Goal: Subscribe to service/newsletter

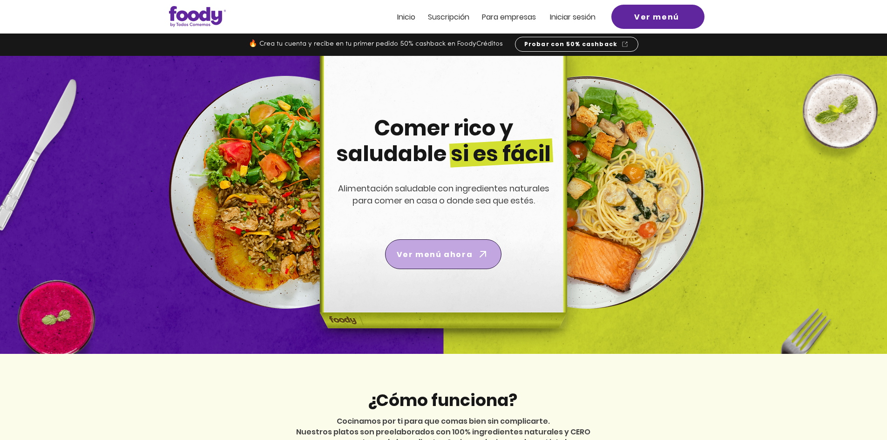
click at [473, 259] on span "Ver menú ahora" at bounding box center [443, 254] width 113 height 26
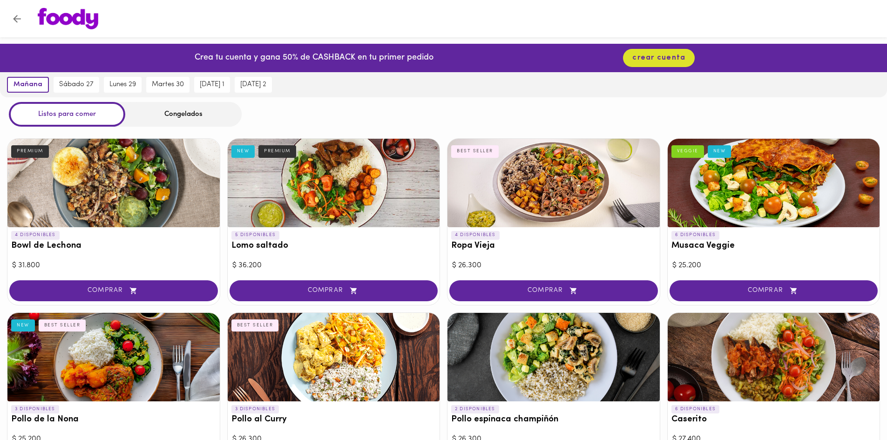
click at [12, 19] on icon "Volver" at bounding box center [17, 19] width 12 height 12
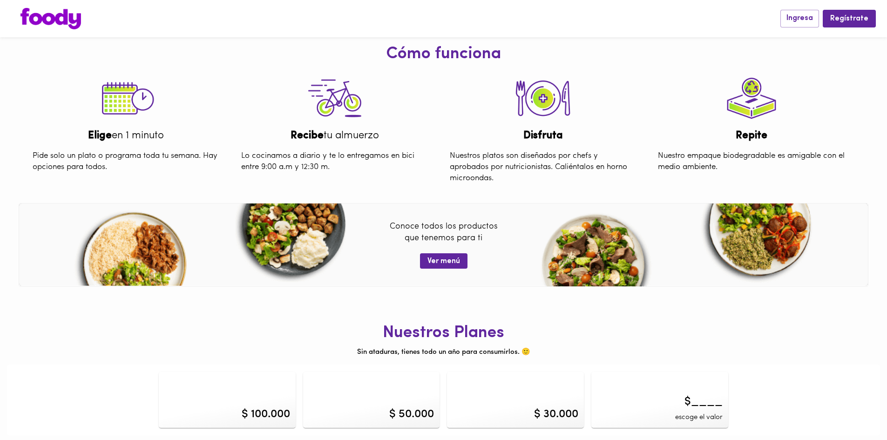
scroll to position [353, 0]
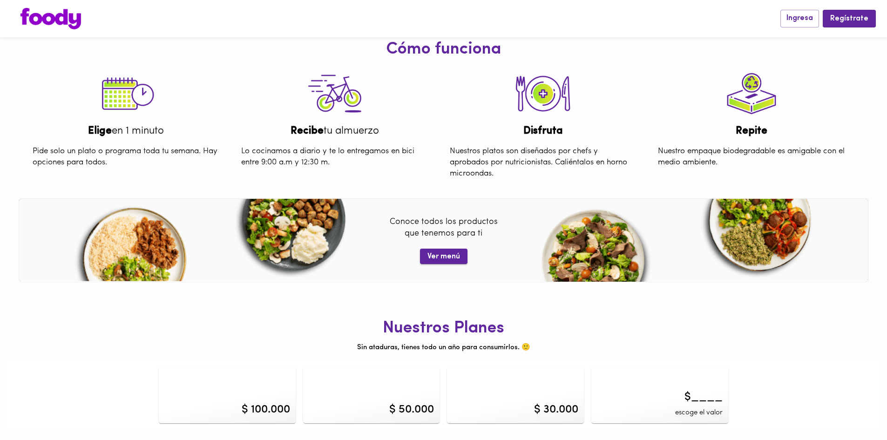
click at [460, 263] on button "Ver menú" at bounding box center [443, 256] width 47 height 15
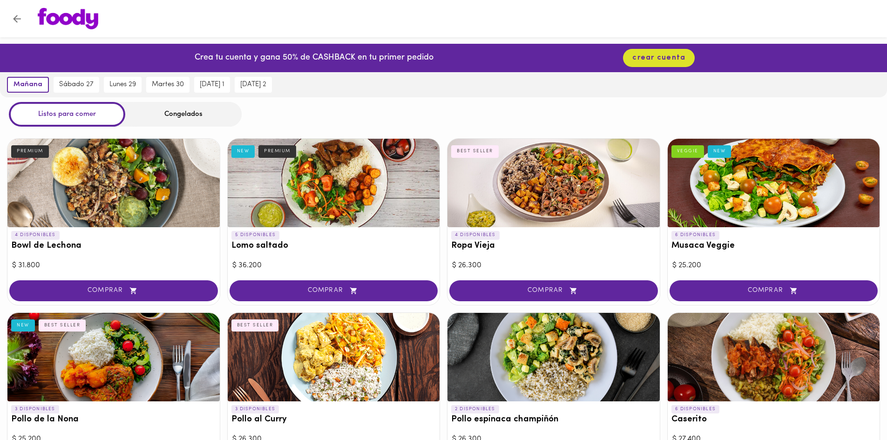
click at [264, 162] on div at bounding box center [334, 183] width 212 height 88
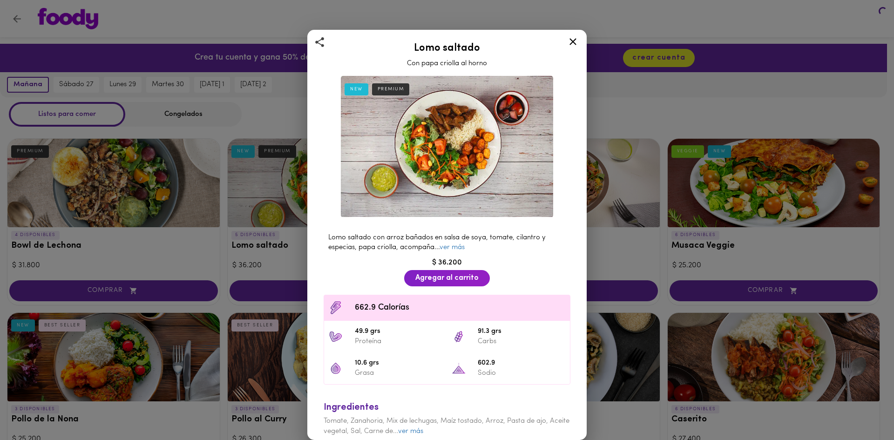
click at [251, 154] on div "Lomo saltado Con papa criolla al horno NEW PREMIUM Lomo saltado con arroz bañad…" at bounding box center [447, 220] width 894 height 440
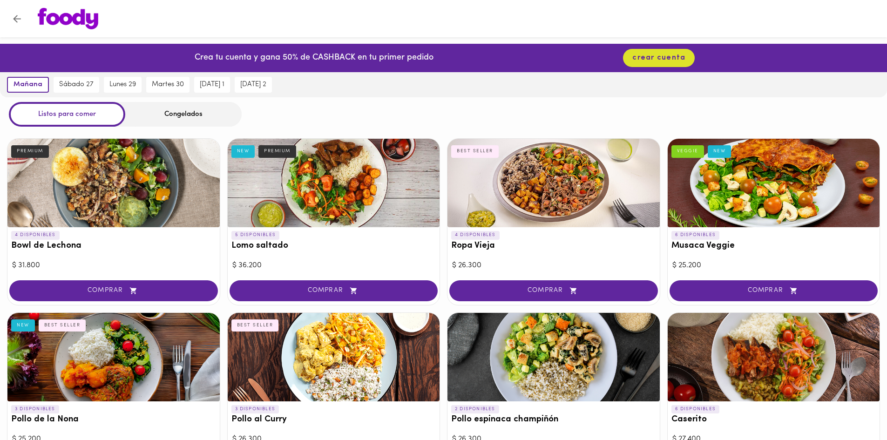
click at [251, 154] on div "NEW" at bounding box center [243, 151] width 24 height 12
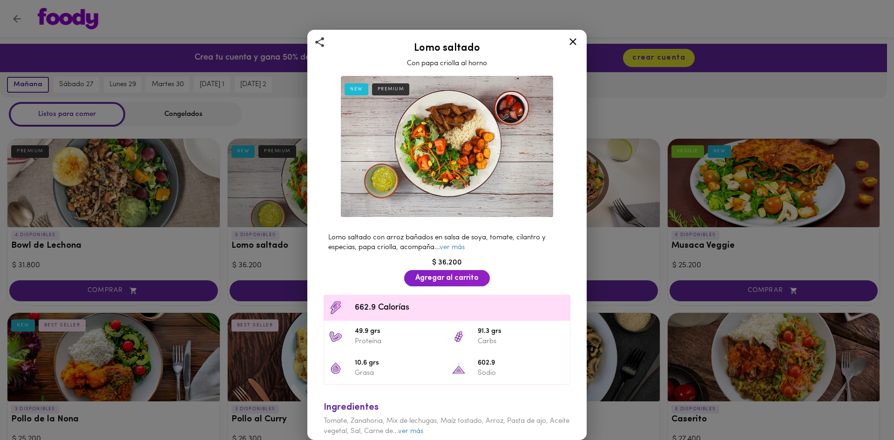
click at [577, 49] on div at bounding box center [573, 43] width 23 height 22
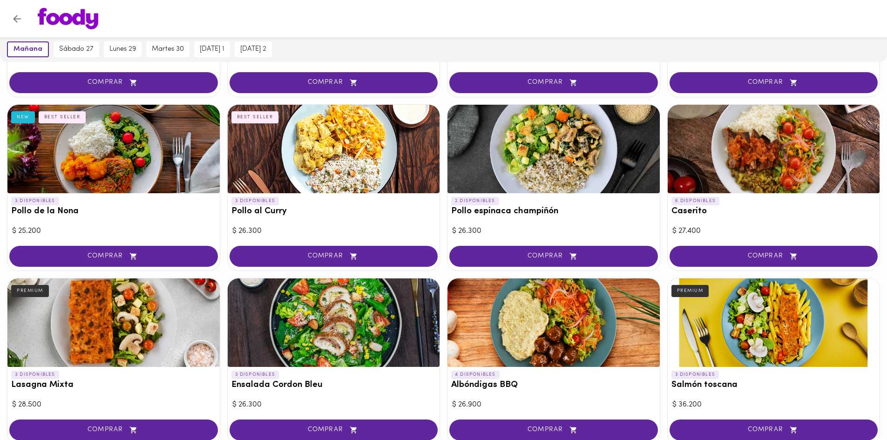
scroll to position [233, 0]
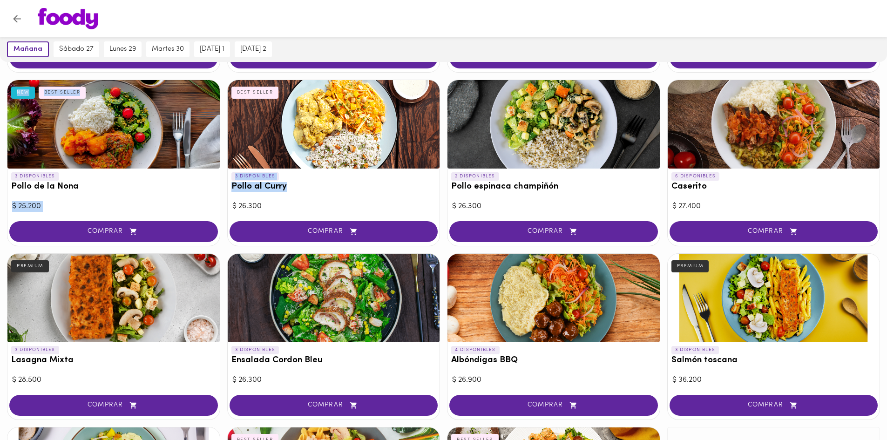
drag, startPoint x: 217, startPoint y: 189, endPoint x: 296, endPoint y: 187, distance: 79.7
click at [296, 187] on div "4 DISPONIBLES Bowl de Lechona PREMIUM $ 31.800 COMPRAR 5 DISPONIBLES Lomo salta…" at bounding box center [443, 249] width 887 height 702
click at [296, 187] on h3 "Pollo al Curry" at bounding box center [333, 187] width 205 height 10
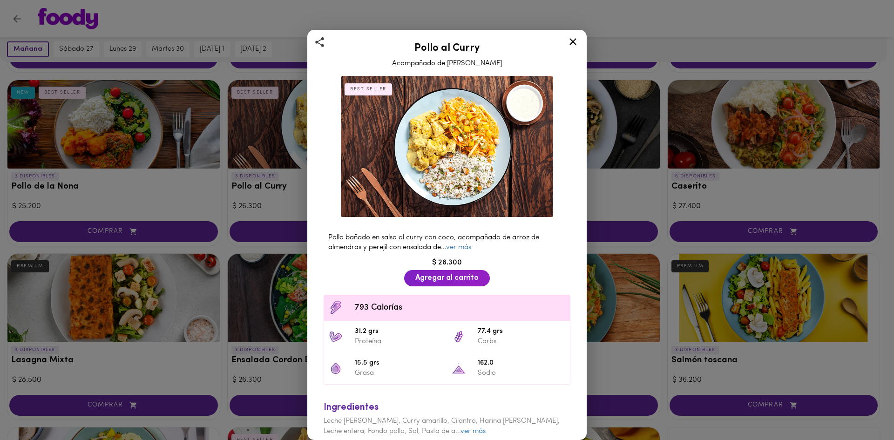
click at [139, 176] on div "Pollo al Curry Acompañado de Arroz Pilaf BEST SELLER Pollo bañado en salsa al c…" at bounding box center [447, 220] width 894 height 440
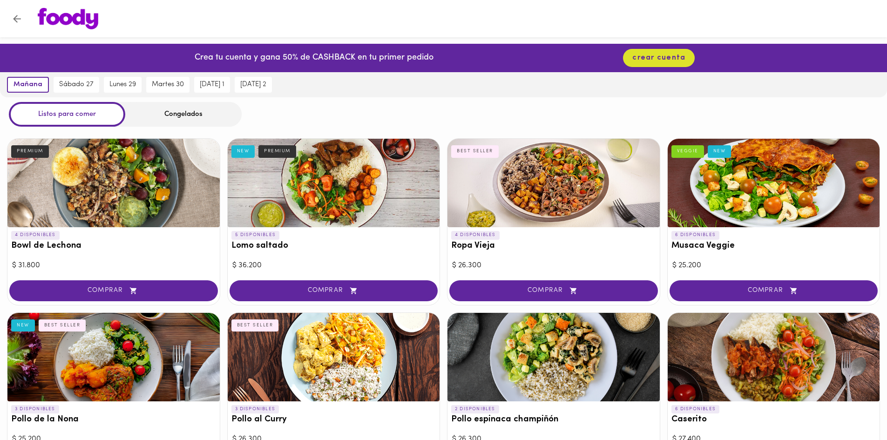
click at [47, 154] on div "PREMIUM" at bounding box center [30, 151] width 38 height 12
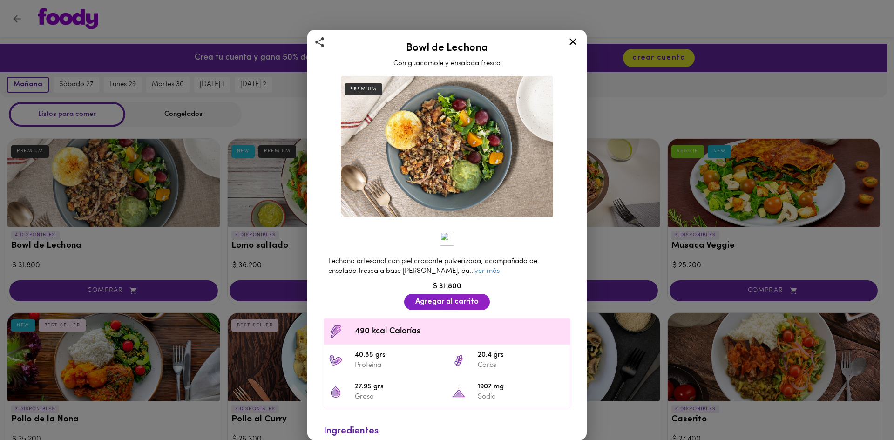
click at [40, 151] on div "Bowl de Lechona Con guacamole y ensalada fresca PREMIUM Lechona artesanal con p…" at bounding box center [447, 220] width 894 height 440
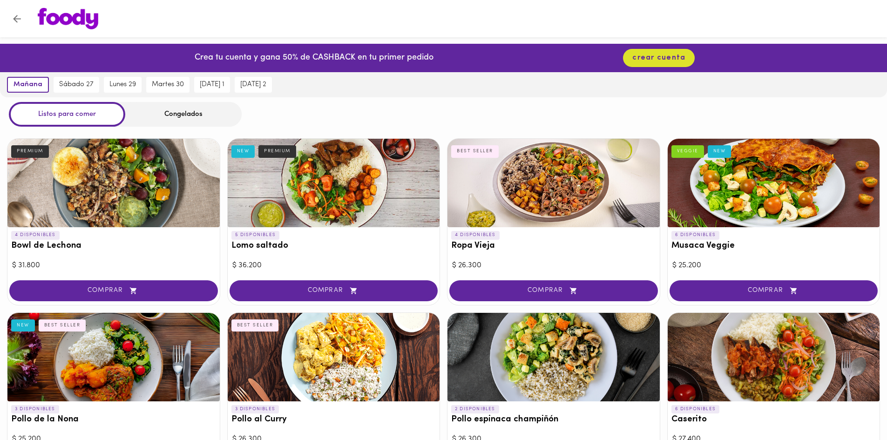
click at [481, 168] on div at bounding box center [553, 183] width 212 height 88
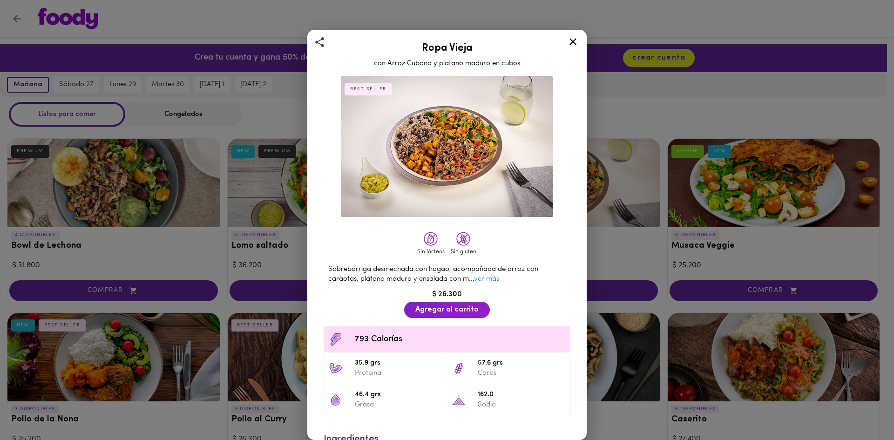
click at [572, 45] on icon at bounding box center [573, 42] width 12 height 12
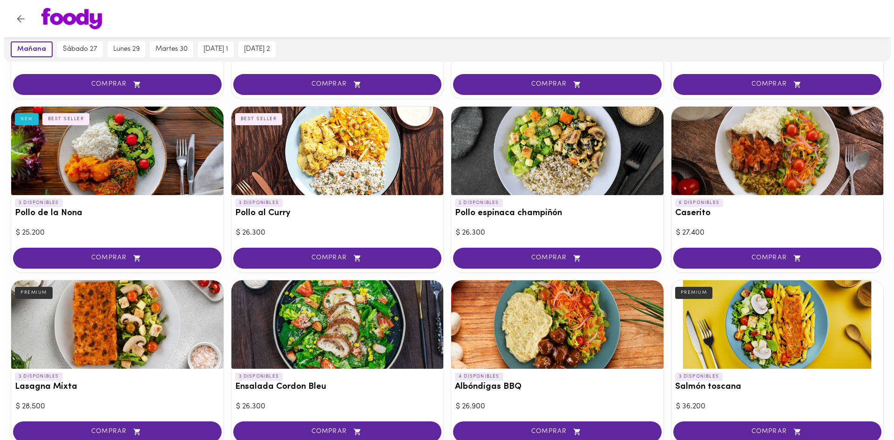
scroll to position [207, 0]
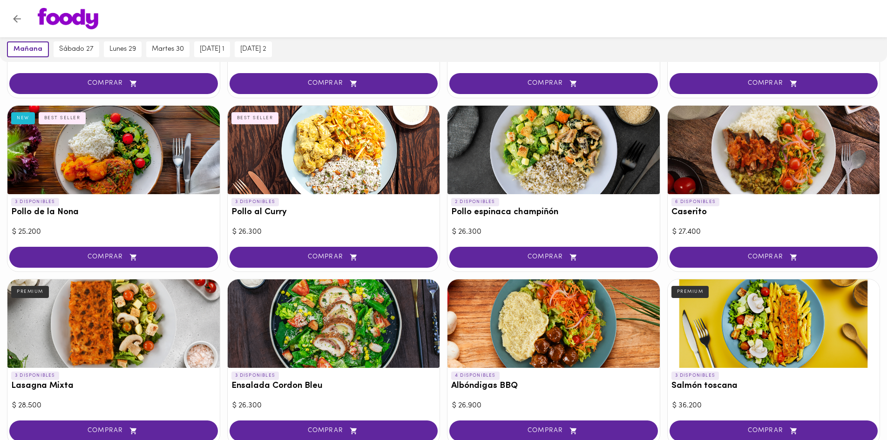
click at [694, 318] on div at bounding box center [774, 323] width 212 height 88
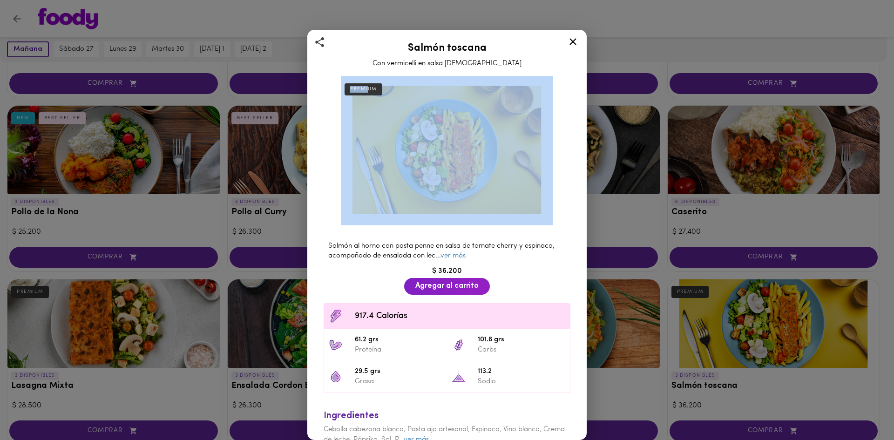
drag, startPoint x: 326, startPoint y: 98, endPoint x: 366, endPoint y: 89, distance: 41.0
click at [366, 89] on div "PREMIUM Salmón al horno con pasta penne en salsa de tomate cherry y espinaca, a…" at bounding box center [447, 272] width 264 height 401
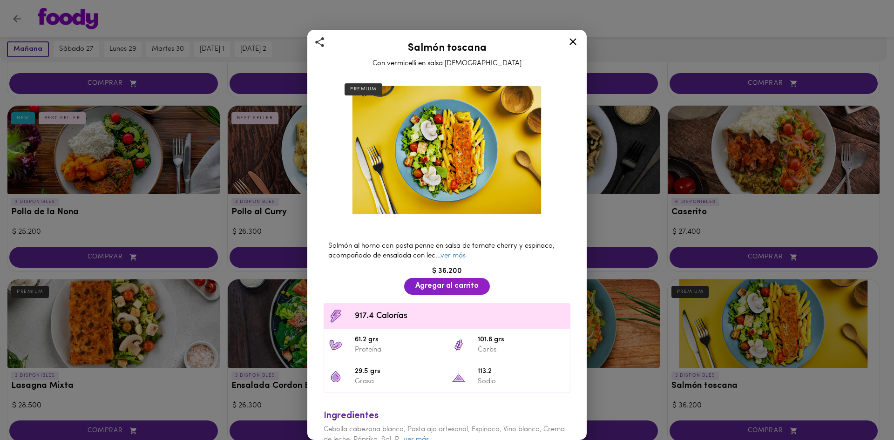
click at [349, 293] on div "Salmón al horno con pasta penne en salsa de tomate cherry y espinaca, acompañad…" at bounding box center [447, 353] width 264 height 240
click at [576, 35] on div at bounding box center [573, 43] width 23 height 22
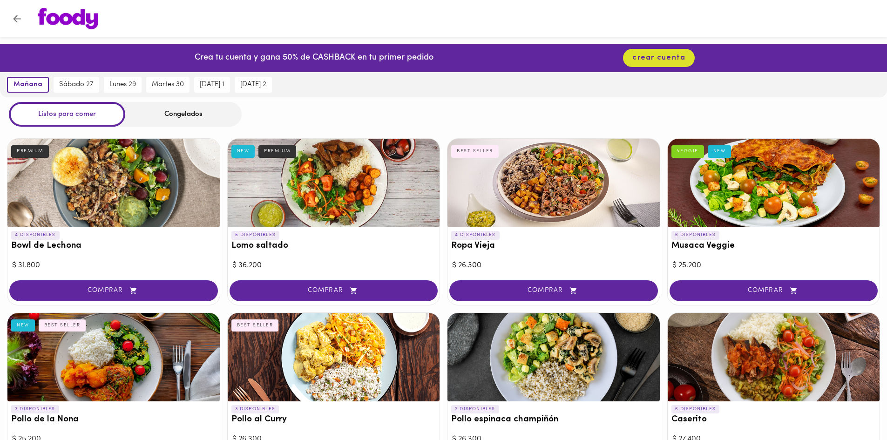
click at [68, 13] on img at bounding box center [68, 18] width 61 height 21
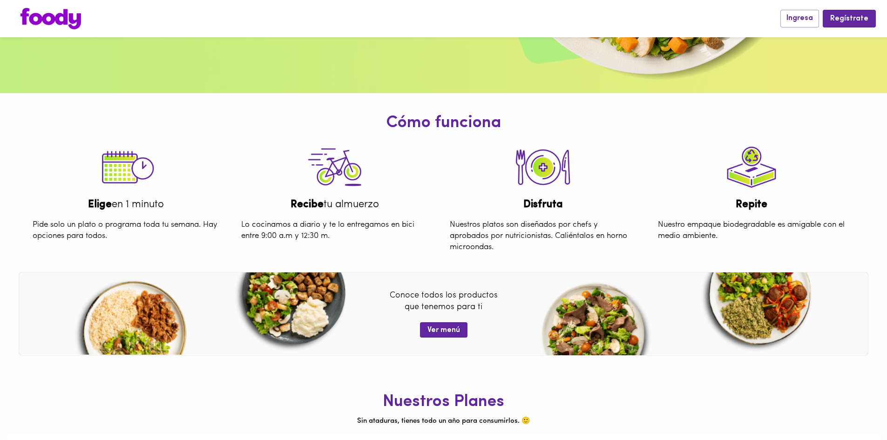
scroll to position [353, 0]
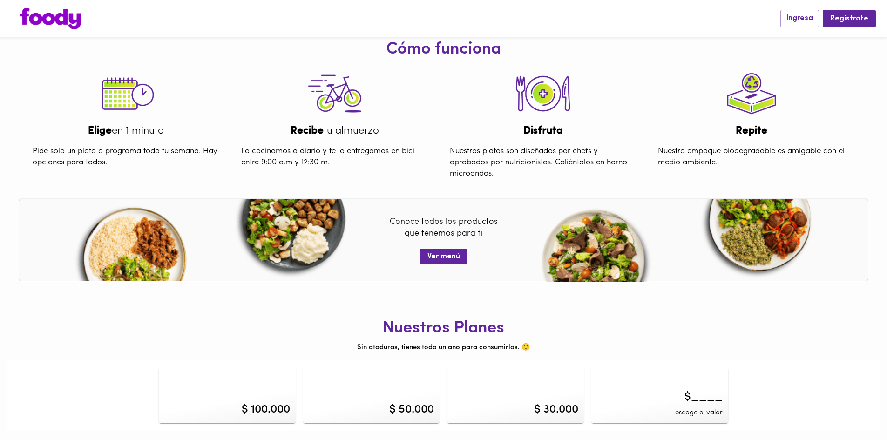
click at [734, 108] on img at bounding box center [751, 94] width 65 height 61
click at [756, 83] on img at bounding box center [751, 94] width 65 height 61
click at [517, 170] on div "Nuestros platos son diseñados por chefs y aprobados por nutricionistas. Caliént…" at bounding box center [543, 163] width 201 height 48
click at [499, 334] on h1 "Nuestros Planes" at bounding box center [443, 328] width 873 height 19
drag, startPoint x: 356, startPoint y: 347, endPoint x: 535, endPoint y: 349, distance: 179.8
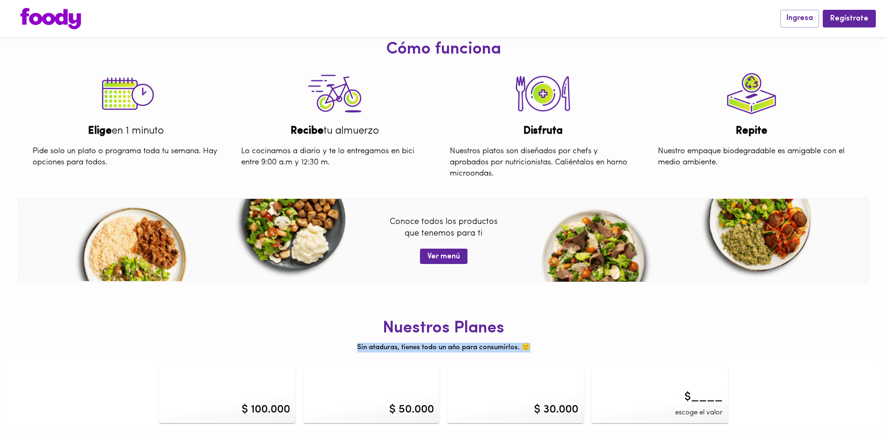
click at [535, 349] on div "Nuestros Planes Sin ataduras, tienes todo un año para consumirlos. 🙂 $ 100.000 …" at bounding box center [443, 362] width 873 height 137
click at [607, 349] on div "Nuestros Planes Sin ataduras, tienes todo un año para consumirlos. 🙂 $ 100.000 …" at bounding box center [443, 362] width 873 height 137
click at [538, 390] on div "$ 30.000" at bounding box center [515, 395] width 137 height 56
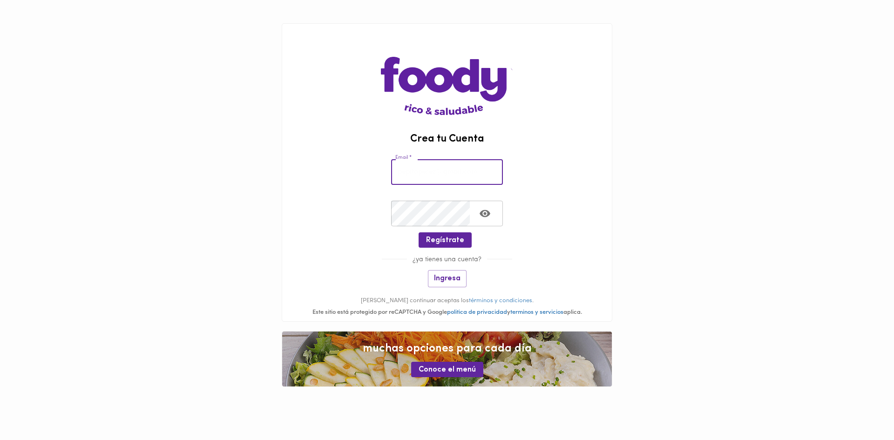
click at [416, 171] on input "email" at bounding box center [447, 172] width 112 height 26
click at [456, 271] on button "Ingresa" at bounding box center [447, 278] width 39 height 17
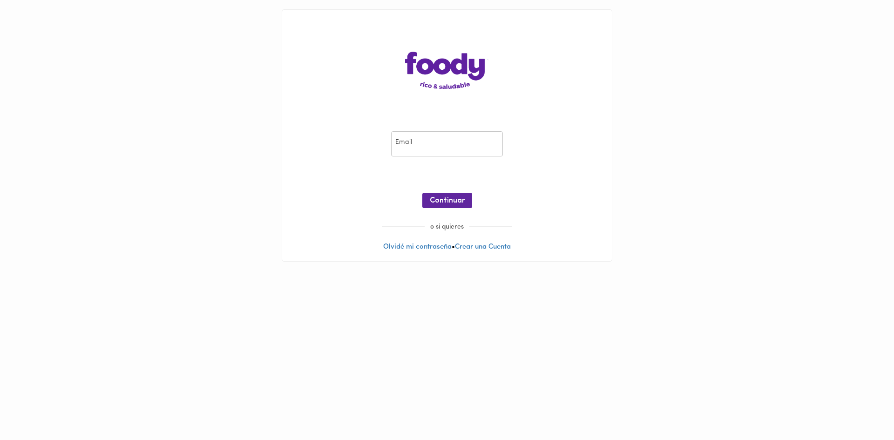
click at [441, 140] on input "email" at bounding box center [447, 144] width 112 height 26
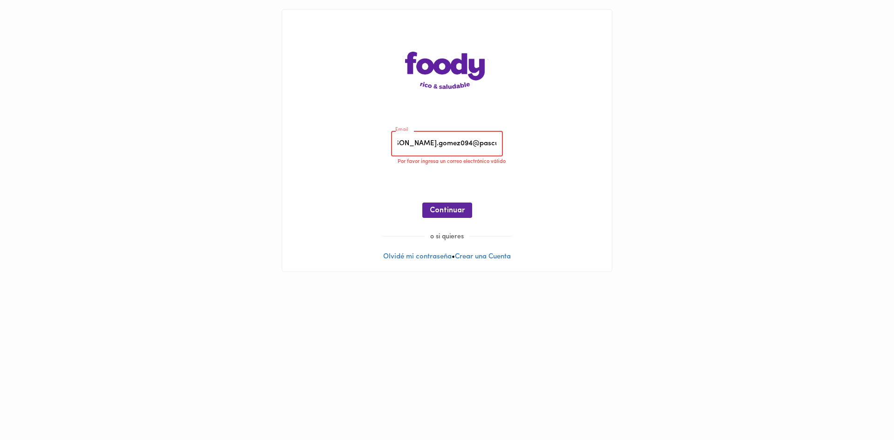
scroll to position [0, 25]
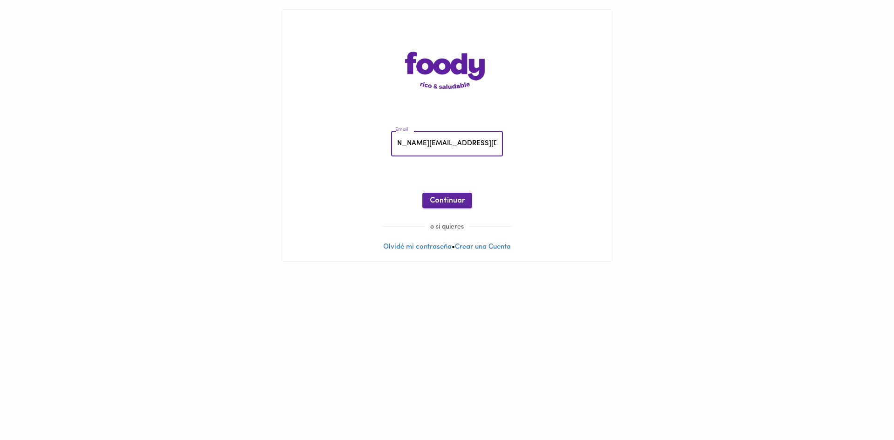
type input "sara.gomez094@pascualbravo.edu.co"
click at [457, 202] on span "Continuar" at bounding box center [447, 201] width 35 height 9
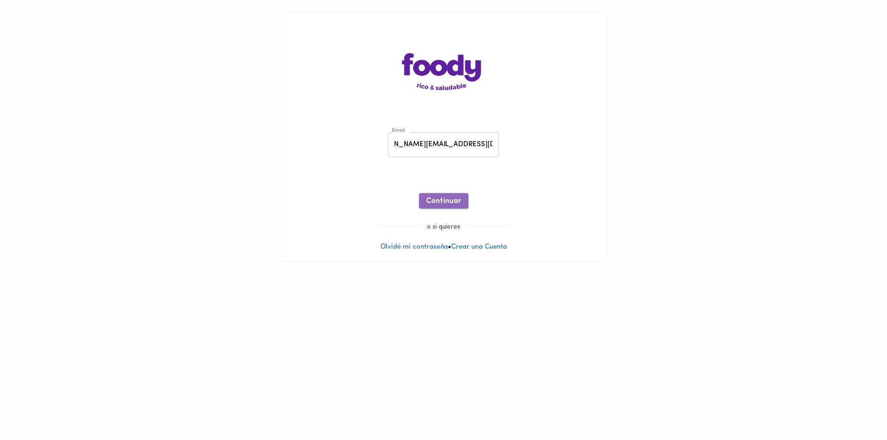
scroll to position [0, 0]
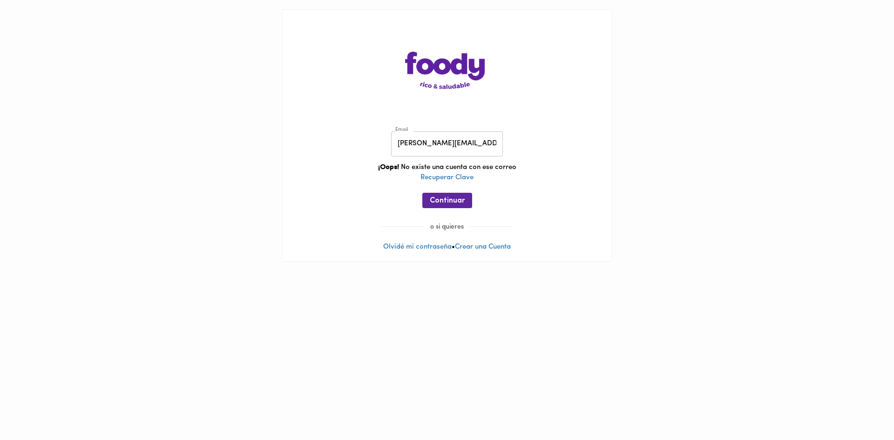
click at [464, 252] on div "Email sara.gomez094@pascualbravo.edu.co Email ¡Oops! No existe una cuenta con e…" at bounding box center [447, 135] width 330 height 251
click at [465, 250] on link "Crear una Cuenta" at bounding box center [483, 247] width 56 height 7
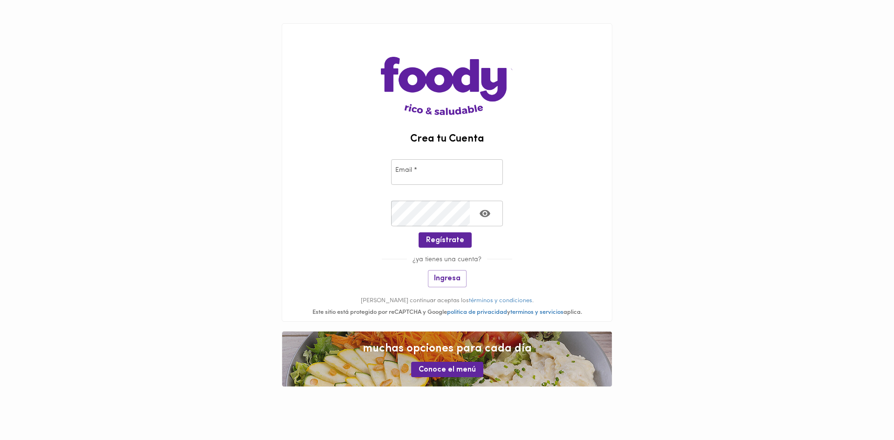
click at [463, 250] on div at bounding box center [447, 251] width 330 height 7
click at [427, 174] on input "email" at bounding box center [447, 172] width 112 height 26
type input "sara.gomez094@pascualbravo.edu.co"
click at [431, 237] on span "Regístrate" at bounding box center [445, 240] width 38 height 9
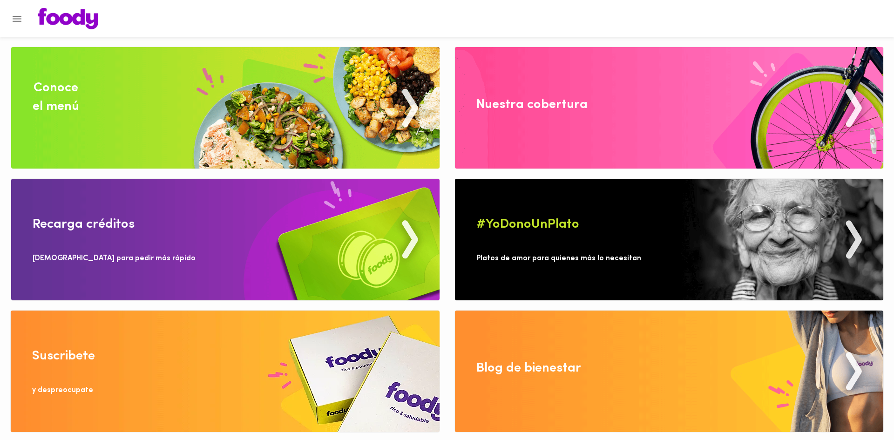
click at [84, 88] on img at bounding box center [225, 108] width 428 height 122
click at [17, 12] on button "Menu" at bounding box center [17, 18] width 23 height 23
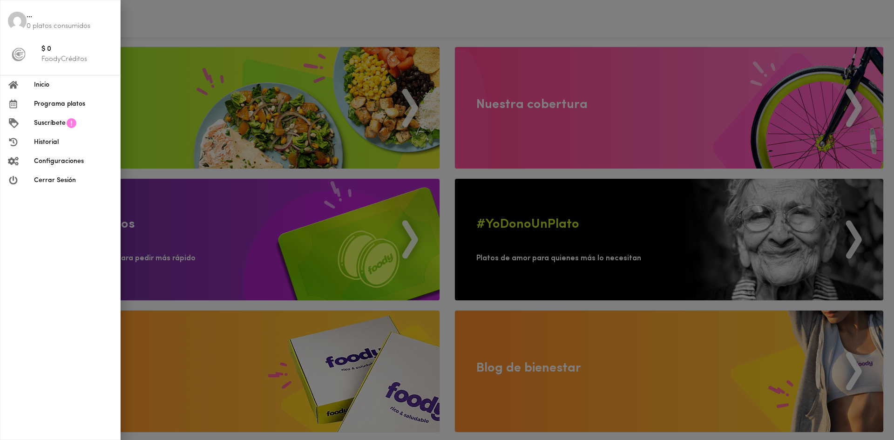
click at [547, 116] on div at bounding box center [447, 220] width 894 height 440
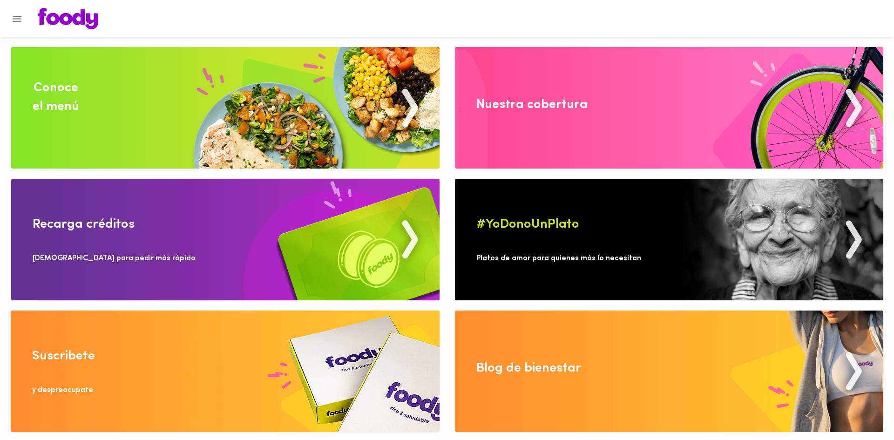
click at [629, 101] on img at bounding box center [669, 108] width 428 height 122
click at [336, 208] on img at bounding box center [225, 240] width 428 height 122
click at [576, 376] on div "Blog de bienestar" at bounding box center [528, 368] width 105 height 19
click at [848, 239] on img at bounding box center [669, 240] width 428 height 122
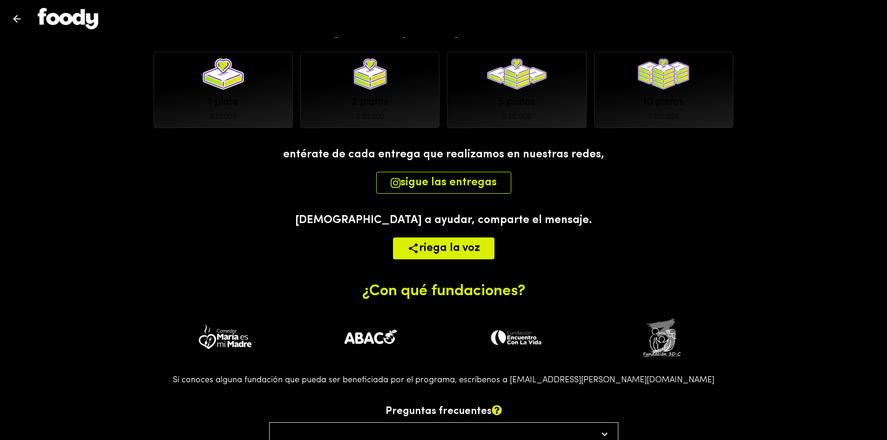
scroll to position [138, 0]
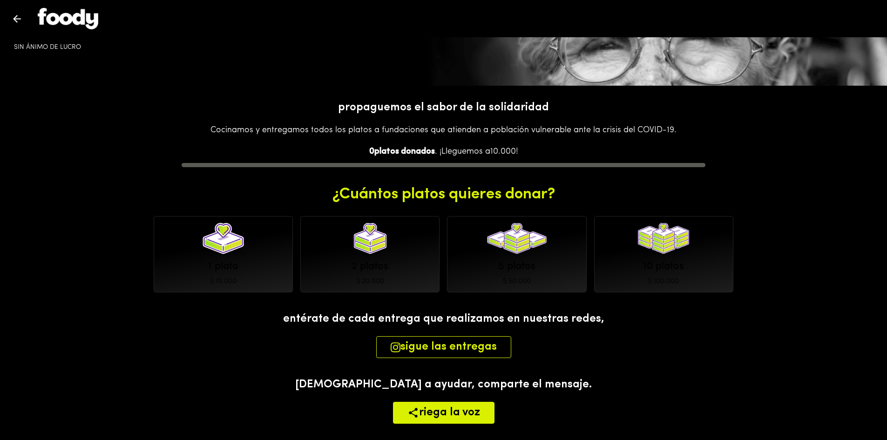
click at [7, 15] on button "Volver" at bounding box center [17, 18] width 23 height 23
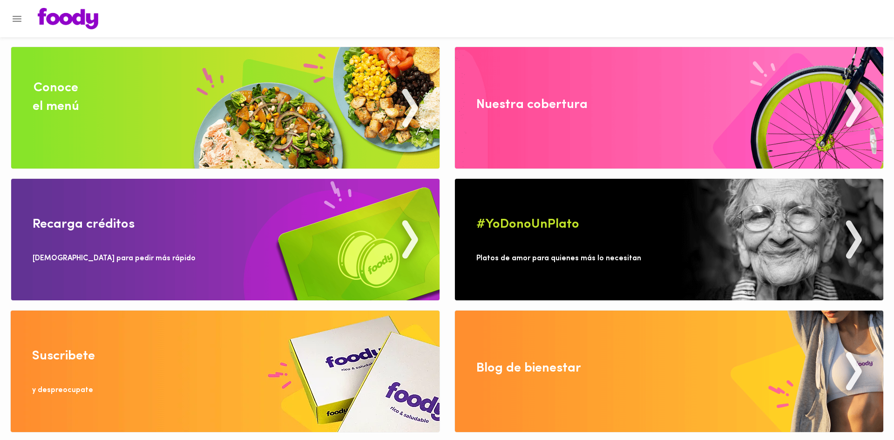
click at [85, 114] on img at bounding box center [225, 108] width 428 height 122
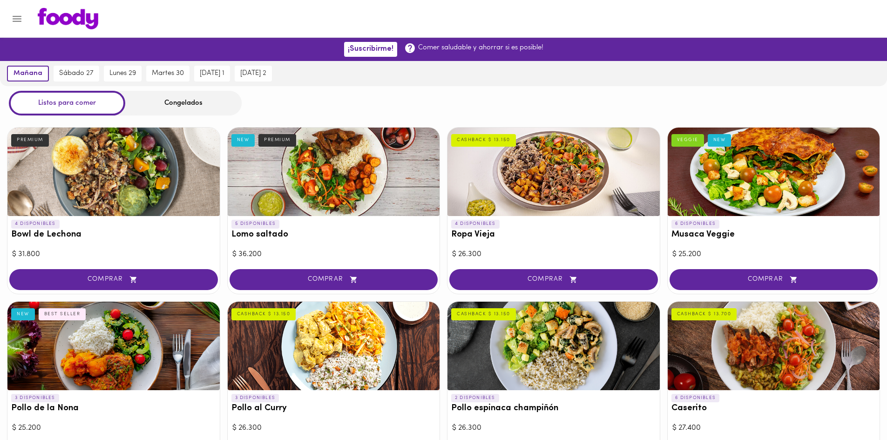
click at [183, 111] on div "Congelados" at bounding box center [183, 103] width 116 height 25
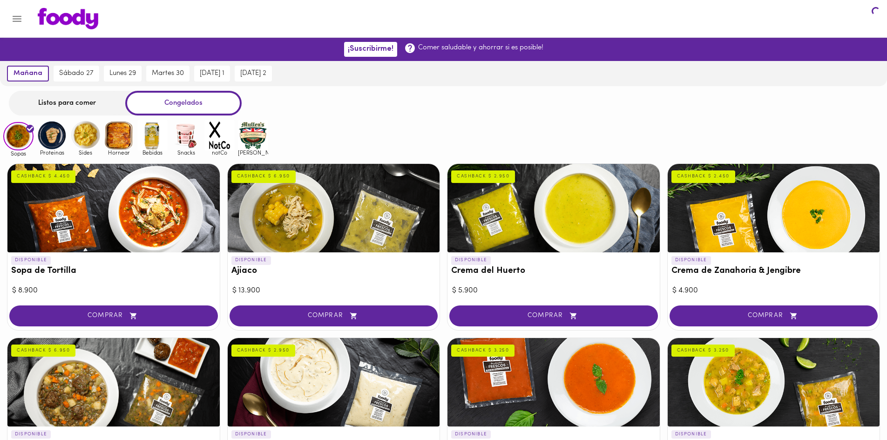
click at [185, 104] on div "Congelados" at bounding box center [183, 103] width 116 height 25
click at [181, 140] on img at bounding box center [186, 135] width 30 height 30
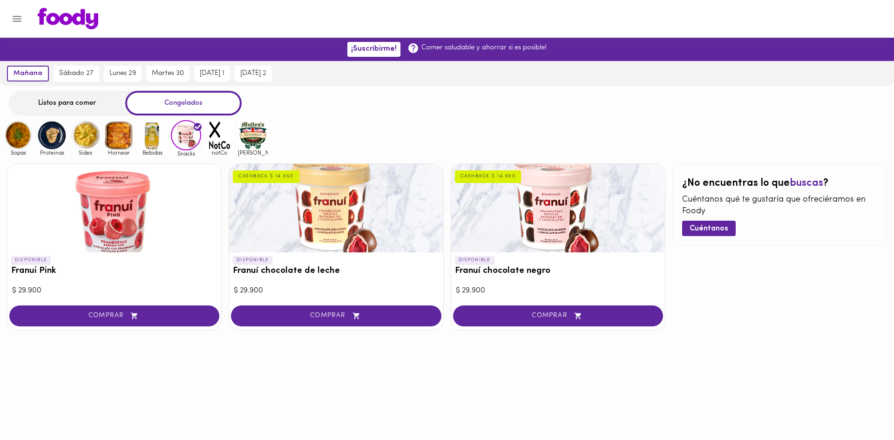
click at [41, 147] on img at bounding box center [52, 135] width 30 height 30
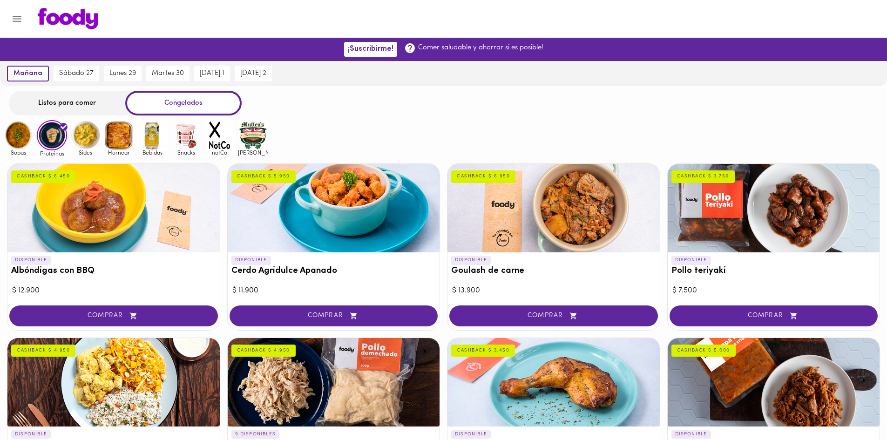
click at [43, 102] on div "Listos para comer" at bounding box center [67, 103] width 116 height 25
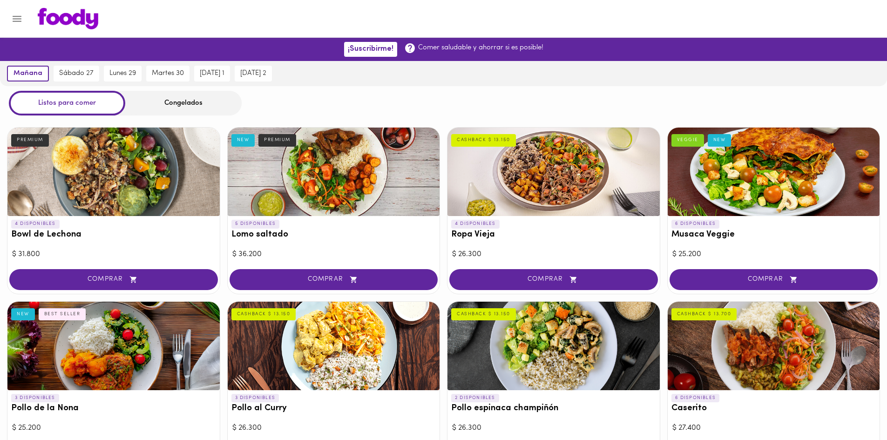
click at [196, 102] on div "Congelados" at bounding box center [183, 103] width 116 height 25
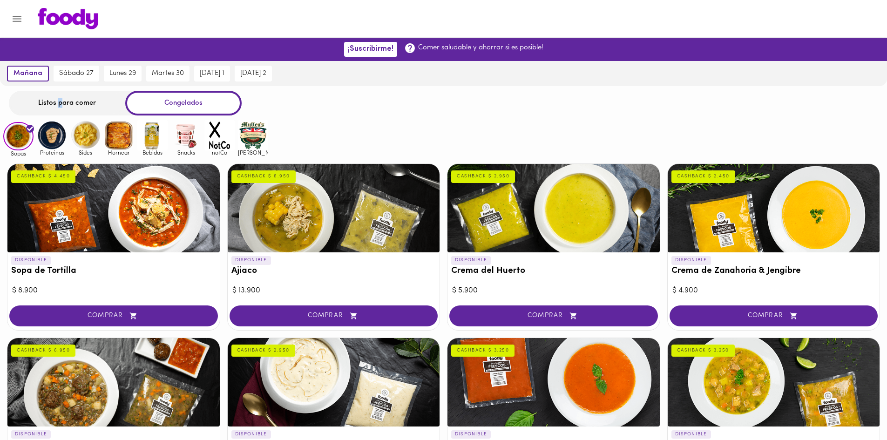
click at [61, 103] on div "Listos para comer" at bounding box center [67, 103] width 116 height 25
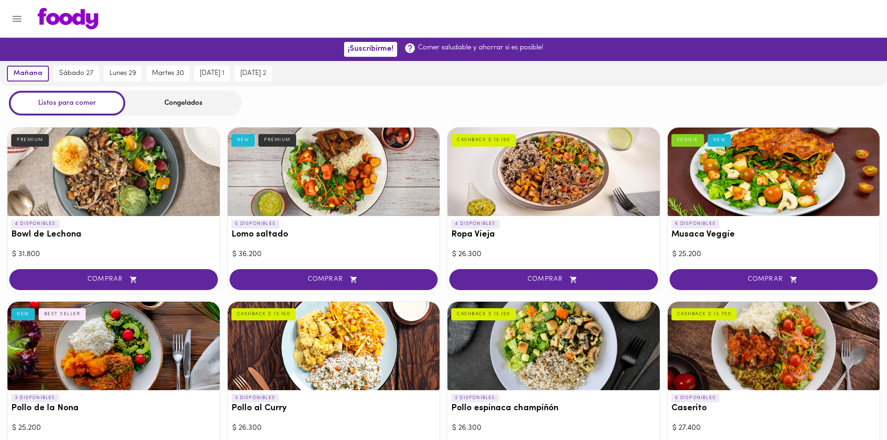
click at [120, 104] on div "Listos para comer" at bounding box center [67, 103] width 116 height 25
drag, startPoint x: 194, startPoint y: 86, endPoint x: 196, endPoint y: 92, distance: 6.3
click at [196, 92] on div "Congelados" at bounding box center [183, 103] width 116 height 25
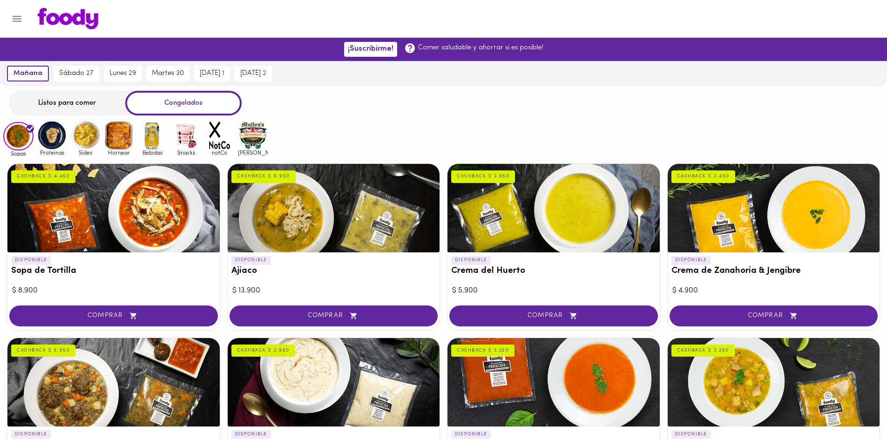
click at [156, 130] on img at bounding box center [152, 135] width 30 height 30
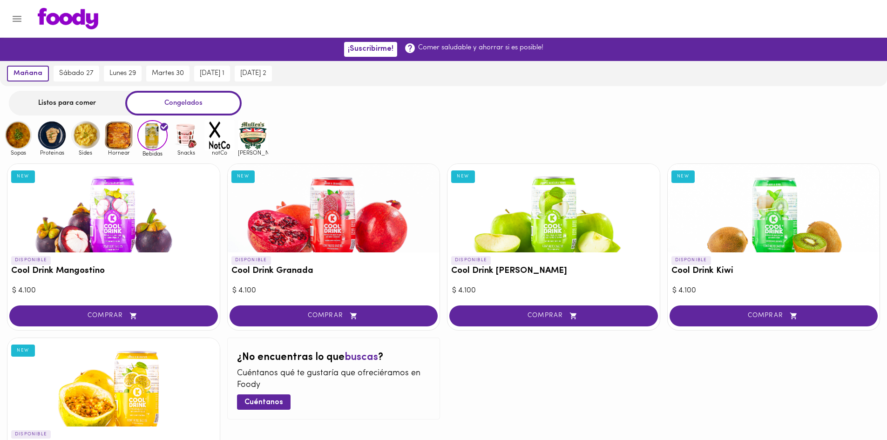
click at [68, 103] on div "Listos para comer" at bounding box center [67, 103] width 116 height 25
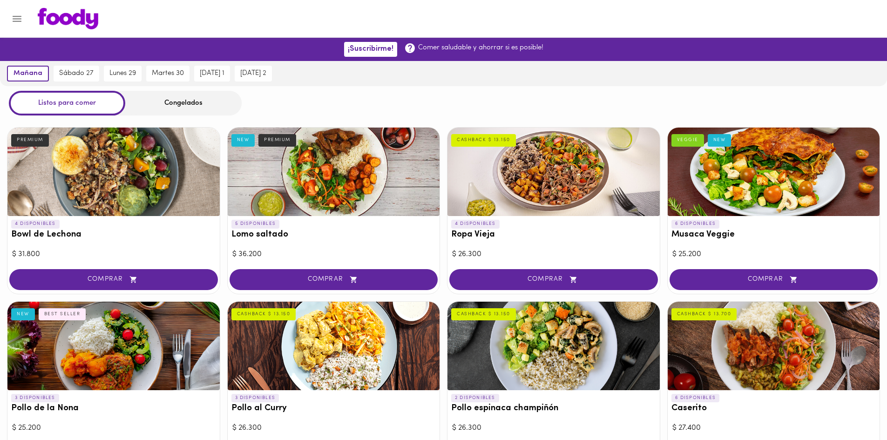
click at [158, 92] on div "Congelados" at bounding box center [183, 103] width 116 height 25
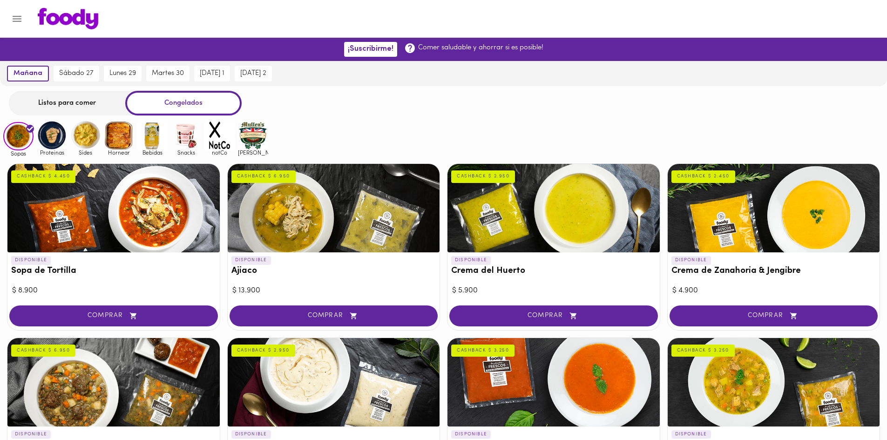
click at [168, 103] on div "Congelados" at bounding box center [183, 103] width 116 height 25
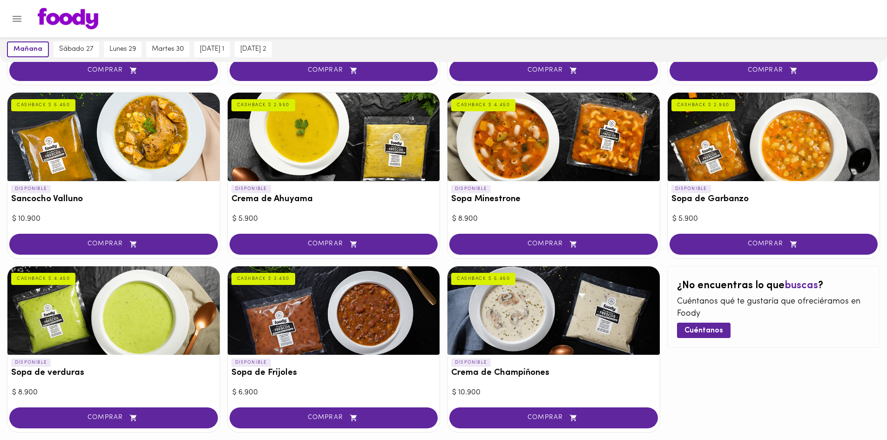
scroll to position [465, 0]
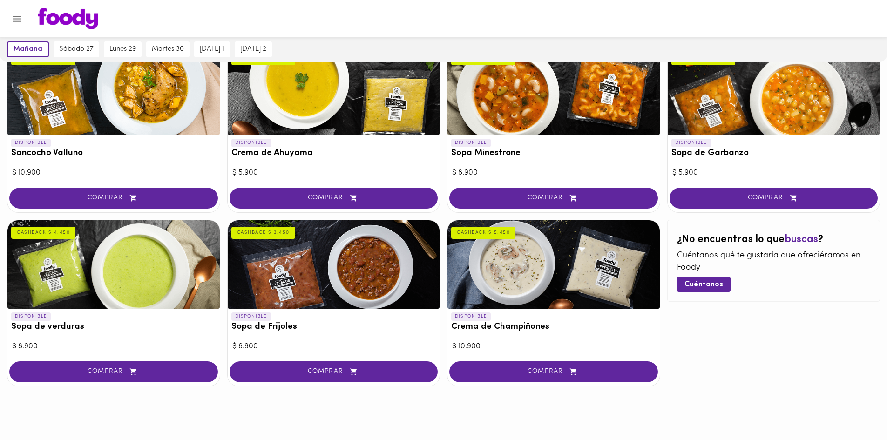
drag, startPoint x: 568, startPoint y: 271, endPoint x: 516, endPoint y: 242, distance: 59.8
click at [516, 242] on div at bounding box center [553, 264] width 212 height 88
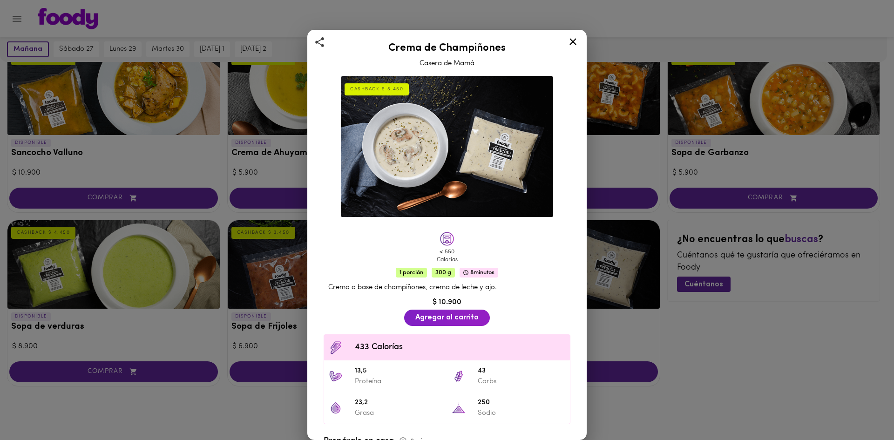
click at [574, 38] on icon at bounding box center [573, 42] width 12 height 12
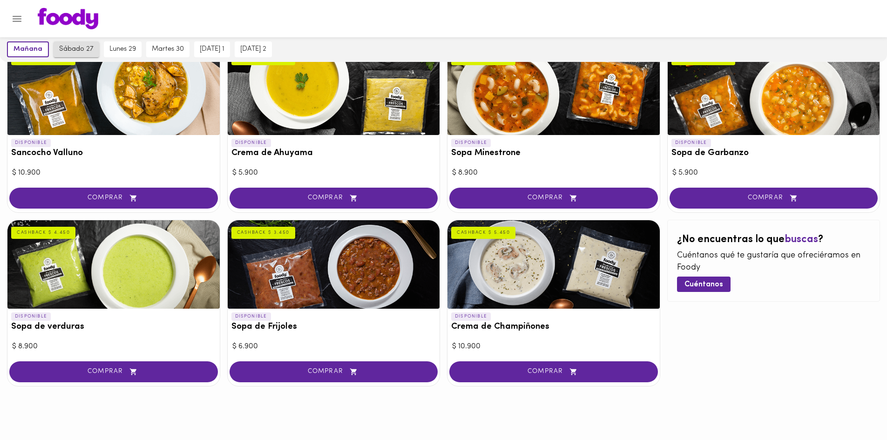
click at [90, 54] on button "sábado 27" at bounding box center [77, 49] width 46 height 16
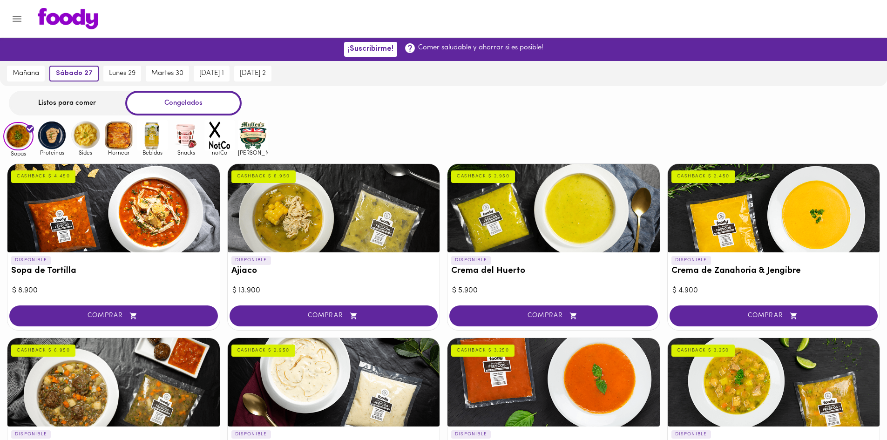
click at [49, 142] on img at bounding box center [52, 135] width 30 height 30
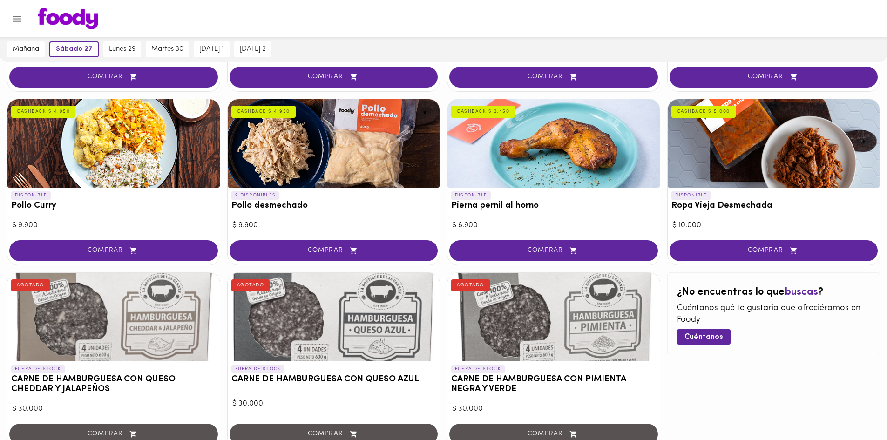
scroll to position [301, 0]
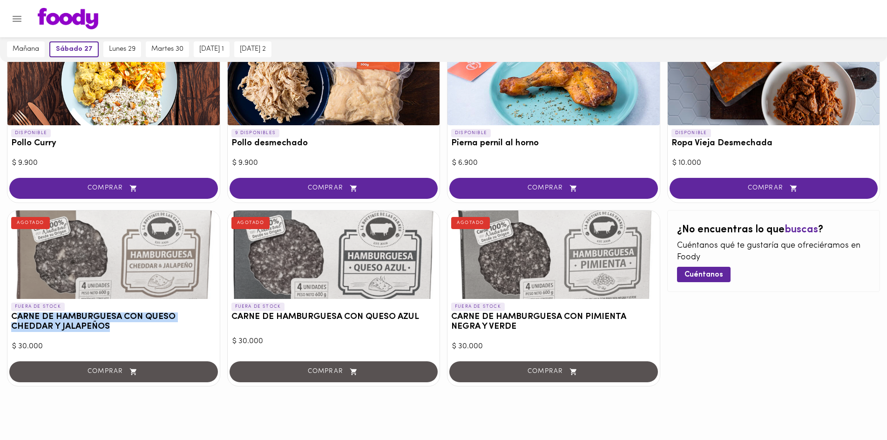
drag, startPoint x: 128, startPoint y: 334, endPoint x: 15, endPoint y: 315, distance: 114.7
click at [15, 315] on div "FUERA DE STOCK CARNE DE HAMBURGUESA CON QUESO CHEDDAR Y JALAPEÑOS AGOTADO" at bounding box center [113, 319] width 212 height 41
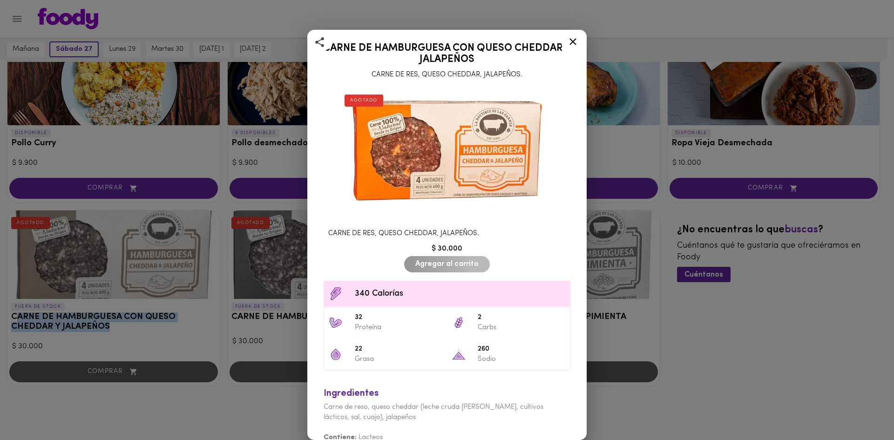
click at [569, 44] on icon at bounding box center [573, 42] width 12 height 12
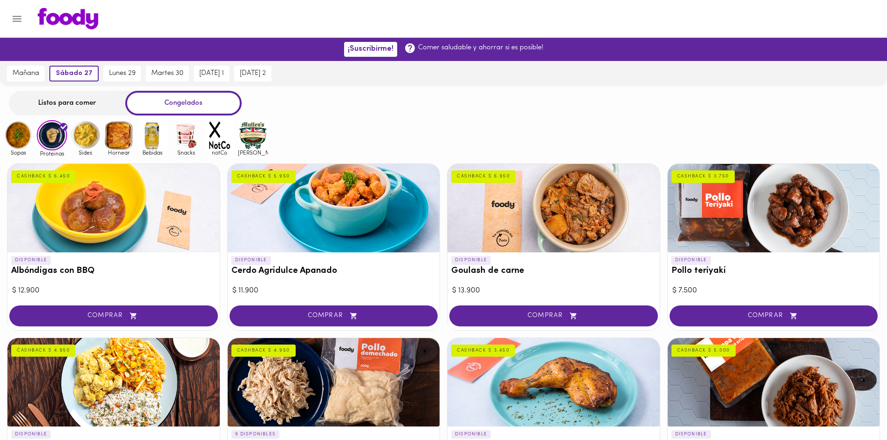
click at [88, 145] on img at bounding box center [85, 135] width 30 height 30
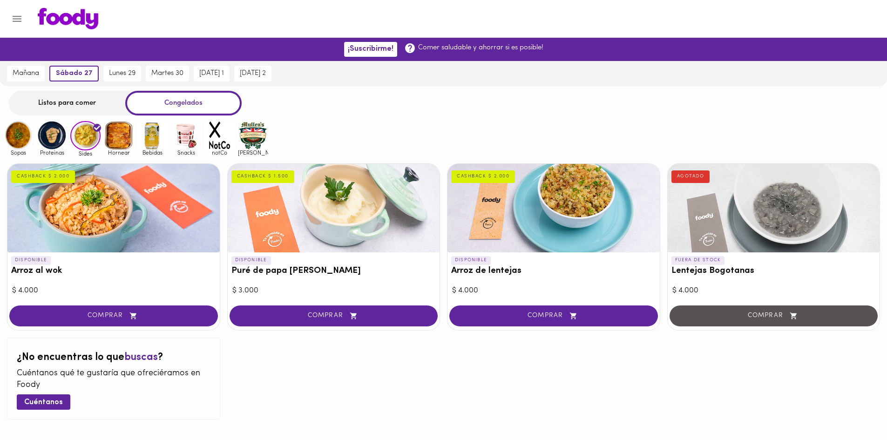
click at [109, 142] on img at bounding box center [119, 135] width 30 height 30
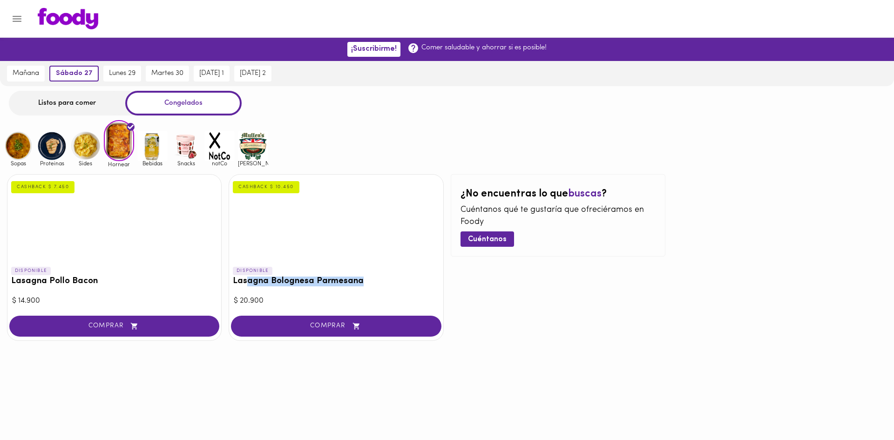
drag, startPoint x: 246, startPoint y: 288, endPoint x: 374, endPoint y: 285, distance: 127.6
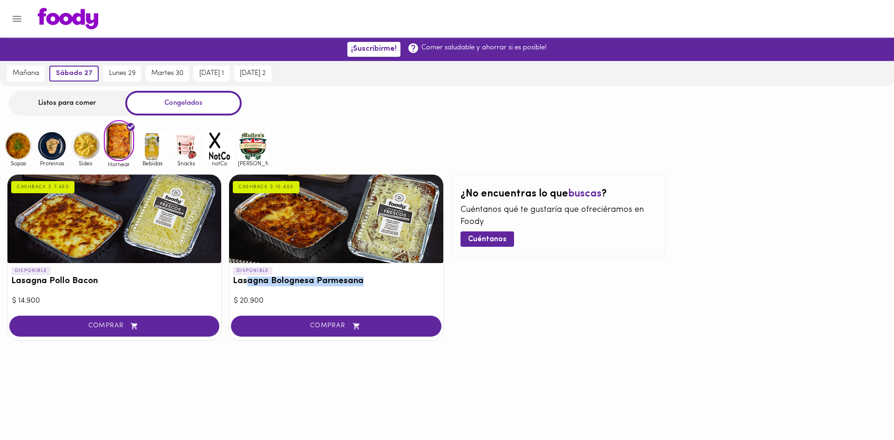
click at [374, 285] on div "DISPONIBLE Lasagna Bolognesa Parmesana CASHBACK $ 10.450" at bounding box center [336, 278] width 214 height 31
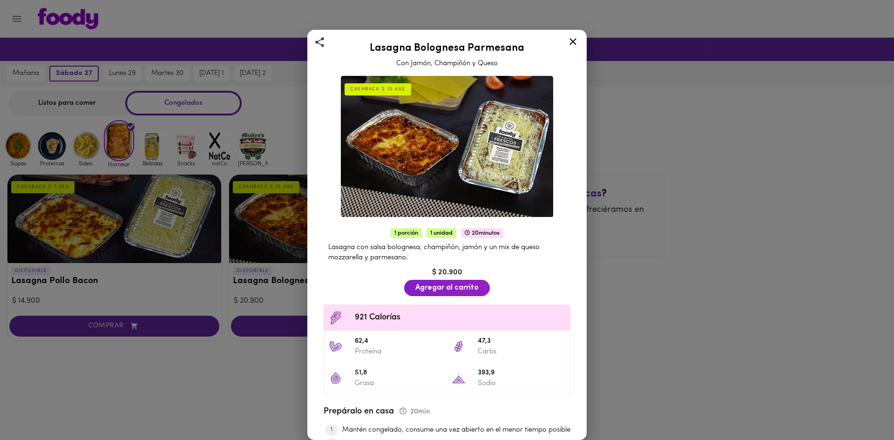
click at [571, 35] on div at bounding box center [573, 43] width 23 height 22
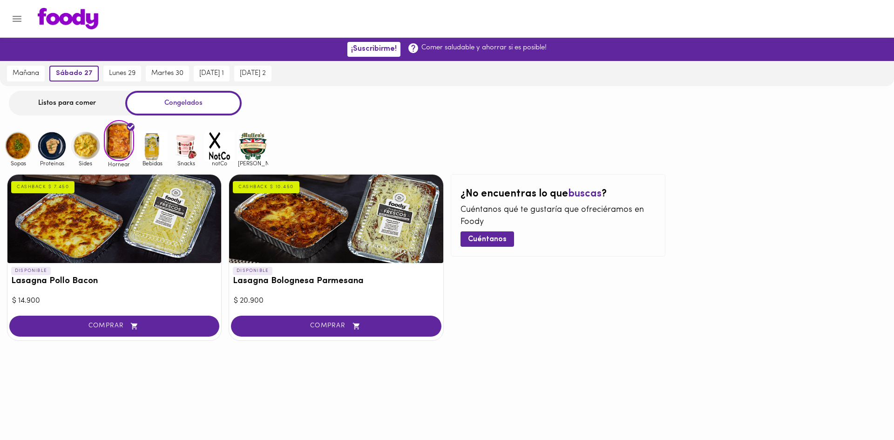
click at [87, 101] on div "Listos para comer" at bounding box center [67, 103] width 116 height 25
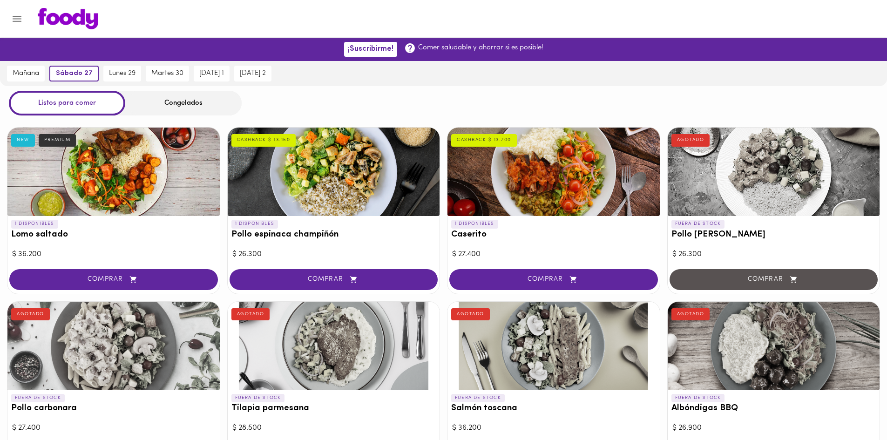
click at [36, 83] on div "mañana" at bounding box center [26, 73] width 42 height 25
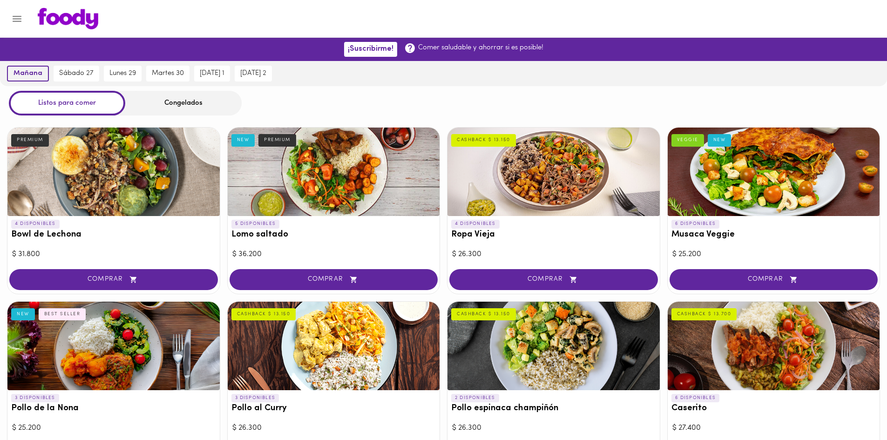
click at [36, 81] on button "mañana" at bounding box center [28, 74] width 42 height 16
drag, startPoint x: 228, startPoint y: 240, endPoint x: 292, endPoint y: 240, distance: 64.7
click at [292, 240] on div "5 DISPONIBLES Lomo saltado NEW PREMIUM" at bounding box center [334, 231] width 212 height 31
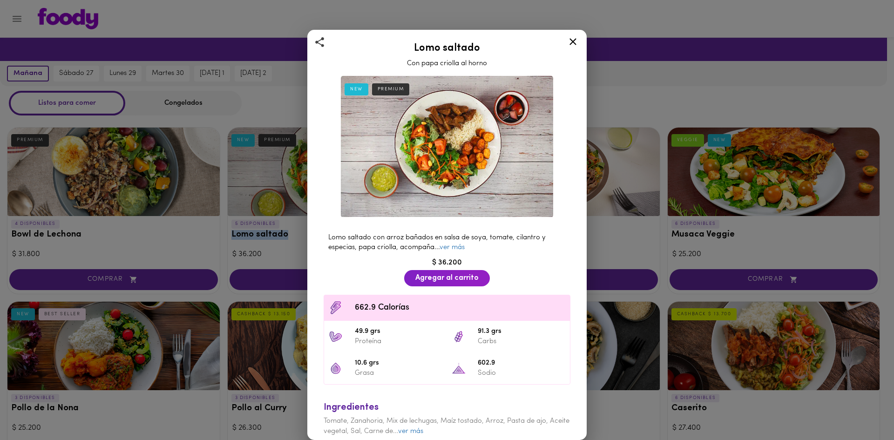
click at [578, 42] on icon at bounding box center [573, 42] width 12 height 12
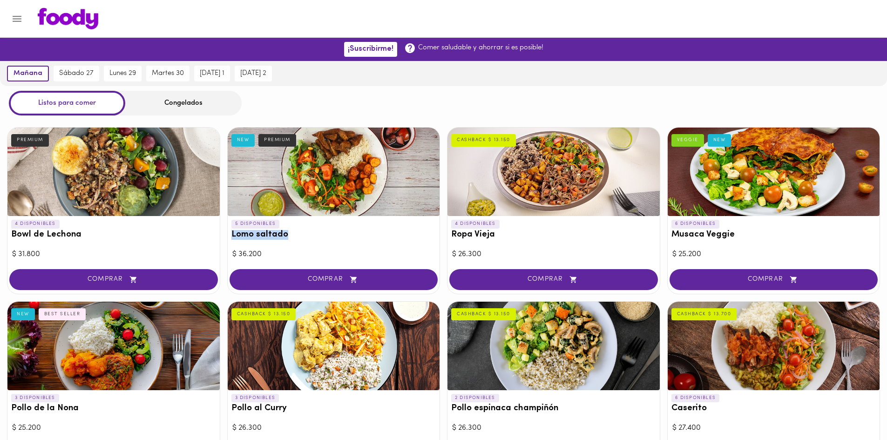
click at [283, 237] on h3 "Lomo saltado" at bounding box center [333, 235] width 205 height 10
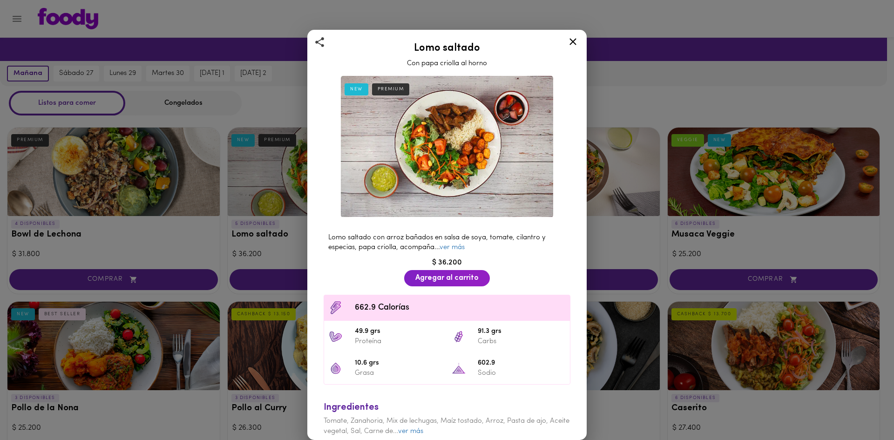
click at [568, 38] on icon at bounding box center [573, 42] width 12 height 12
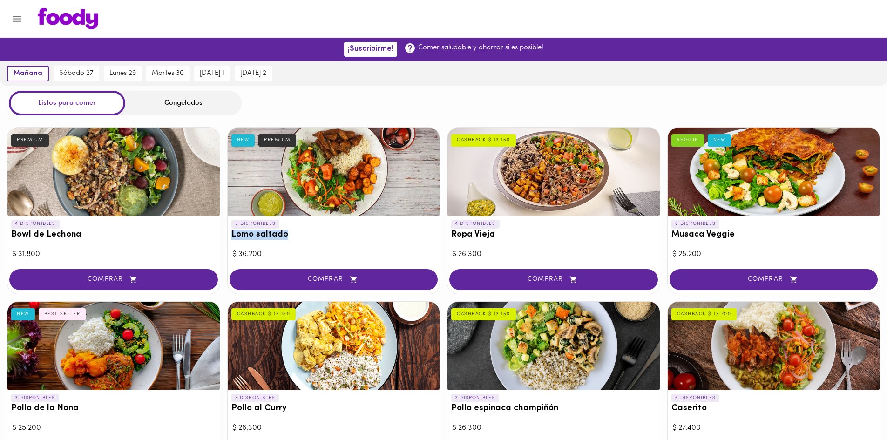
drag, startPoint x: 274, startPoint y: 235, endPoint x: 308, endPoint y: 235, distance: 33.5
click at [308, 235] on div "5 DISPONIBLES Lomo saltado NEW PREMIUM" at bounding box center [334, 231] width 212 height 31
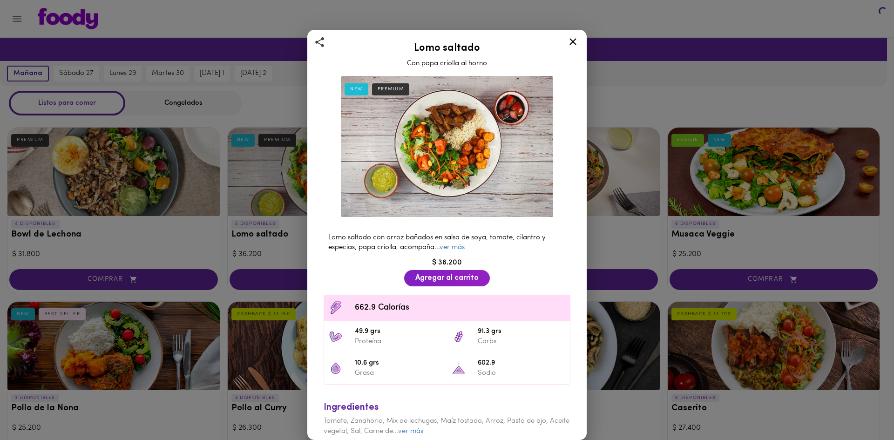
click at [306, 236] on div "Lomo saltado Con papa criolla al horno NEW PREMIUM Lomo saltado con arroz bañad…" at bounding box center [447, 220] width 894 height 440
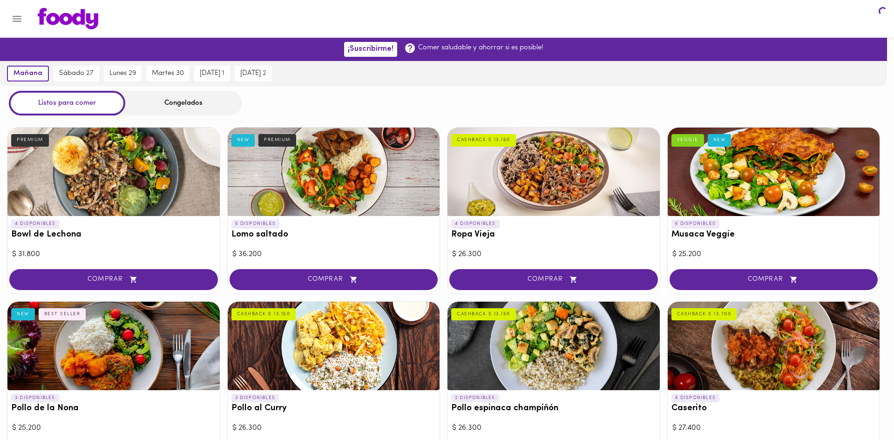
click at [303, 237] on h3 "Lomo saltado" at bounding box center [333, 235] width 205 height 10
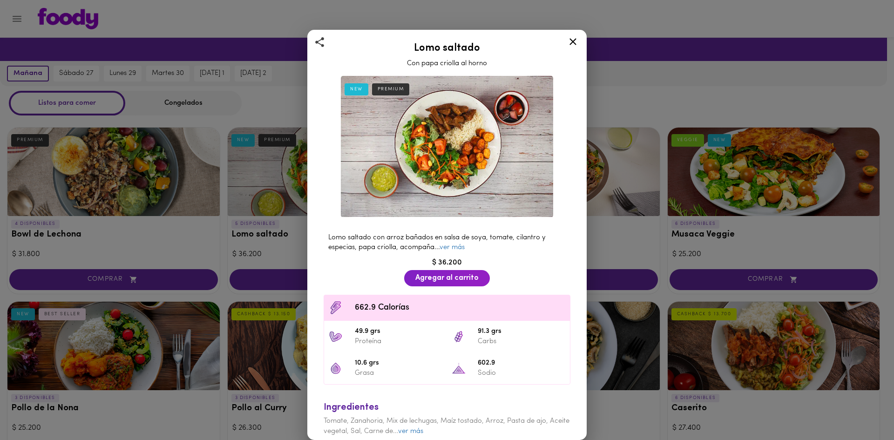
click at [265, 285] on div "Lomo saltado Con papa criolla al horno NEW PREMIUM Lomo saltado con arroz bañad…" at bounding box center [447, 220] width 894 height 440
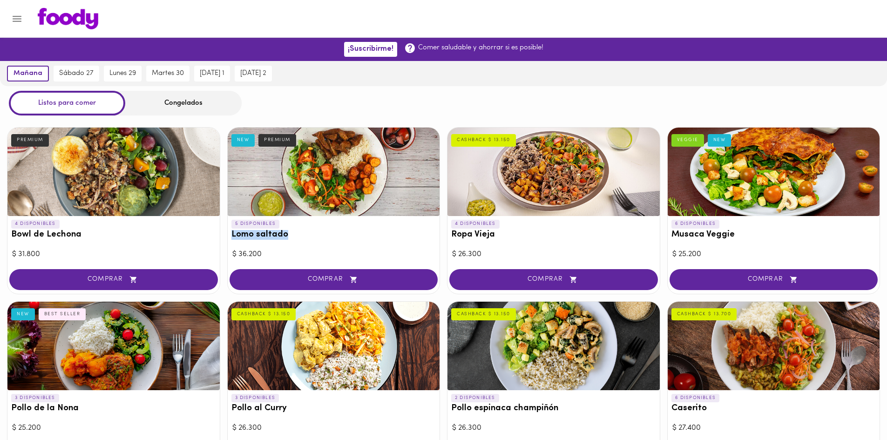
drag, startPoint x: 224, startPoint y: 240, endPoint x: 297, endPoint y: 239, distance: 72.2
copy h3 "Lomo saltado"
drag, startPoint x: 264, startPoint y: 256, endPoint x: 226, endPoint y: 253, distance: 38.3
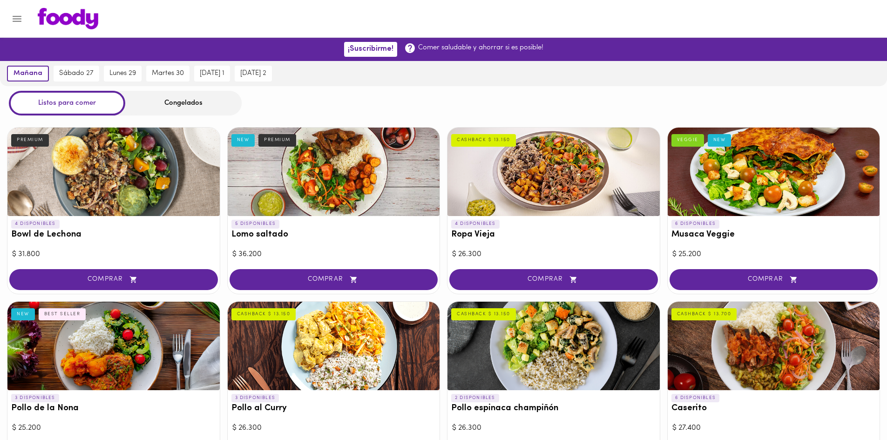
click at [536, 147] on div at bounding box center [553, 172] width 212 height 88
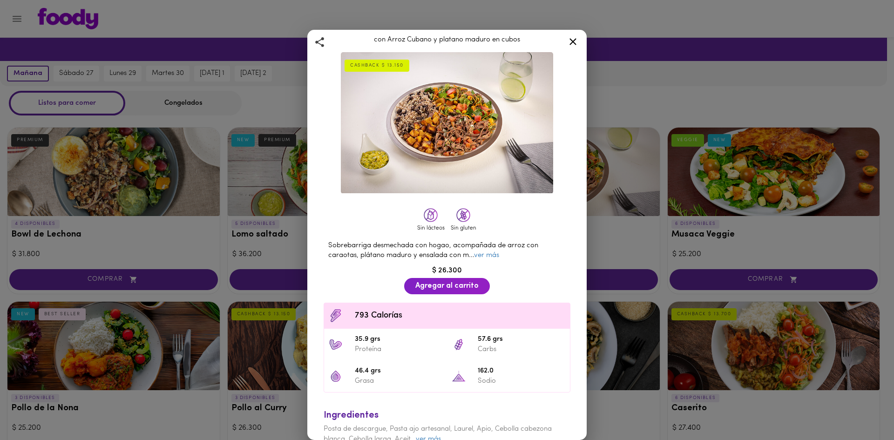
scroll to position [36, 0]
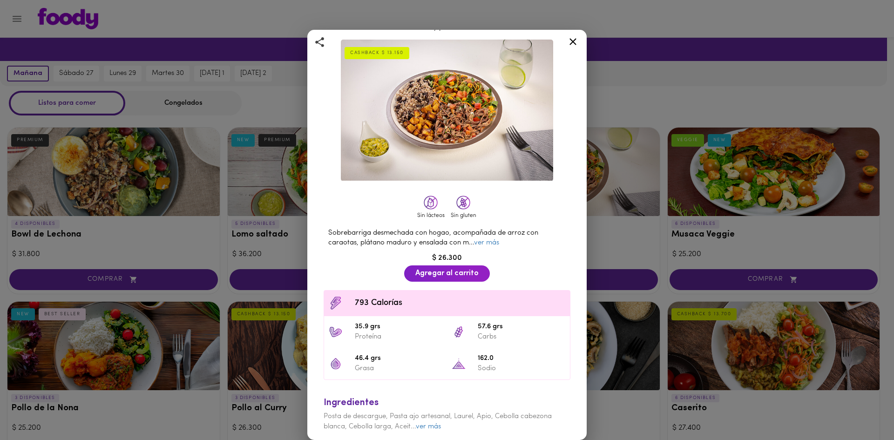
click at [577, 44] on icon at bounding box center [573, 42] width 12 height 12
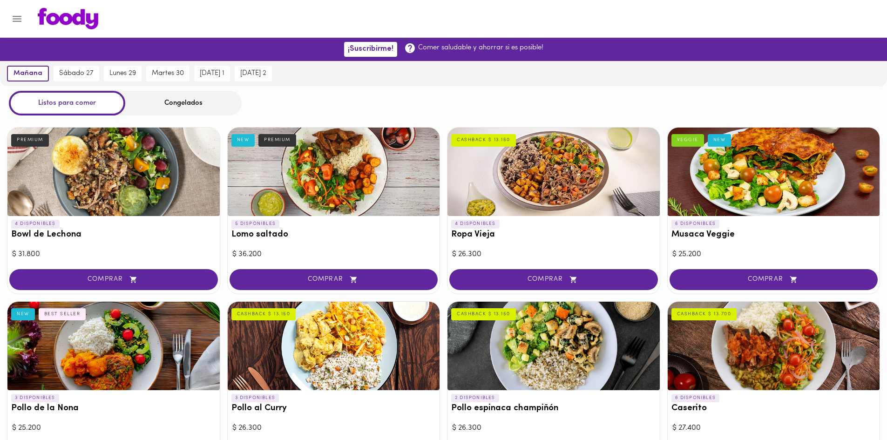
click at [576, 146] on div at bounding box center [553, 172] width 212 height 88
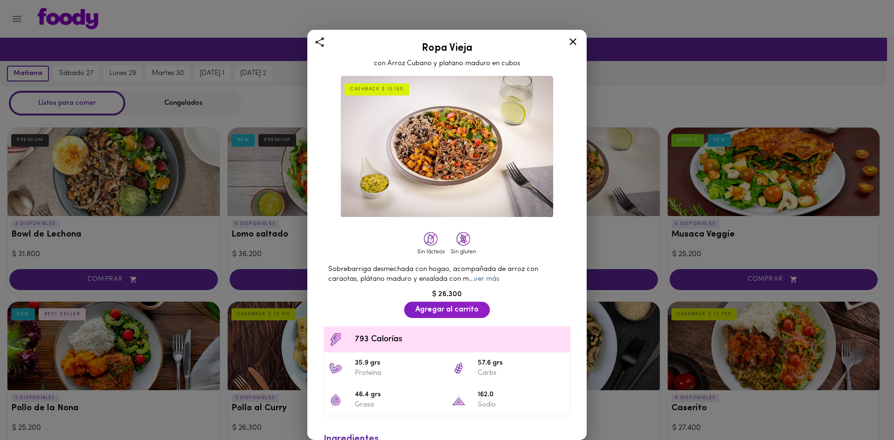
click at [495, 276] on link "ver más" at bounding box center [486, 279] width 25 height 7
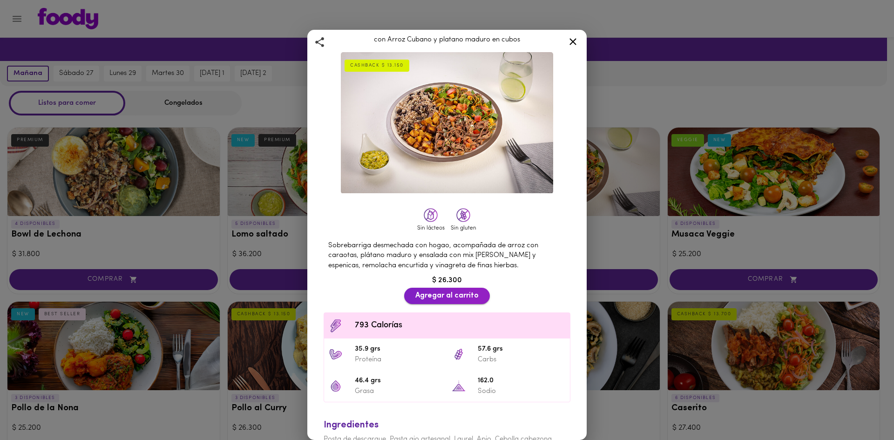
scroll to position [46, 0]
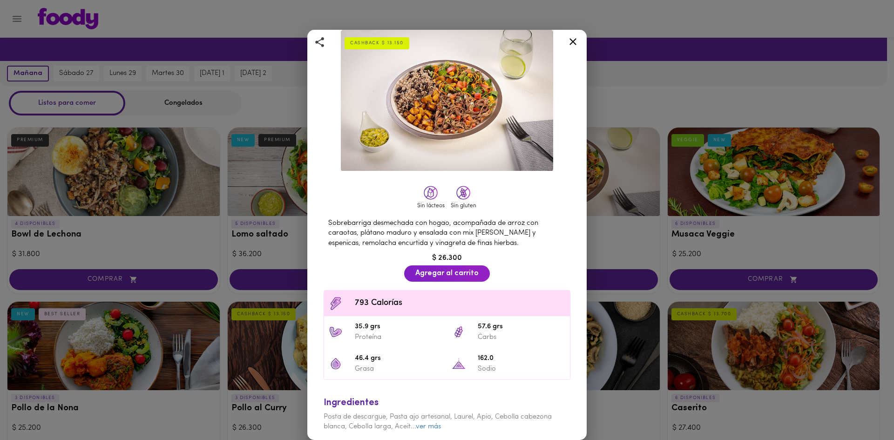
drag, startPoint x: 614, startPoint y: 235, endPoint x: 614, endPoint y: 221, distance: 14.4
click at [614, 229] on div "Ropa Vieja con Arroz Cubano y platano maduro en cubos CASHBACK $ 13.150 Sin lác…" at bounding box center [447, 220] width 894 height 440
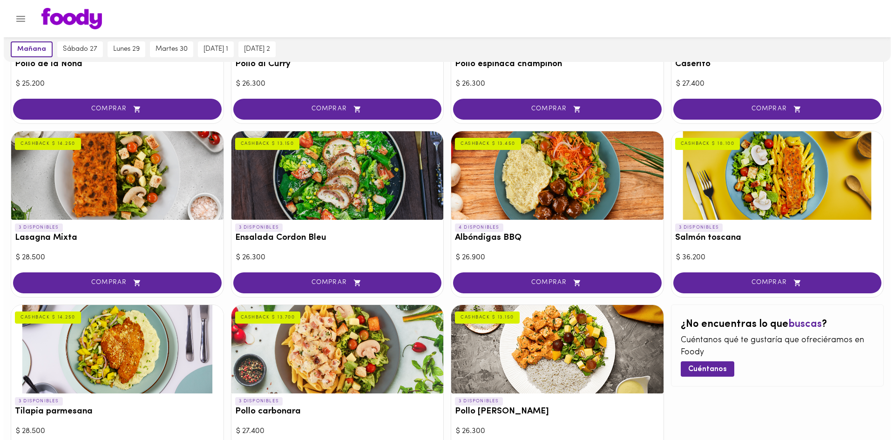
scroll to position [429, 0]
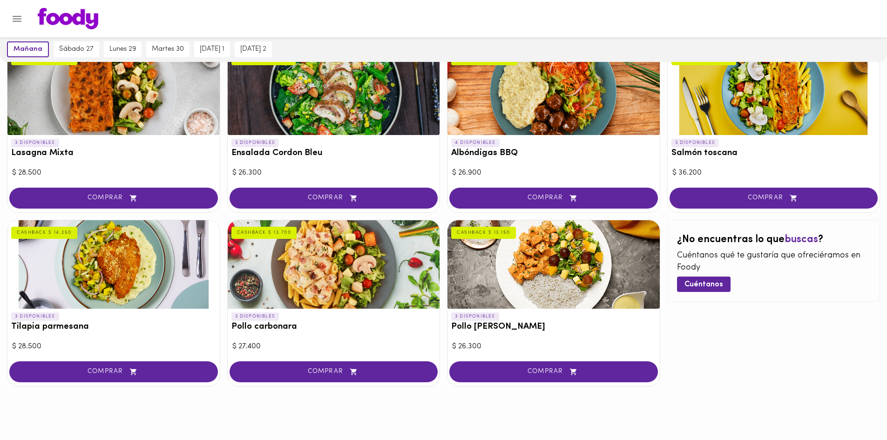
click at [299, 292] on div at bounding box center [334, 264] width 212 height 88
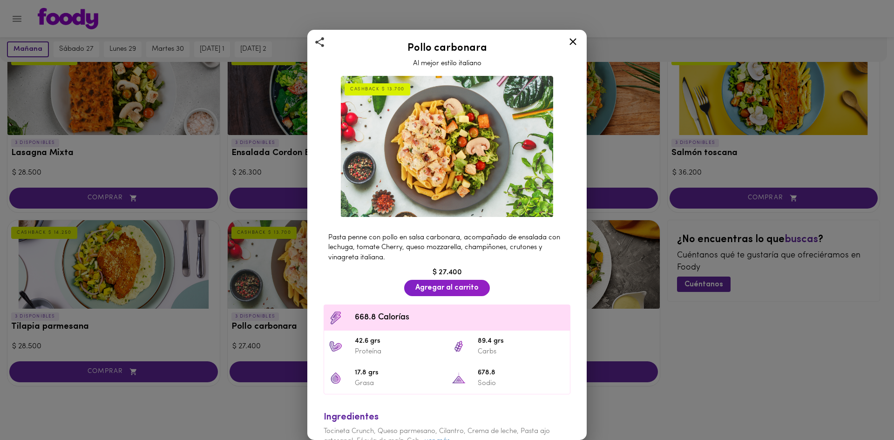
click at [221, 300] on div "Pollo carbonara Al mejor estilo italiano CASHBACK $ 13.700 Pasta penne con poll…" at bounding box center [447, 220] width 894 height 440
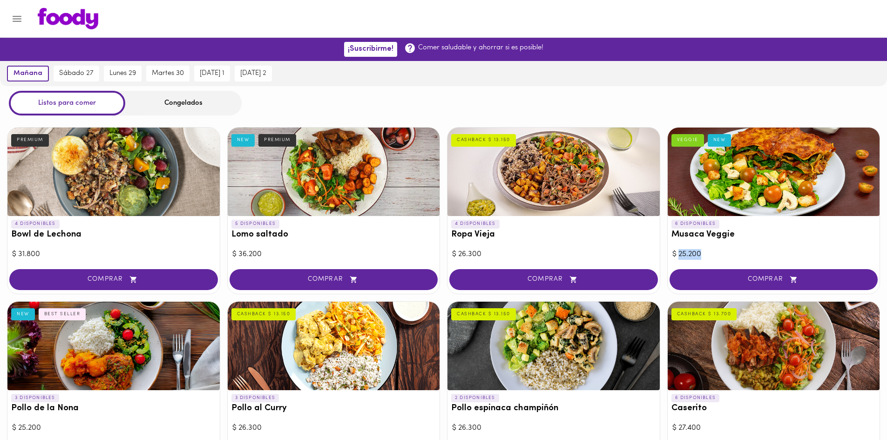
drag, startPoint x: 711, startPoint y: 252, endPoint x: 680, endPoint y: 261, distance: 32.0
click at [680, 261] on div "6 DISPONIBLES Musaca Veggie VEGGIE NEW $ 25.200 COMPRAR" at bounding box center [773, 210] width 213 height 167
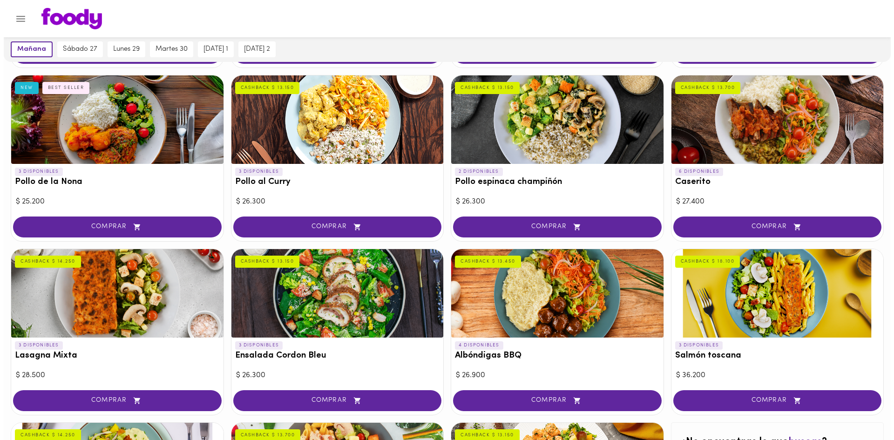
scroll to position [243, 0]
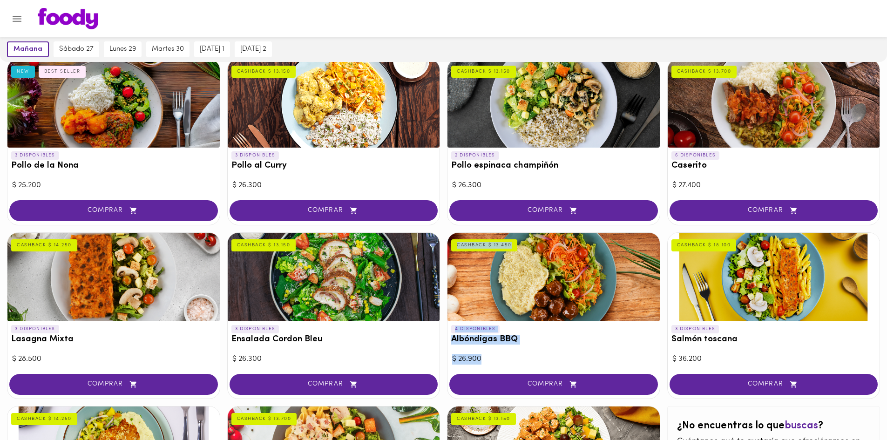
drag, startPoint x: 480, startPoint y: 364, endPoint x: 437, endPoint y: 362, distance: 43.3
click at [437, 362] on div "4 DISPONIBLES Bowl de Lechona PREMIUM $ 31.800 COMPRAR 5 DISPONIBLES Lomo salta…" at bounding box center [443, 229] width 887 height 702
click at [503, 370] on div "4 DISPONIBLES Albóndigas BBQ CASHBACK $ 13.450 $ 26.900 COMPRAR" at bounding box center [553, 315] width 213 height 167
click at [379, 95] on div at bounding box center [334, 103] width 212 height 88
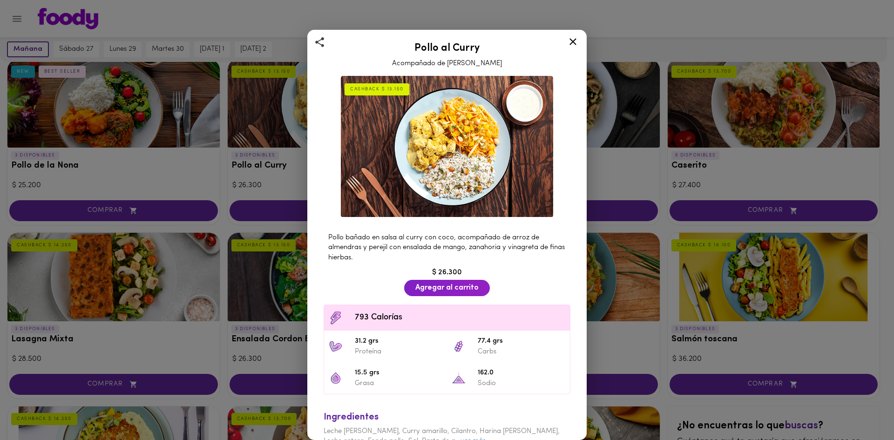
click at [569, 41] on icon at bounding box center [573, 42] width 12 height 12
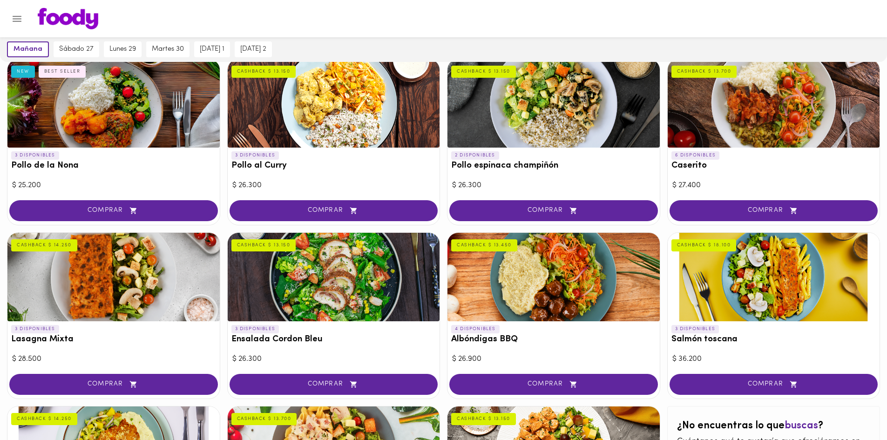
click at [156, 118] on div at bounding box center [113, 103] width 212 height 88
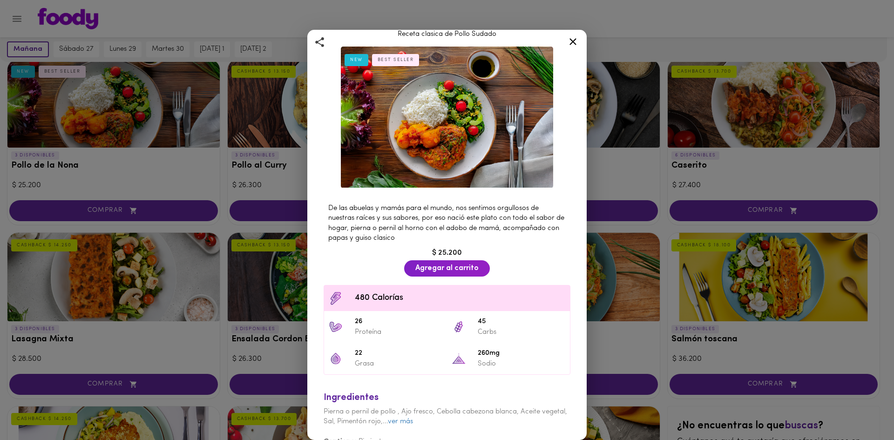
scroll to position [45, 0]
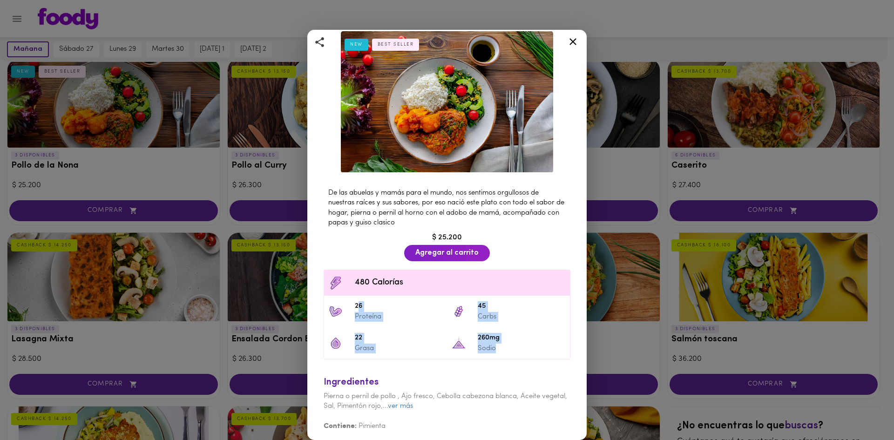
drag, startPoint x: 357, startPoint y: 305, endPoint x: 509, endPoint y: 345, distance: 157.4
click at [509, 345] on ul "480 Calorías 26 Proteína 45 Carbs 22 Grasa 260mg Sodio" at bounding box center [447, 315] width 247 height 90
click at [509, 345] on p "Sodio" at bounding box center [522, 349] width 88 height 10
drag, startPoint x: 356, startPoint y: 313, endPoint x: 407, endPoint y: 320, distance: 50.8
click at [407, 320] on li "26 Proteína" at bounding box center [385, 312] width 123 height 32
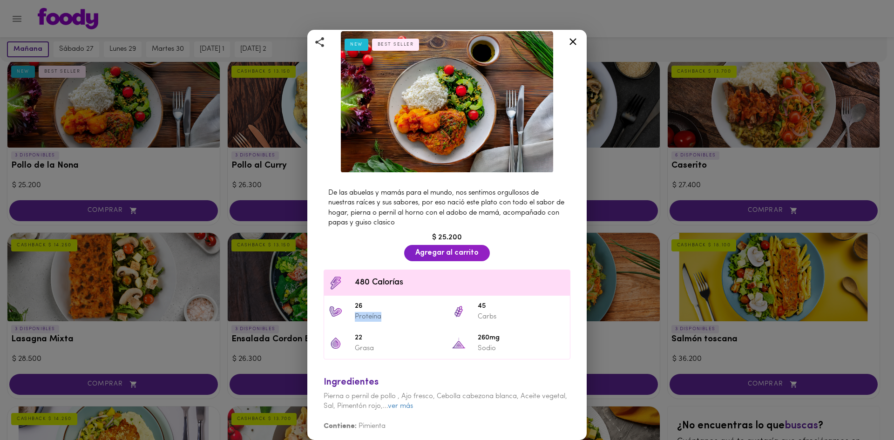
click at [576, 43] on icon at bounding box center [573, 42] width 12 height 12
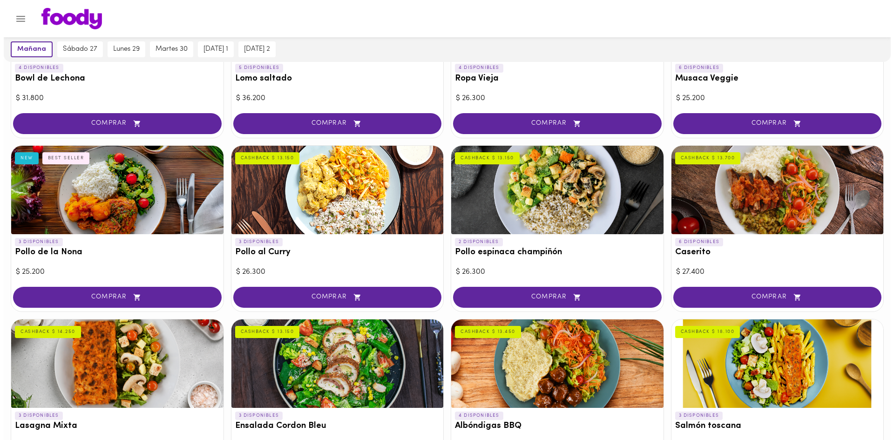
scroll to position [56, 0]
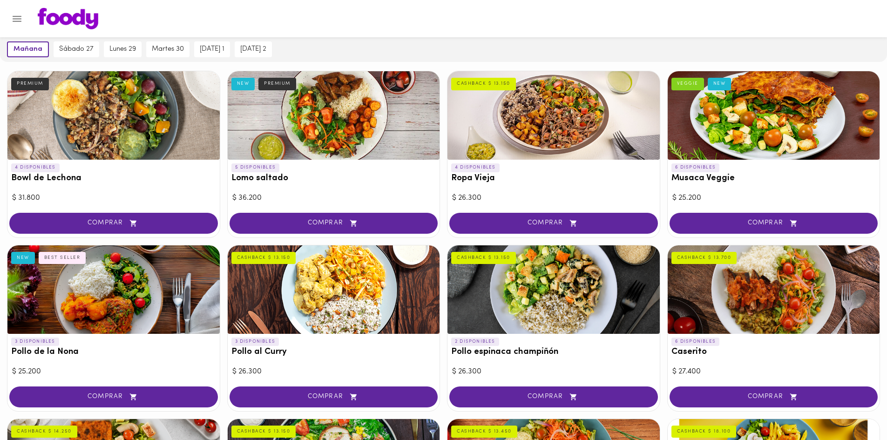
click at [513, 113] on div at bounding box center [553, 115] width 212 height 88
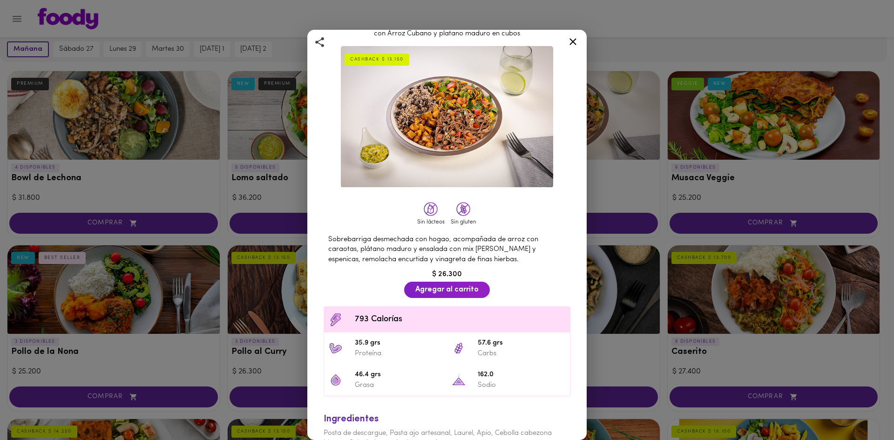
scroll to position [46, 0]
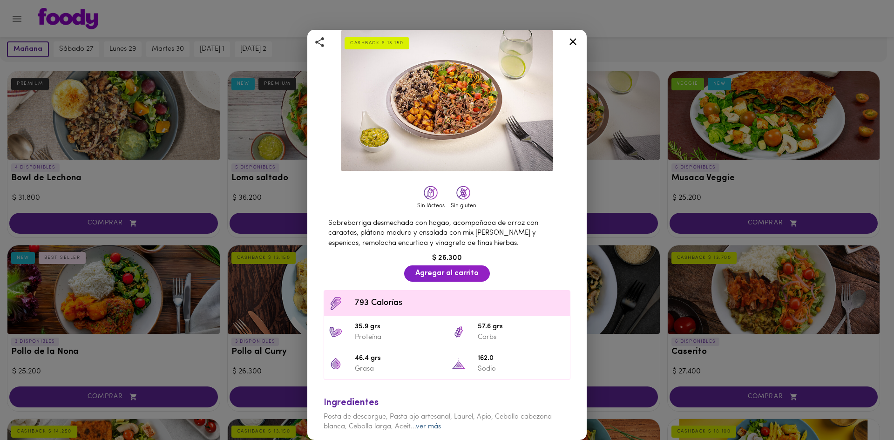
drag, startPoint x: 490, startPoint y: 358, endPoint x: 431, endPoint y: 420, distance: 86.0
click at [431, 423] on link "ver más" at bounding box center [428, 426] width 25 height 7
click at [429, 423] on span "Posta de descargue, Pasta ajo artesanal, Laurel, Apio, Cebolla cabezona blanca,…" at bounding box center [446, 441] width 244 height 57
click at [432, 423] on link "ver más" at bounding box center [428, 426] width 25 height 7
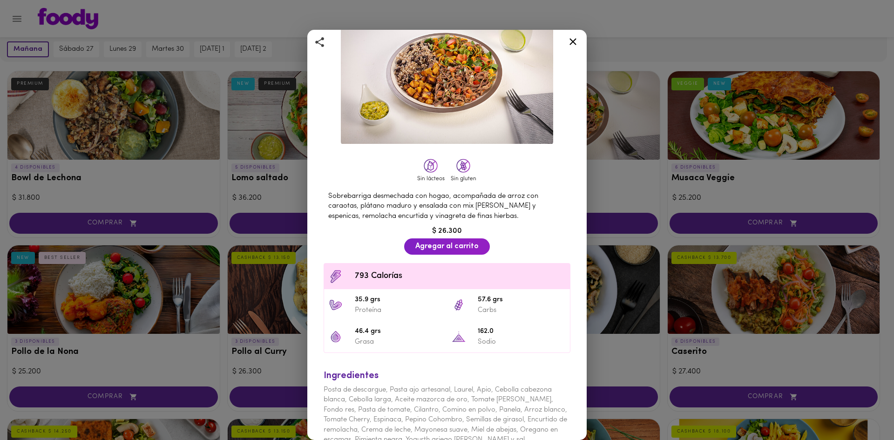
scroll to position [86, 0]
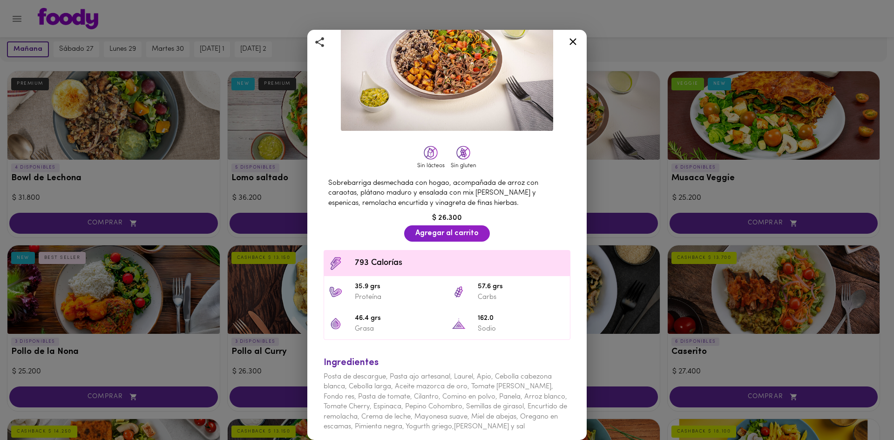
click at [574, 34] on div at bounding box center [573, 43] width 23 height 22
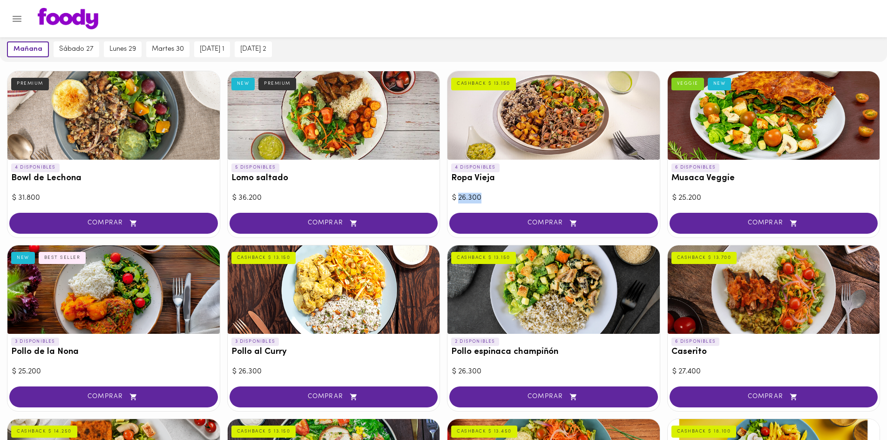
drag, startPoint x: 469, startPoint y: 197, endPoint x: 481, endPoint y: 203, distance: 13.8
click at [481, 203] on div "$ 26.300" at bounding box center [553, 198] width 203 height 11
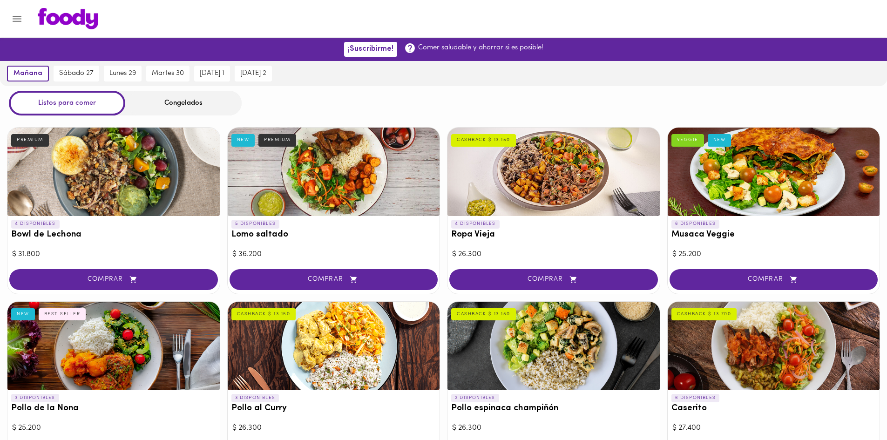
click at [165, 106] on div "Congelados" at bounding box center [183, 103] width 116 height 25
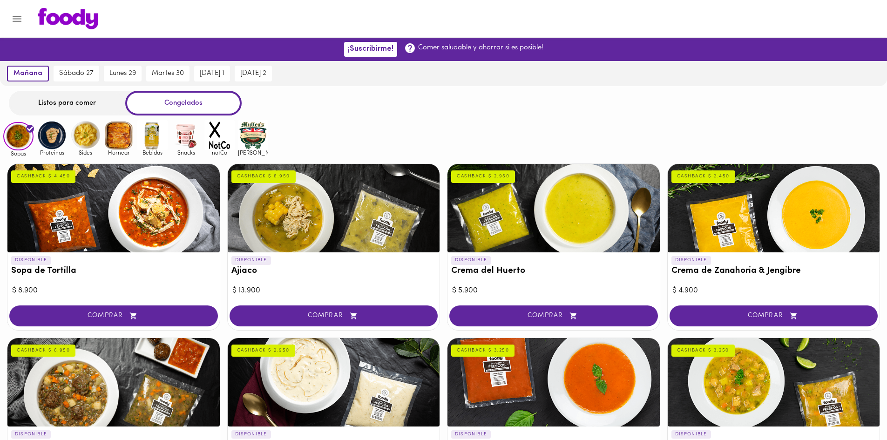
click at [72, 100] on div "Listos para comer" at bounding box center [67, 103] width 116 height 25
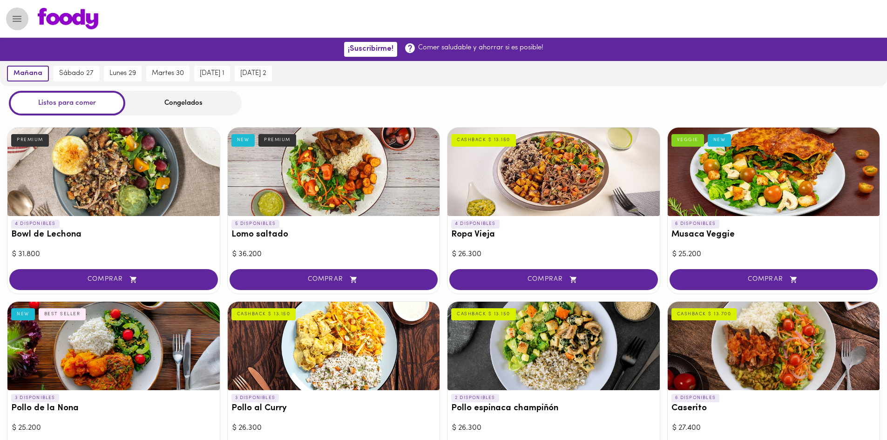
click at [23, 15] on button "Menu" at bounding box center [17, 18] width 23 height 23
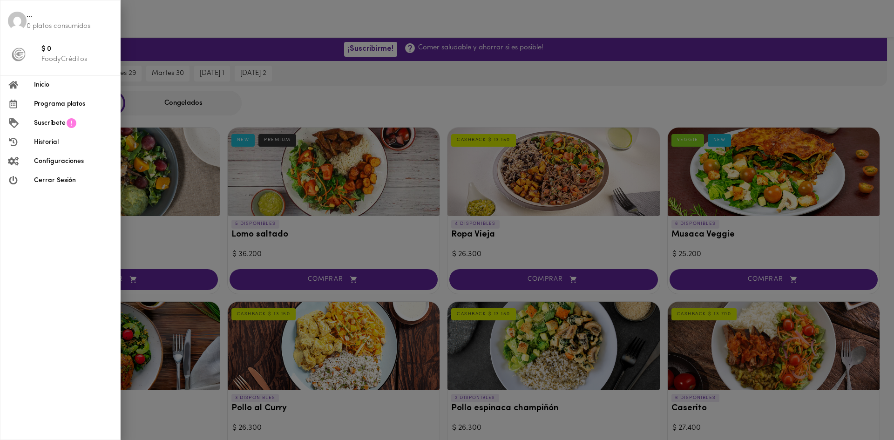
click at [818, 41] on div at bounding box center [447, 220] width 894 height 440
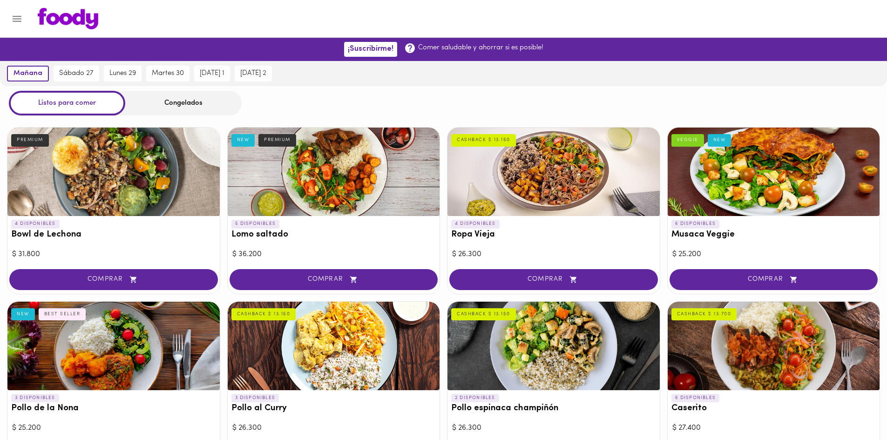
click at [838, 24] on div at bounding box center [451, 18] width 847 height 21
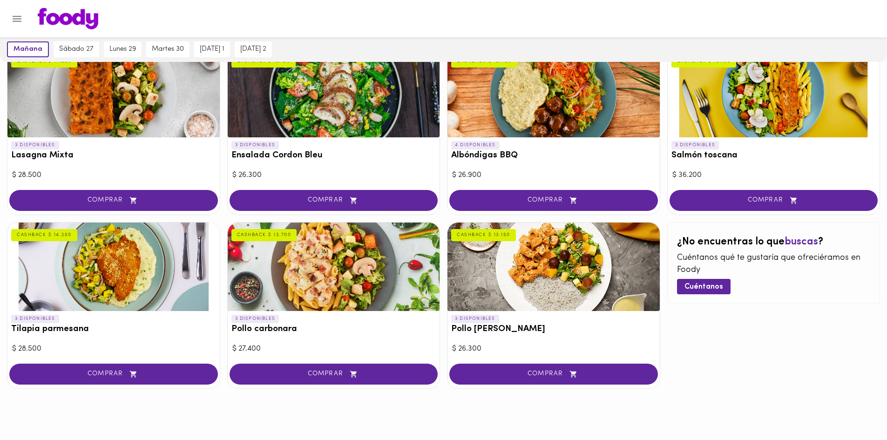
scroll to position [429, 0]
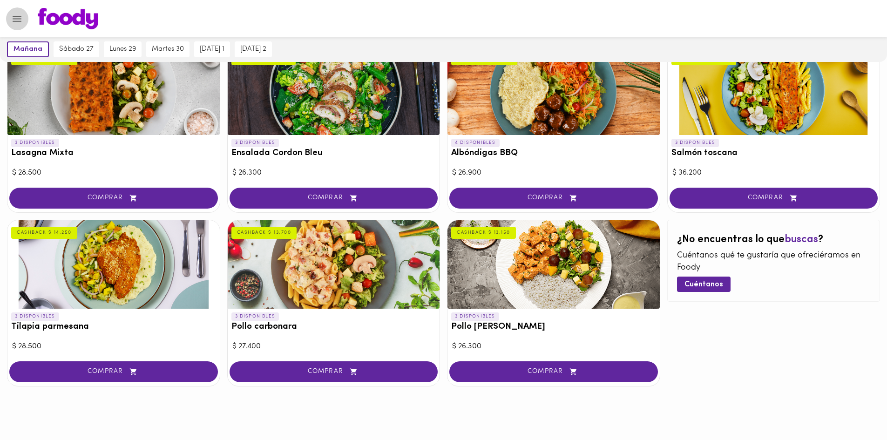
click at [23, 20] on button "Menu" at bounding box center [17, 18] width 23 height 23
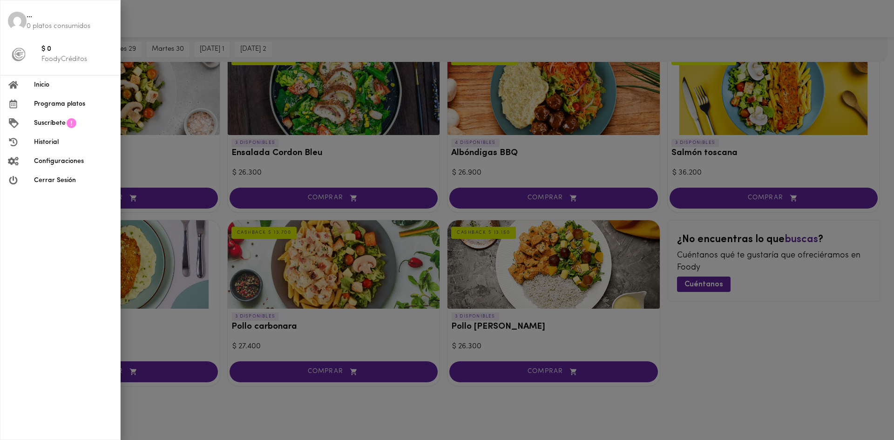
click at [76, 110] on li "Programa platos" at bounding box center [60, 104] width 120 height 19
click at [465, 142] on div at bounding box center [447, 220] width 894 height 440
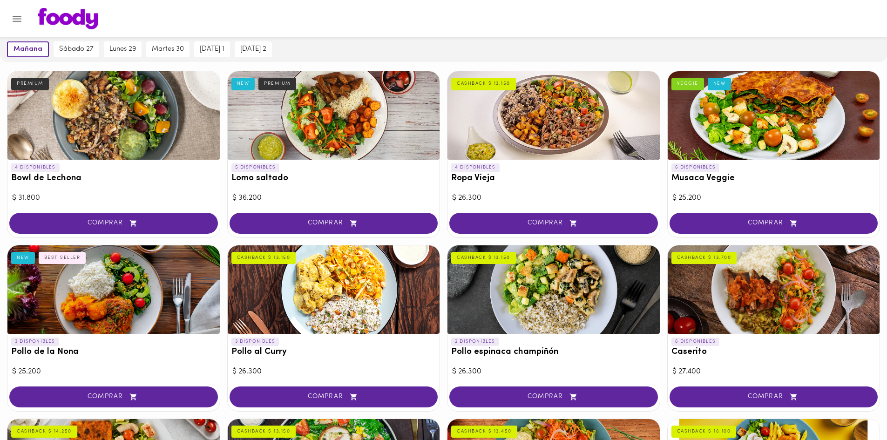
scroll to position [0, 0]
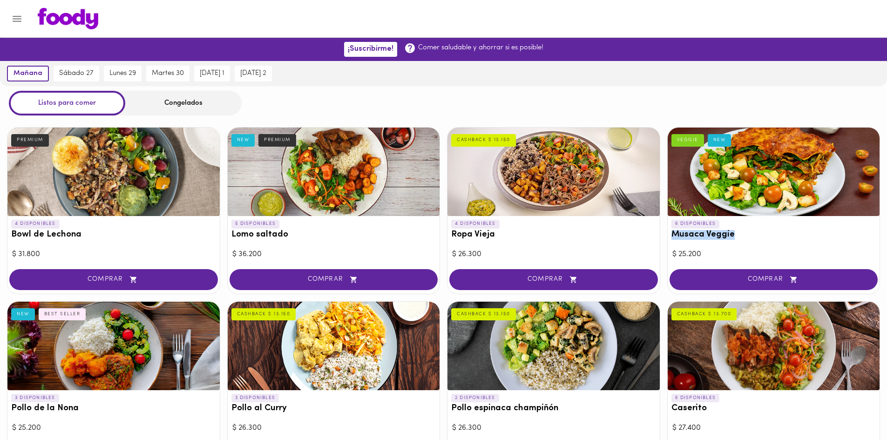
drag, startPoint x: 744, startPoint y: 235, endPoint x: 669, endPoint y: 241, distance: 74.7
click at [669, 241] on div "6 DISPONIBLES Musaca Veggie VEGGIE NEW" at bounding box center [774, 231] width 212 height 31
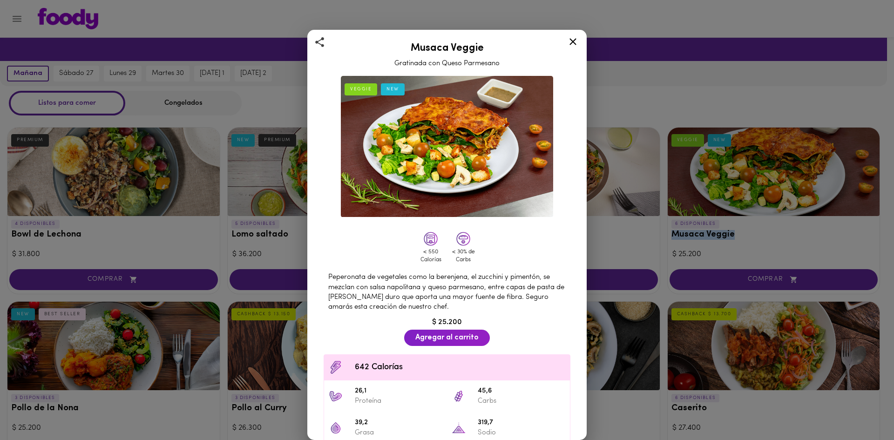
copy h3 "Musaca Veggie"
click at [651, 191] on div "Musaca Veggie Gratinada con Queso Parmesano VEGGIE NEW < 550 Calorías < 30% de …" at bounding box center [447, 220] width 894 height 440
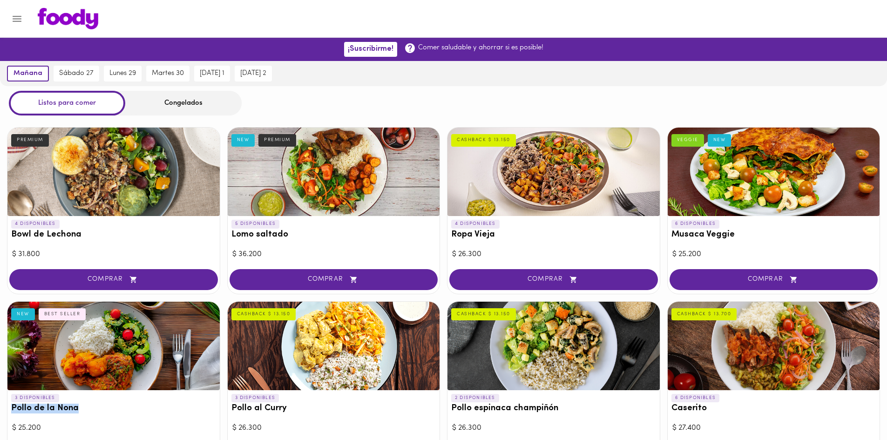
drag, startPoint x: 84, startPoint y: 409, endPoint x: 11, endPoint y: 413, distance: 72.8
click at [11, 413] on h3 "Pollo de la Nona" at bounding box center [113, 409] width 205 height 10
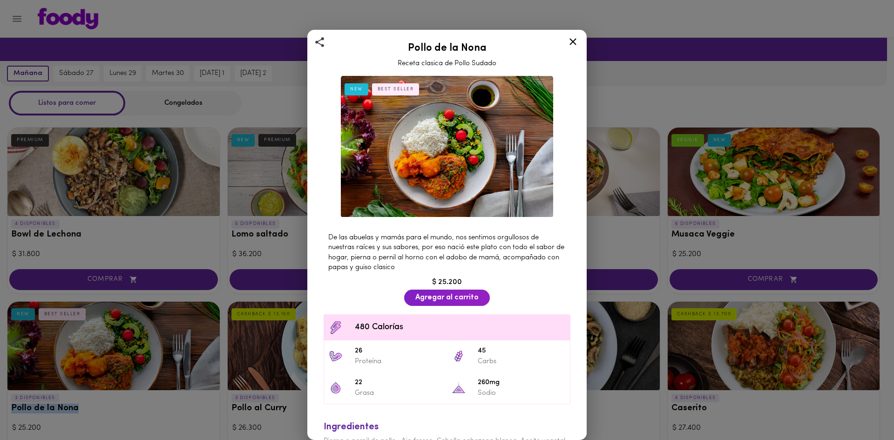
click at [573, 45] on icon at bounding box center [573, 42] width 12 height 12
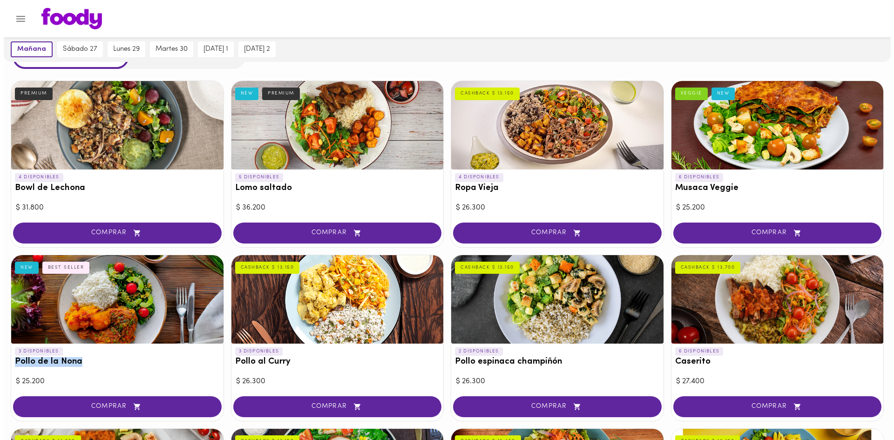
scroll to position [93, 0]
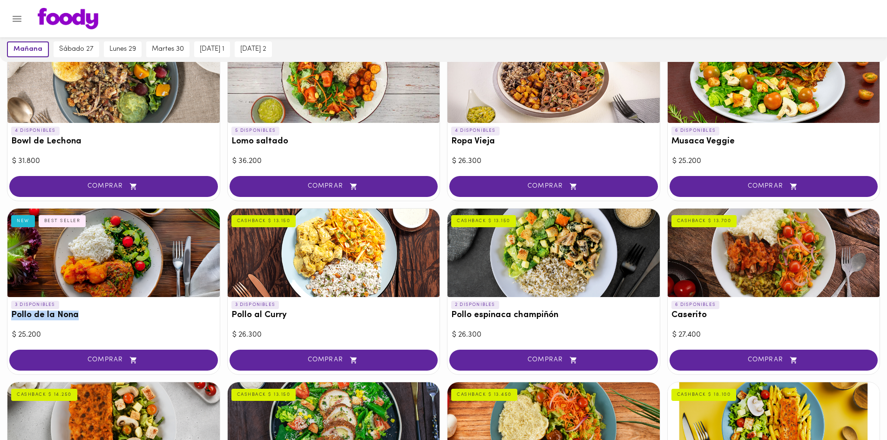
click at [737, 268] on div at bounding box center [774, 253] width 212 height 88
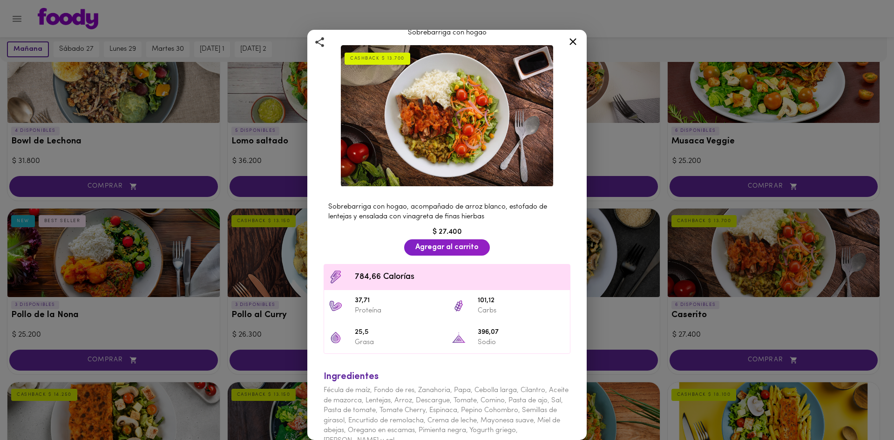
scroll to position [45, 0]
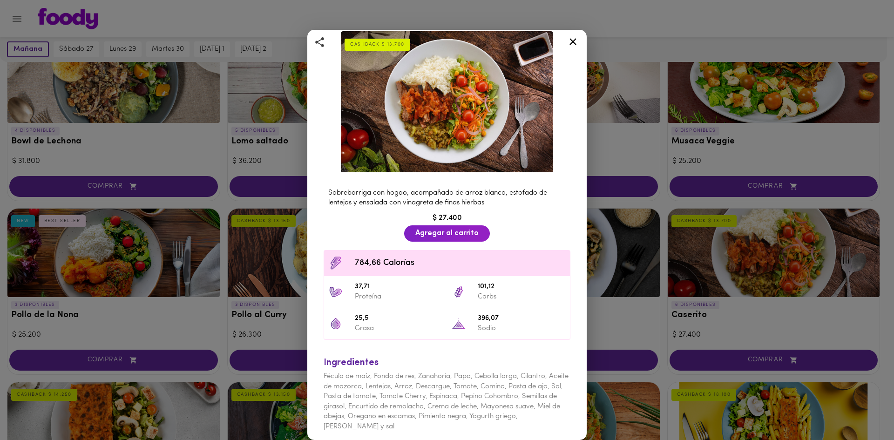
drag, startPoint x: 258, startPoint y: 45, endPoint x: 107, endPoint y: 68, distance: 153.5
click at [258, 46] on div "Caserito Sobrebarriga con hogao CASHBACK $ 13.700 Sobrebarriga con hogao, acomp…" at bounding box center [447, 220] width 894 height 440
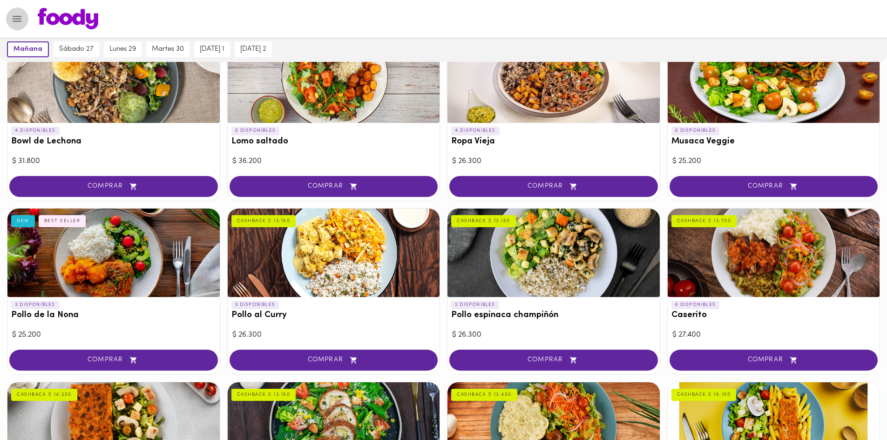
click at [13, 28] on button "Menu" at bounding box center [17, 18] width 23 height 23
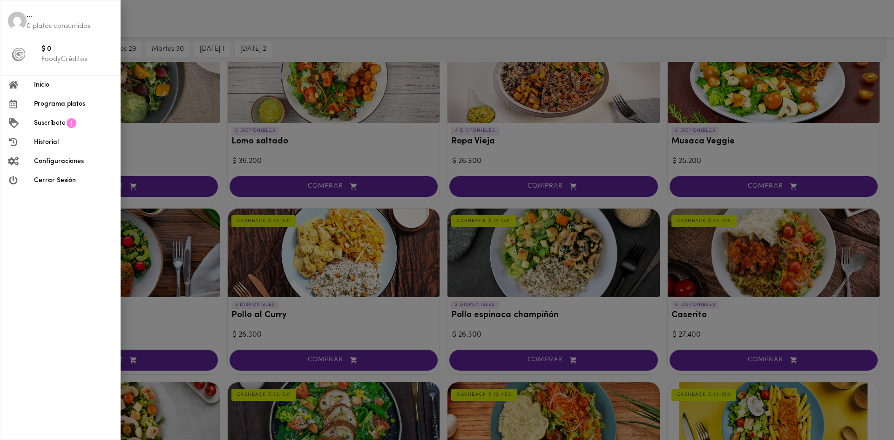
click at [64, 122] on span "Suscríbete" at bounding box center [50, 123] width 32 height 10
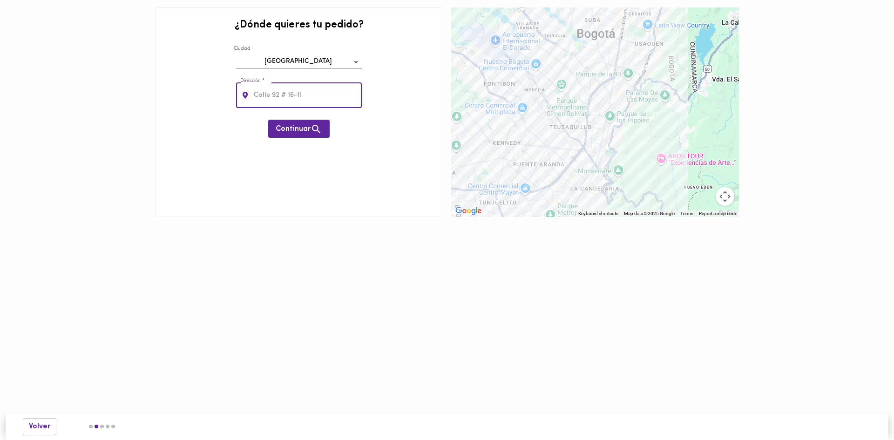
click at [303, 103] on input "text" at bounding box center [307, 95] width 110 height 26
click at [285, 132] on span "Continuar" at bounding box center [299, 129] width 47 height 12
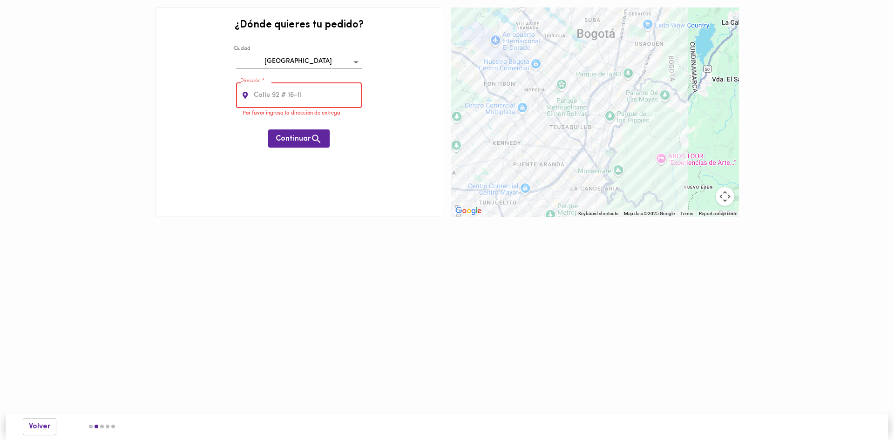
click at [330, 104] on input "text" at bounding box center [307, 95] width 110 height 26
click at [563, 96] on div at bounding box center [595, 112] width 288 height 210
click at [563, 102] on div at bounding box center [595, 112] width 288 height 210
click at [575, 148] on div at bounding box center [595, 112] width 288 height 210
click at [550, 167] on div at bounding box center [595, 112] width 288 height 210
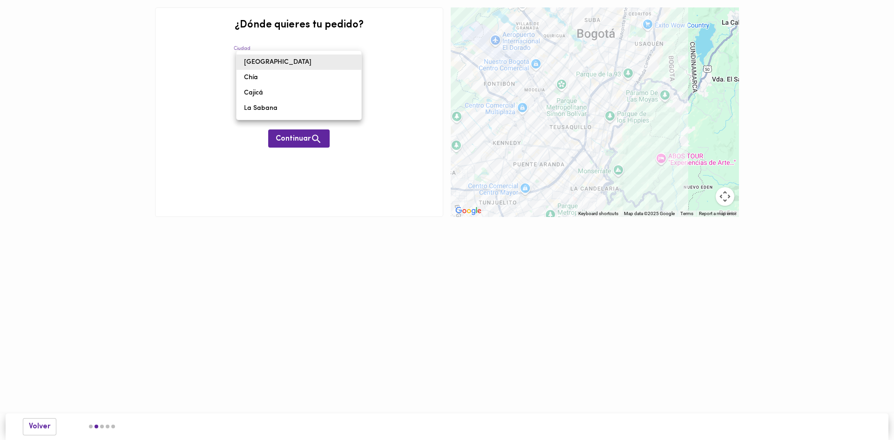
click at [322, 64] on body "0cAFcWeA6wqeKP67jIJ5Cw1DrBtHLGLjFzKYqHDjrVdekL7tRP2lT_FOUfCW1W82lGLV2ErOWDnTiCN…" at bounding box center [447, 122] width 894 height 245
drag, startPoint x: 206, startPoint y: 110, endPoint x: 289, endPoint y: 94, distance: 84.5
click at [208, 111] on div at bounding box center [447, 220] width 894 height 440
click at [306, 89] on ul "Bogotá Chía Cajicá La Sabana" at bounding box center [284, 74] width 94 height 39
click at [305, 89] on input "text" at bounding box center [307, 95] width 110 height 26
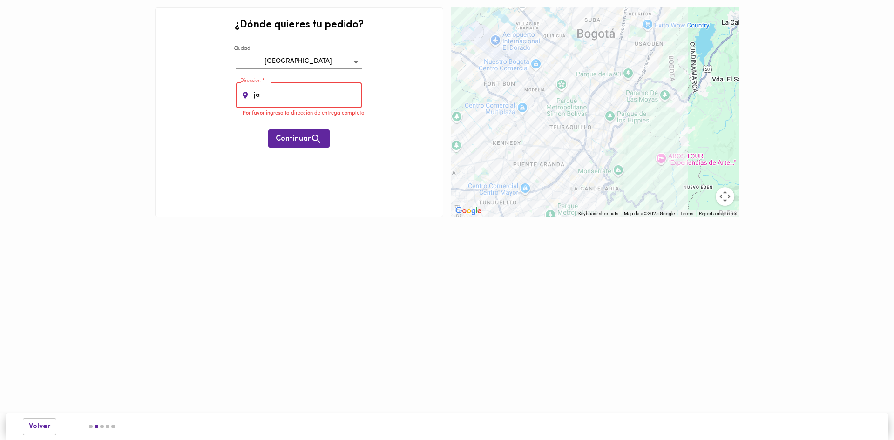
type input "j"
type input "X"
type input "c"
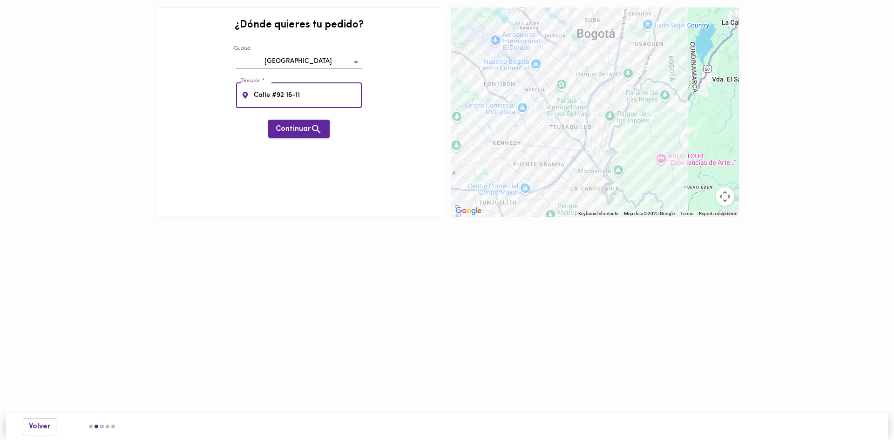
type input "Calle #92 16-11"
click at [280, 121] on button "Continuar" at bounding box center [298, 129] width 61 height 18
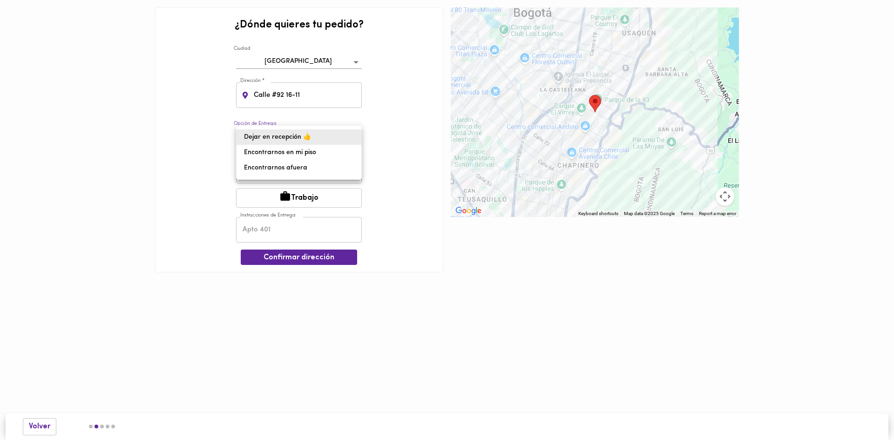
click at [332, 135] on body "0cAFcWeA6wqeKP67jIJ5Cw1DrBtHLGLjFzKYqHDjrVdekL7tRP2lT_FOUfCW1W82lGLV2ErOWDnTiCN…" at bounding box center [447, 150] width 894 height 300
click at [362, 132] on div "Dejar en recepción 👍 Encontrarnos en mi piso Encontrarnos afuera" at bounding box center [447, 220] width 894 height 440
click at [386, 144] on div at bounding box center [447, 220] width 894 height 440
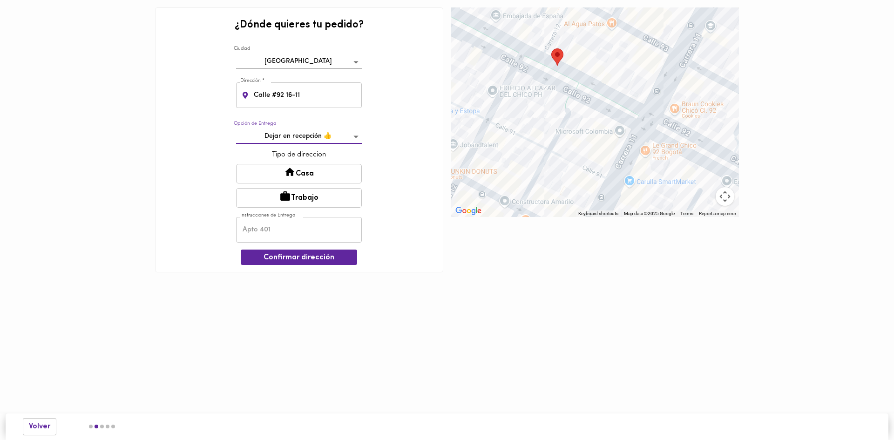
click at [333, 178] on button "Casa" at bounding box center [299, 174] width 126 height 20
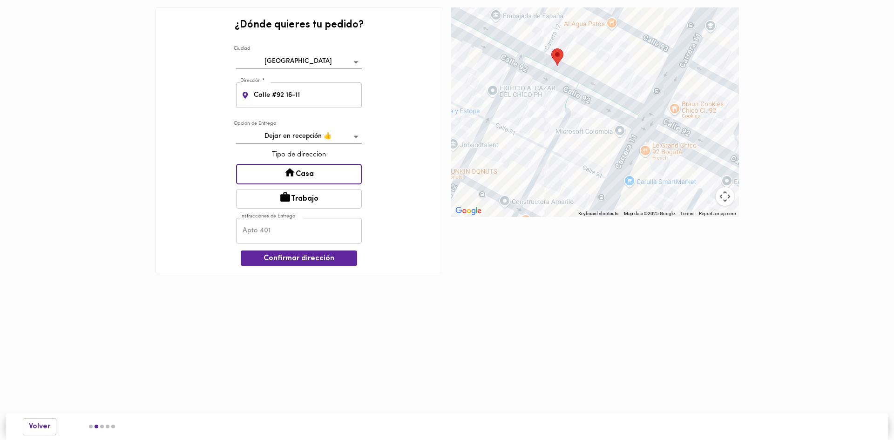
click at [302, 233] on input "text" at bounding box center [299, 231] width 126 height 26
type input "Apto 301"
click at [309, 251] on button "Confirmar dirección" at bounding box center [299, 258] width 116 height 15
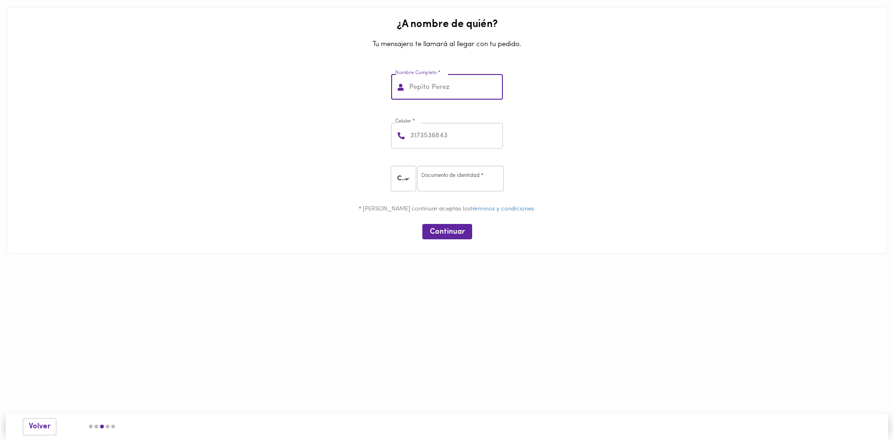
click at [466, 78] on input "text" at bounding box center [454, 88] width 95 height 26
click at [450, 191] on input "number" at bounding box center [460, 179] width 87 height 26
click at [446, 126] on input "number" at bounding box center [455, 136] width 95 height 26
drag, startPoint x: 446, startPoint y: 109, endPoint x: 454, endPoint y: 93, distance: 18.1
click at [446, 109] on div "¿A nombre de quién? Tu mensajero te llamará al llegar con tu pedido. Nombre Com…" at bounding box center [447, 127] width 873 height 232
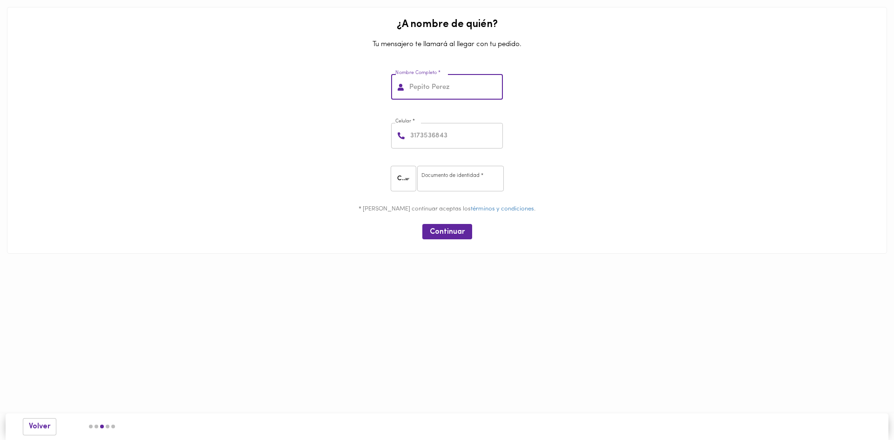
click at [454, 94] on input "text" at bounding box center [454, 88] width 95 height 26
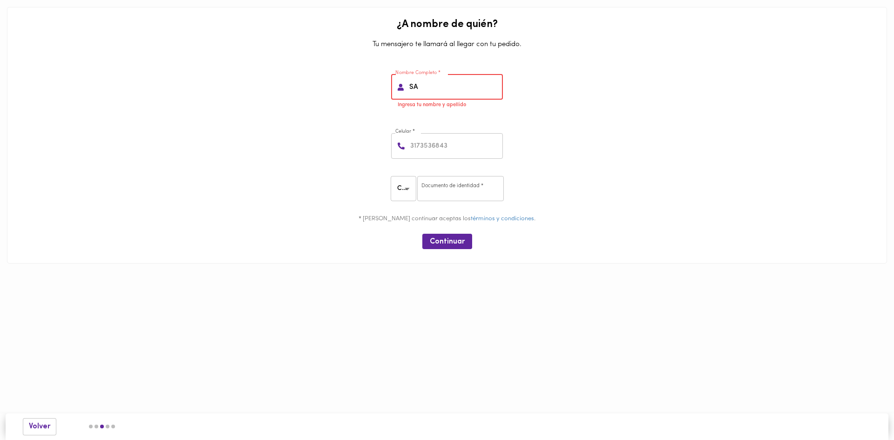
click at [464, 97] on input "SA" at bounding box center [454, 88] width 95 height 26
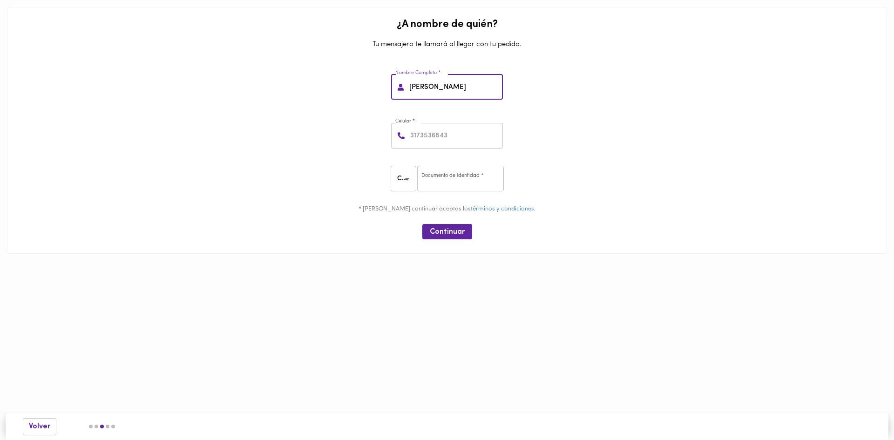
type input "Sara Gómez Diaz"
click at [477, 137] on input "number" at bounding box center [455, 136] width 95 height 26
type input "3187758007"
click at [471, 181] on input "number" at bounding box center [460, 179] width 87 height 26
type input "1021806094"
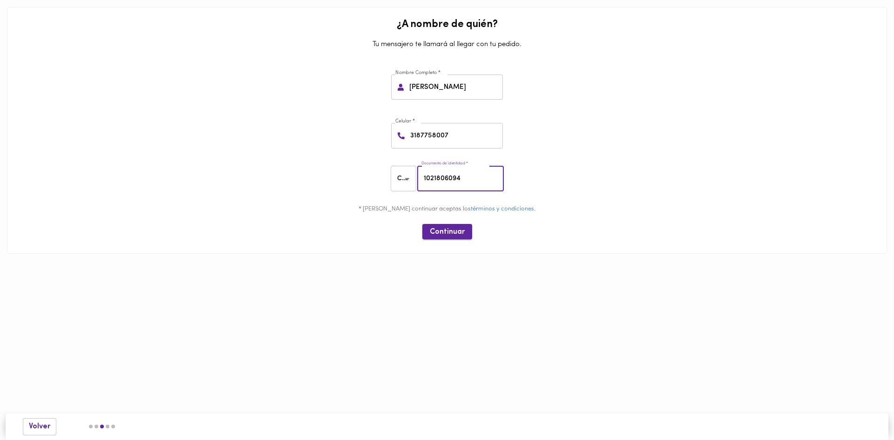
click at [455, 228] on span "Continuar" at bounding box center [447, 232] width 35 height 9
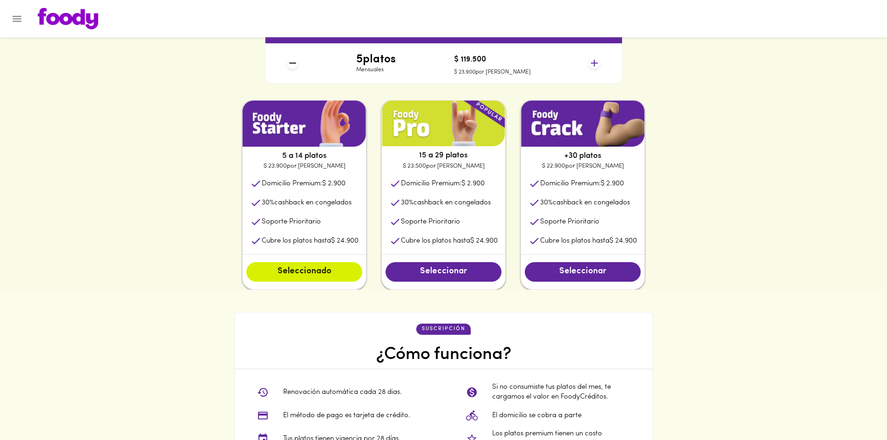
scroll to position [556, 0]
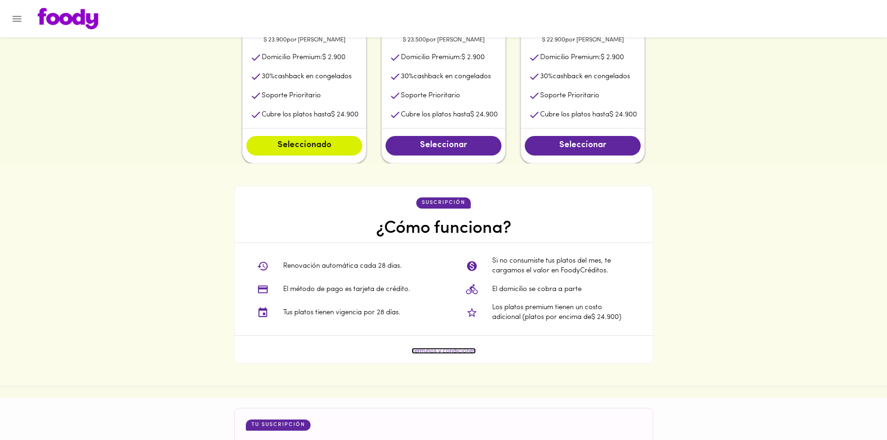
click at [456, 348] on link "Términos y condiciones" at bounding box center [444, 351] width 64 height 6
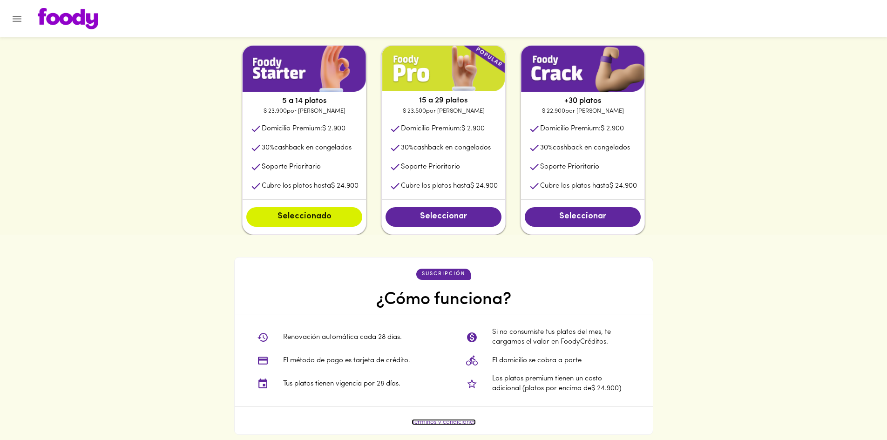
scroll to position [416, 0]
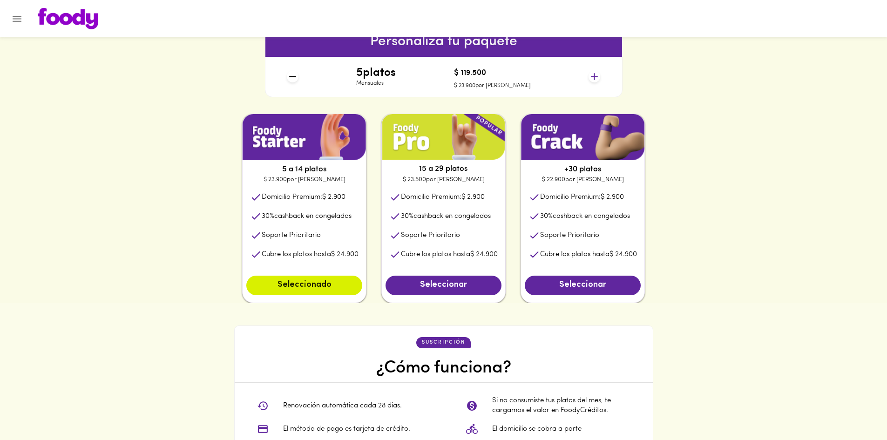
click at [583, 273] on div "Seleccionar" at bounding box center [582, 285] width 123 height 34
click at [589, 285] on span "Seleccionar" at bounding box center [582, 285] width 97 height 10
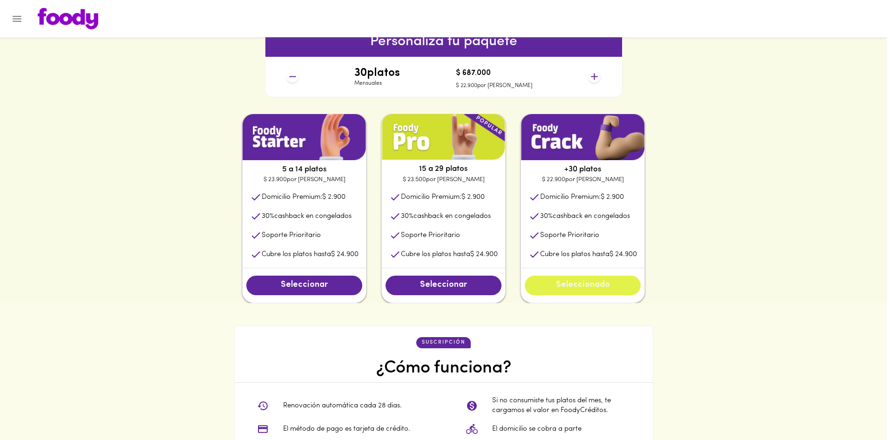
click at [592, 290] on span "Seleccionado" at bounding box center [582, 285] width 97 height 10
click at [473, 281] on span "Seleccionar" at bounding box center [443, 285] width 97 height 10
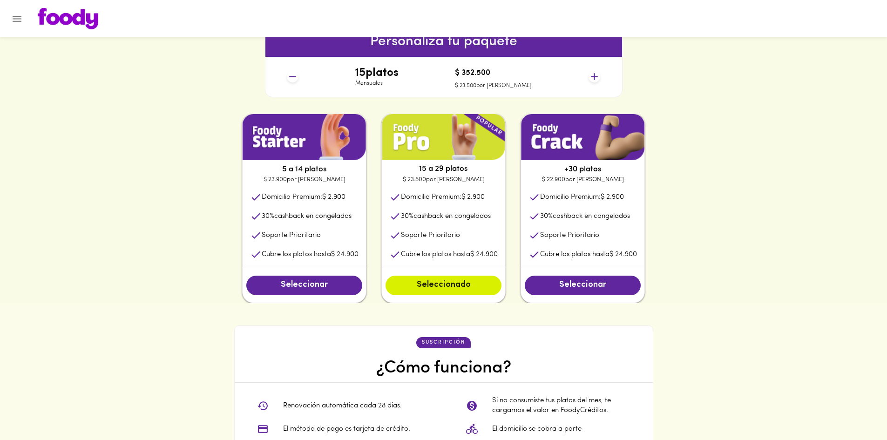
click at [383, 287] on div "Seleccionado" at bounding box center [443, 285] width 123 height 34
click at [329, 292] on button "Seleccionar" at bounding box center [304, 286] width 116 height 20
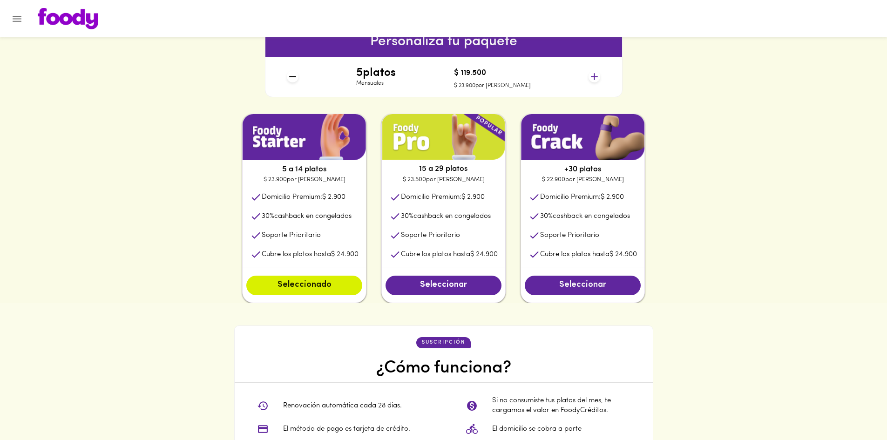
click at [605, 295] on button "Seleccionar" at bounding box center [583, 286] width 116 height 20
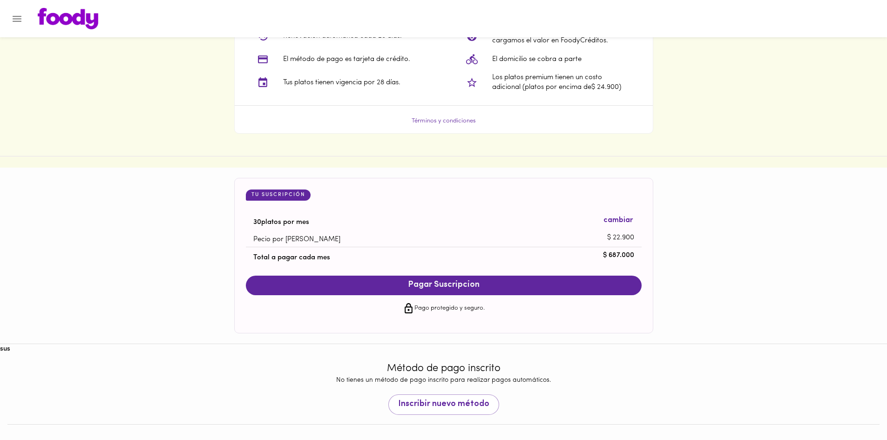
scroll to position [789, 0]
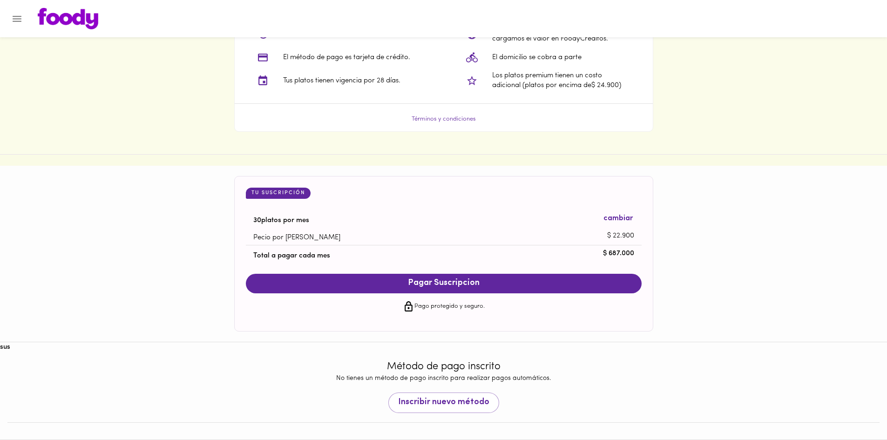
drag, startPoint x: 591, startPoint y: 255, endPoint x: 634, endPoint y: 248, distance: 43.8
click at [634, 248] on div "Total a pagar cada mes" at bounding box center [444, 253] width 396 height 17
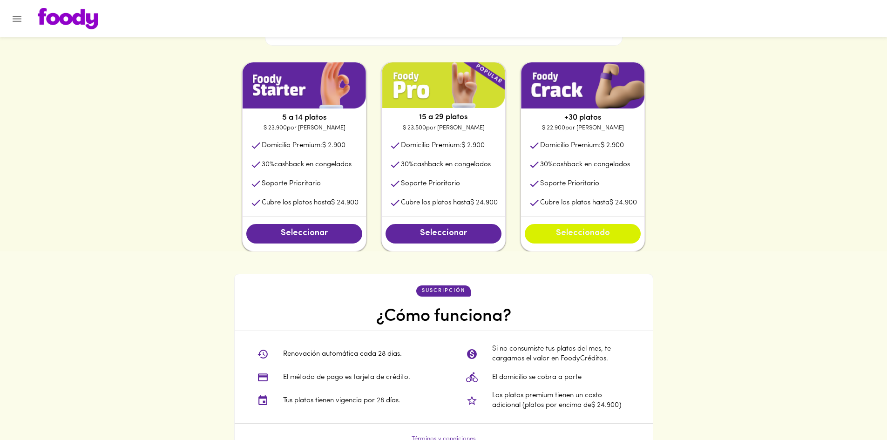
scroll to position [463, 0]
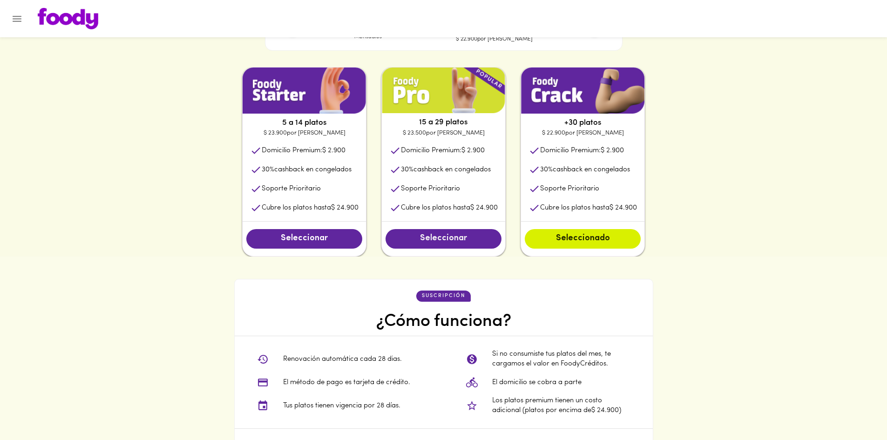
drag, startPoint x: 502, startPoint y: 245, endPoint x: 483, endPoint y: 236, distance: 20.8
click at [502, 245] on div "Seleccionar" at bounding box center [443, 239] width 123 height 34
click at [481, 235] on span "Seleccionar" at bounding box center [443, 239] width 97 height 10
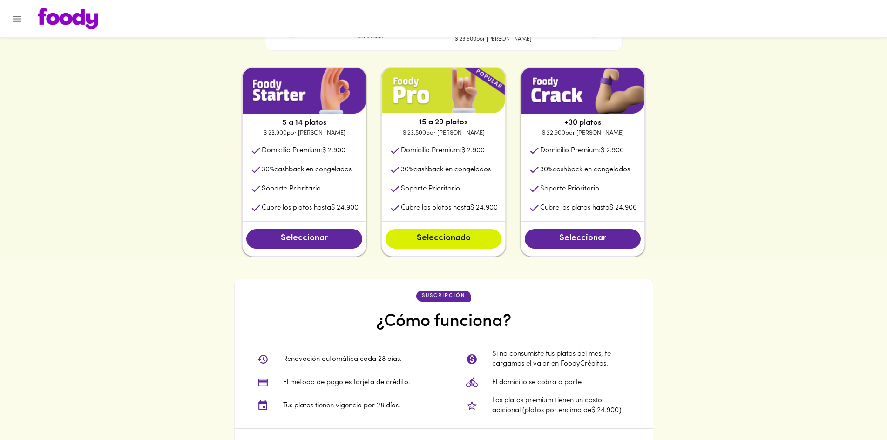
click at [323, 225] on div "Seleccionar" at bounding box center [304, 239] width 123 height 34
click at [329, 251] on div "Seleccionar" at bounding box center [304, 239] width 123 height 34
click at [339, 250] on div "Seleccionar" at bounding box center [304, 239] width 123 height 34
click at [346, 242] on span "Seleccionar" at bounding box center [304, 239] width 97 height 10
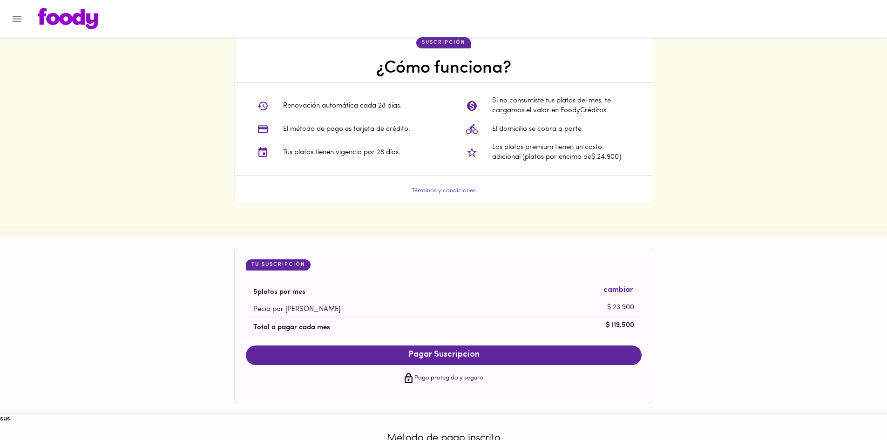
scroll to position [509, 0]
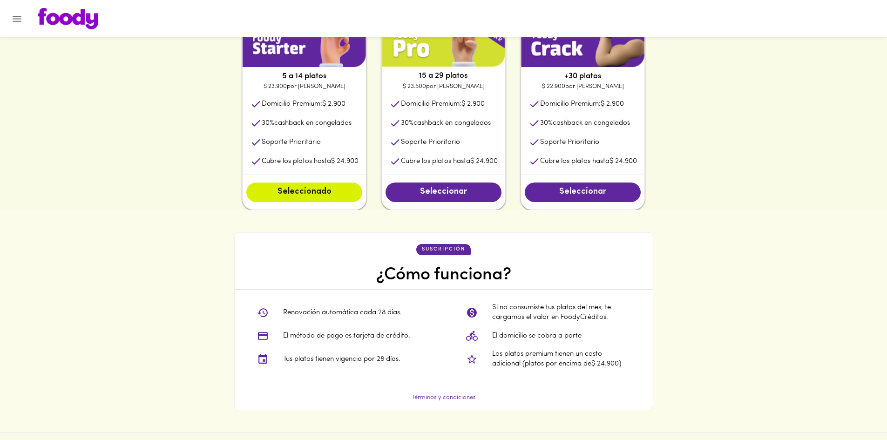
click at [595, 189] on span "Seleccionar" at bounding box center [582, 192] width 97 height 10
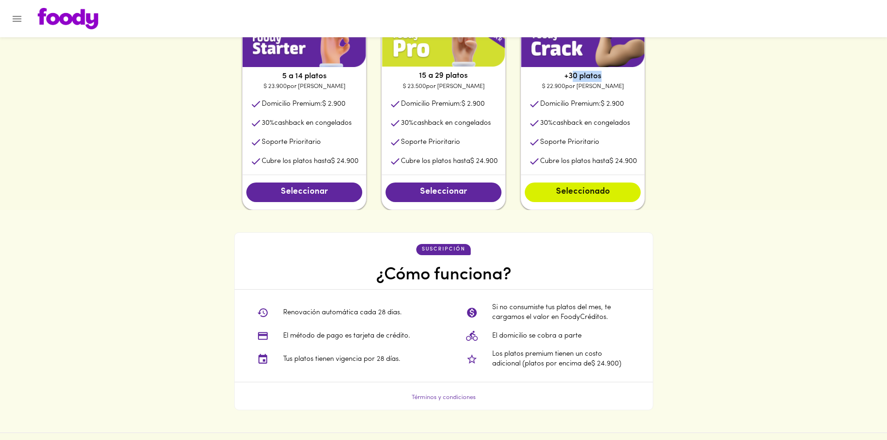
drag, startPoint x: 579, startPoint y: 80, endPoint x: 605, endPoint y: 79, distance: 26.1
click at [605, 79] on p "+30 platos" at bounding box center [582, 76] width 123 height 11
drag, startPoint x: 573, startPoint y: 73, endPoint x: 626, endPoint y: 74, distance: 53.6
click at [626, 74] on p "+30 platos" at bounding box center [582, 76] width 123 height 11
drag, startPoint x: 567, startPoint y: 74, endPoint x: 613, endPoint y: 75, distance: 46.6
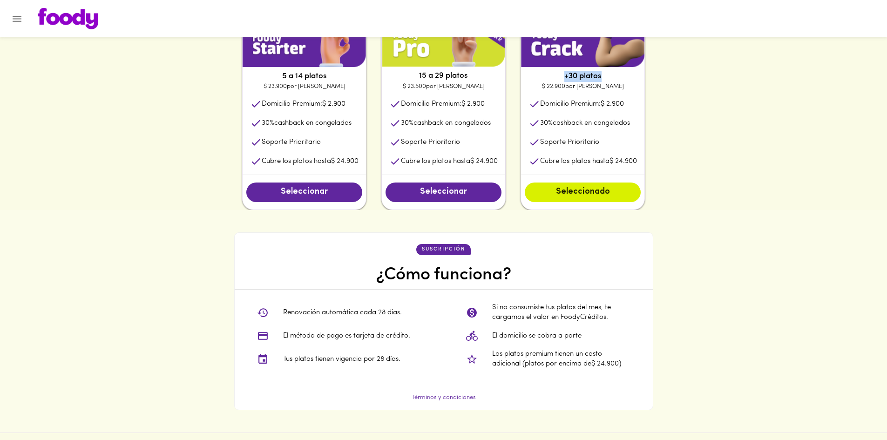
click at [613, 75] on p "+30 platos" at bounding box center [582, 76] width 123 height 11
drag, startPoint x: 542, startPoint y: 107, endPoint x: 633, endPoint y: 104, distance: 91.3
click at [633, 104] on li "Domicilio Premium: $ 2.900" at bounding box center [582, 104] width 123 height 19
drag, startPoint x: 546, startPoint y: 146, endPoint x: 631, endPoint y: 145, distance: 85.2
click at [631, 145] on li "Soporte Prioritario" at bounding box center [582, 142] width 123 height 19
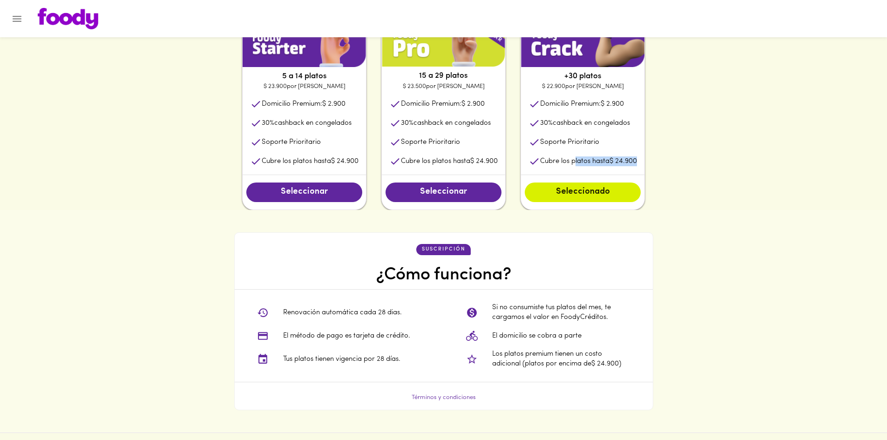
drag, startPoint x: 577, startPoint y: 166, endPoint x: 619, endPoint y: 171, distance: 42.2
click at [665, 162] on div "5 a 14 platos $ 23.900 por plato Domicilio Premium: $ 2.900 30 % cashback en co…" at bounding box center [443, 115] width 447 height 190
click at [441, 196] on span "Seleccionar" at bounding box center [443, 192] width 97 height 10
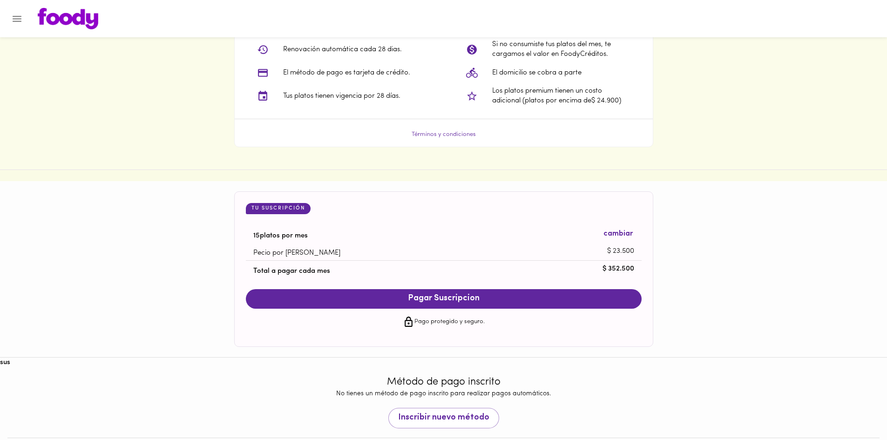
scroll to position [789, 0]
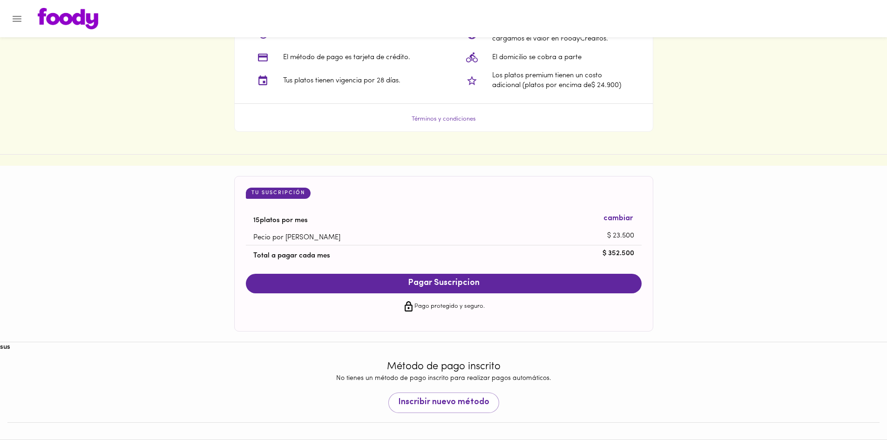
click at [387, 315] on div "Pago protegido y seguro." at bounding box center [444, 306] width 396 height 27
click at [502, 314] on div "Pago protegido y seguro." at bounding box center [444, 306] width 396 height 27
click at [442, 299] on div "Pago protegido y seguro." at bounding box center [444, 306] width 396 height 27
click at [431, 307] on p "Pago protegido y seguro." at bounding box center [449, 306] width 70 height 9
drag, startPoint x: 402, startPoint y: 310, endPoint x: 491, endPoint y: 304, distance: 89.6
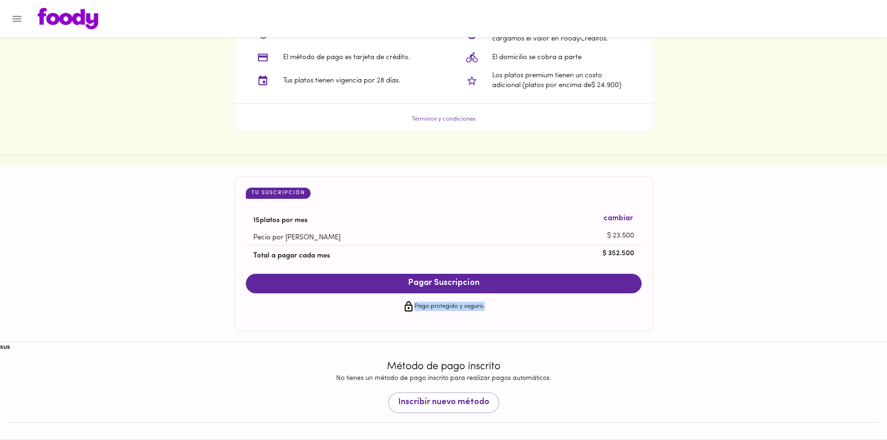
click at [491, 304] on div "Pago protegido y seguro." at bounding box center [444, 306] width 396 height 27
click at [495, 307] on div "Pago protegido y seguro." at bounding box center [444, 306] width 396 height 27
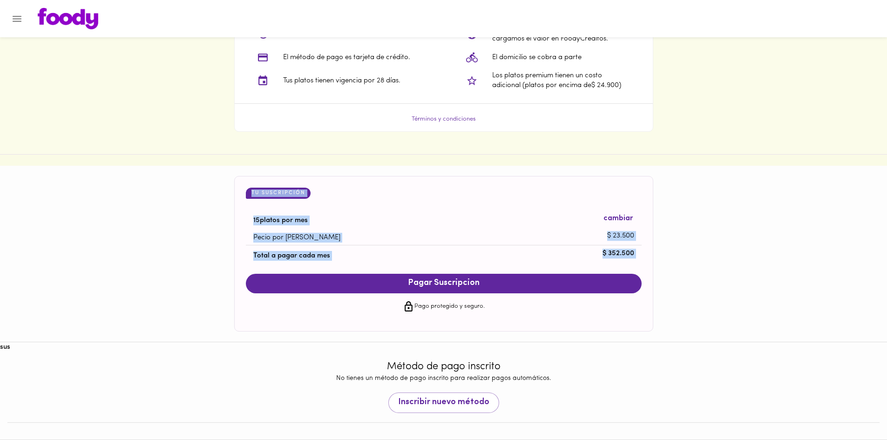
drag, startPoint x: 438, startPoint y: 308, endPoint x: 374, endPoint y: 300, distance: 64.7
click at [374, 301] on div "Pago protegido y seguro." at bounding box center [444, 306] width 396 height 27
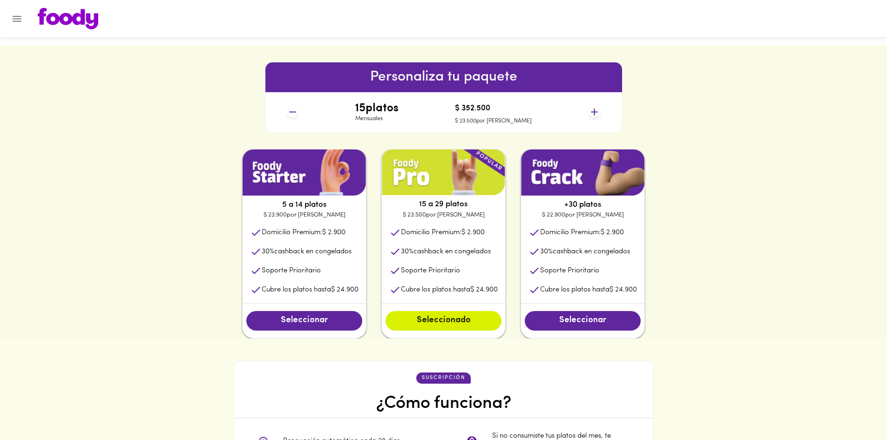
scroll to position [137, 0]
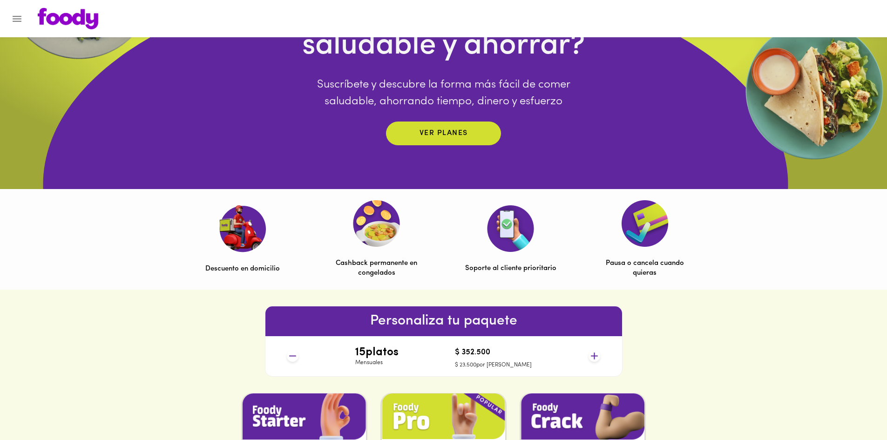
click at [634, 238] on img at bounding box center [645, 223] width 47 height 47
click at [641, 256] on div "Pausa o cancela cuando quieras" at bounding box center [644, 239] width 91 height 78
click at [650, 280] on div "Descuento en domicilio Cashback permanente en congelados Soporte al cliente pri…" at bounding box center [443, 239] width 559 height 101
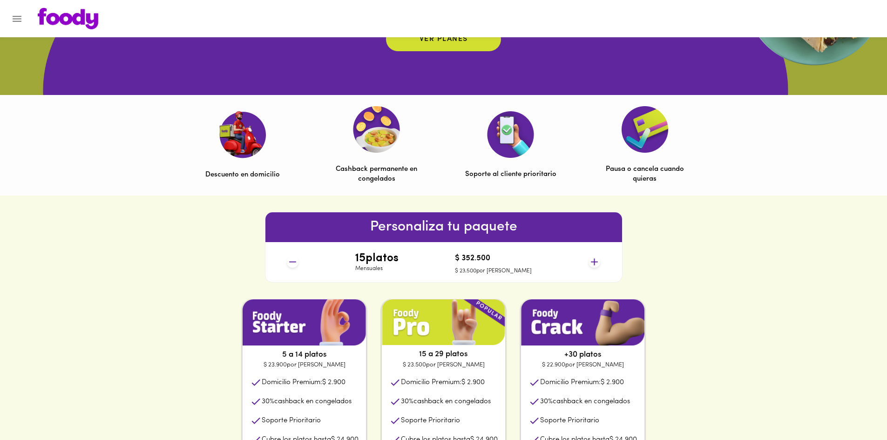
scroll to position [233, 0]
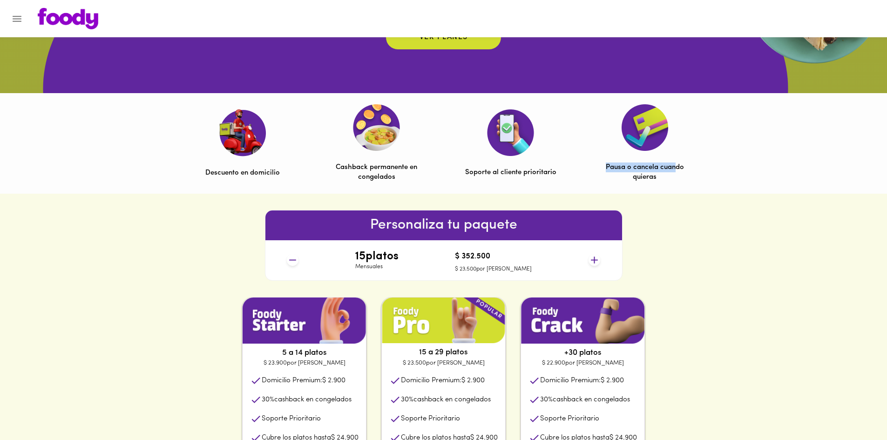
drag, startPoint x: 664, startPoint y: 169, endPoint x: 602, endPoint y: 162, distance: 62.8
click at [602, 162] on div "Pausa o cancela cuando quieras" at bounding box center [644, 143] width 91 height 78
click at [657, 189] on div "Descuento en domicilio Cashback permanente en congelados Soporte al cliente pri…" at bounding box center [443, 143] width 559 height 101
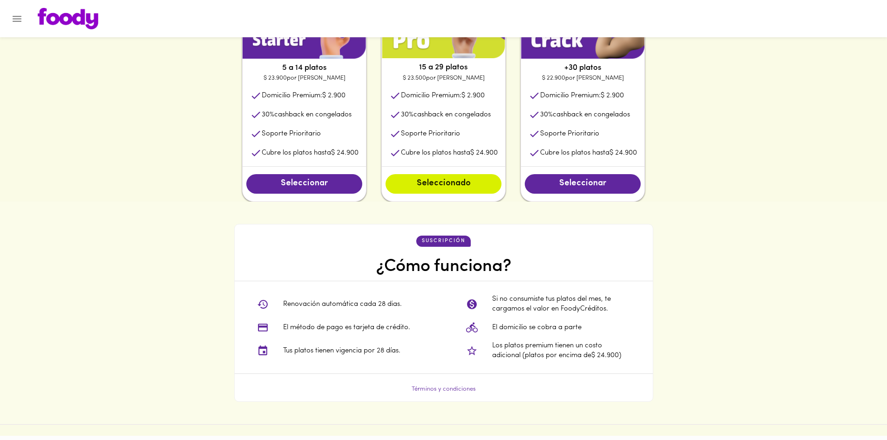
scroll to position [419, 0]
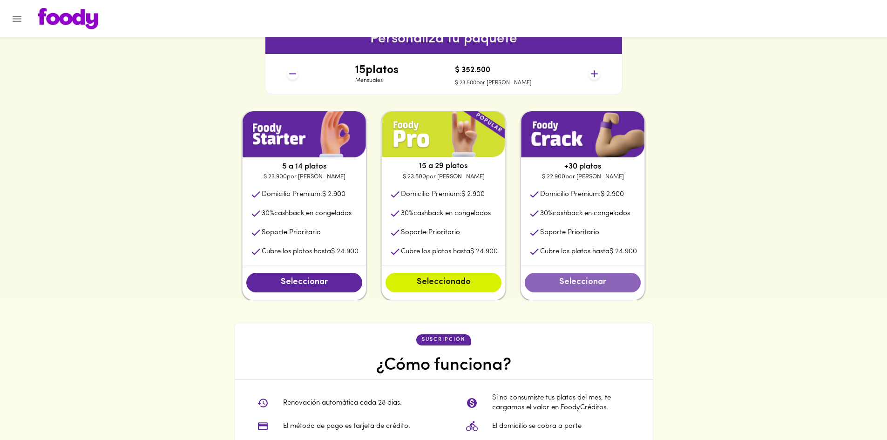
click at [578, 284] on span "Seleccionar" at bounding box center [582, 283] width 97 height 10
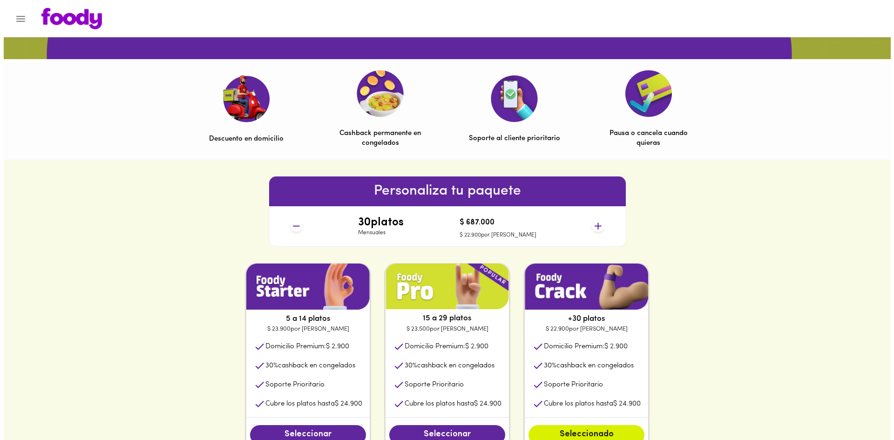
scroll to position [233, 0]
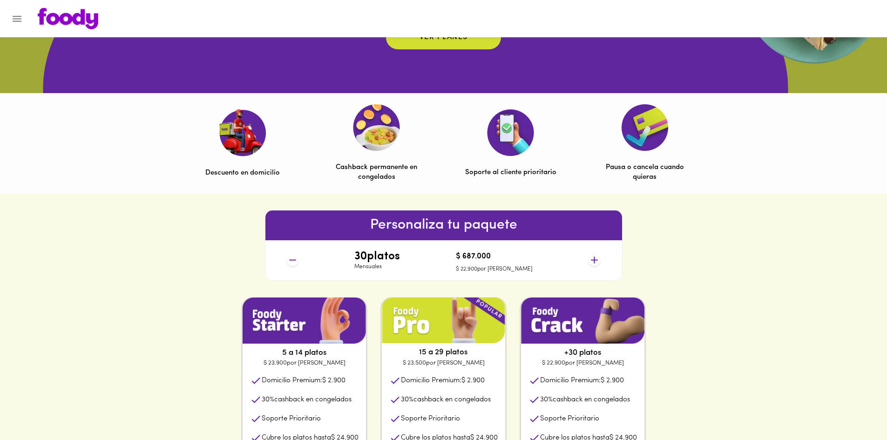
click at [20, 14] on icon "Menu" at bounding box center [17, 19] width 12 height 12
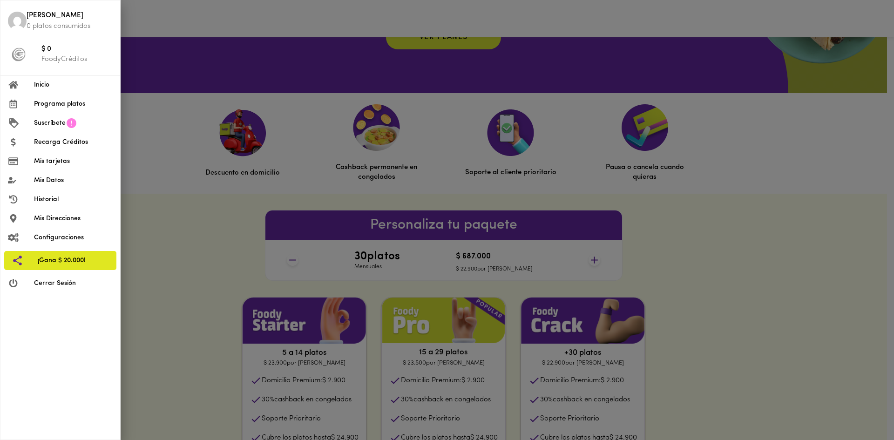
click at [60, 221] on span "Mis Direcciones" at bounding box center [73, 219] width 79 height 10
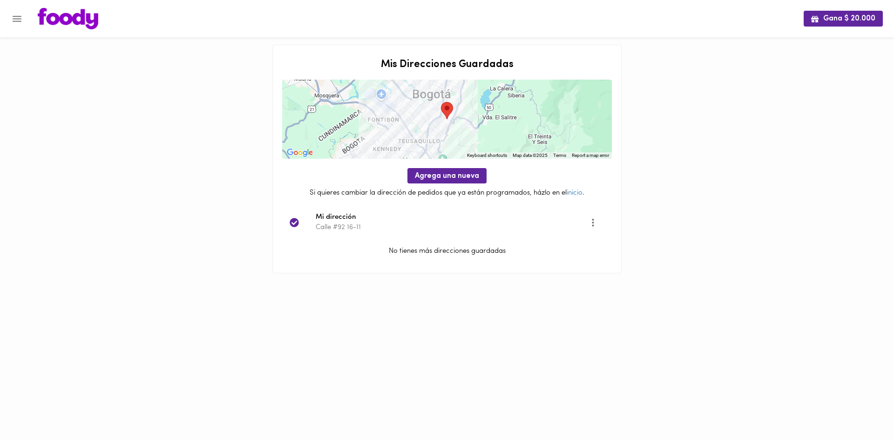
click at [16, 20] on icon "Menu" at bounding box center [17, 19] width 12 height 12
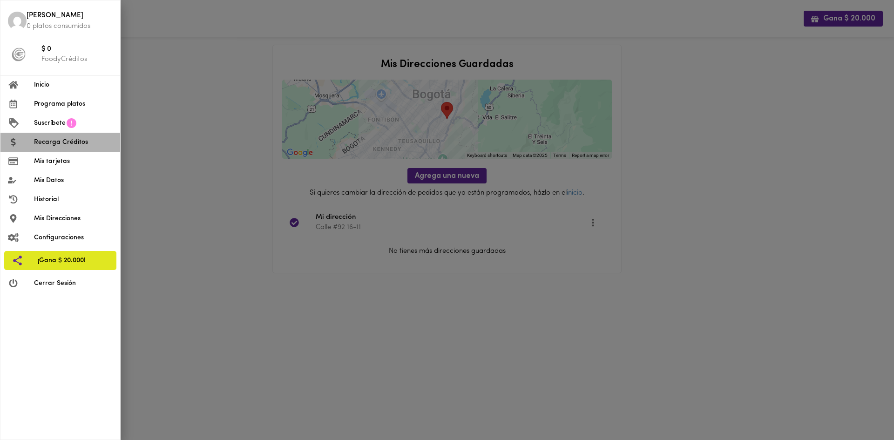
click at [50, 148] on li "Recarga Créditos" at bounding box center [60, 142] width 120 height 19
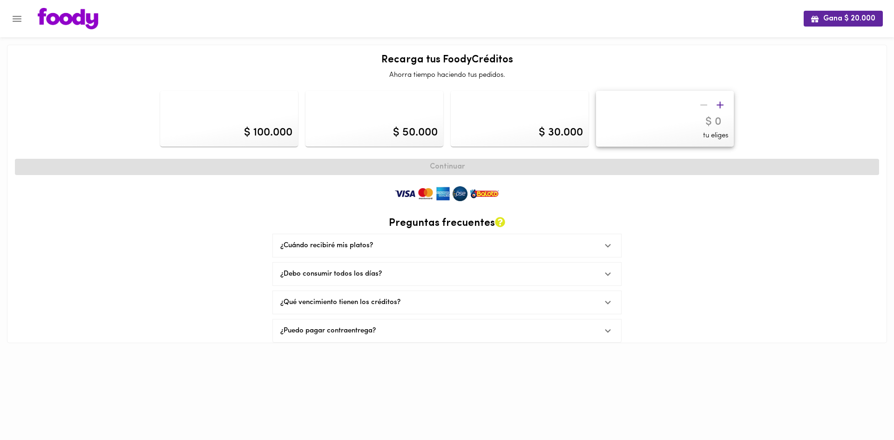
click at [395, 122] on div "$ 50.000" at bounding box center [374, 119] width 138 height 56
type input "50000"
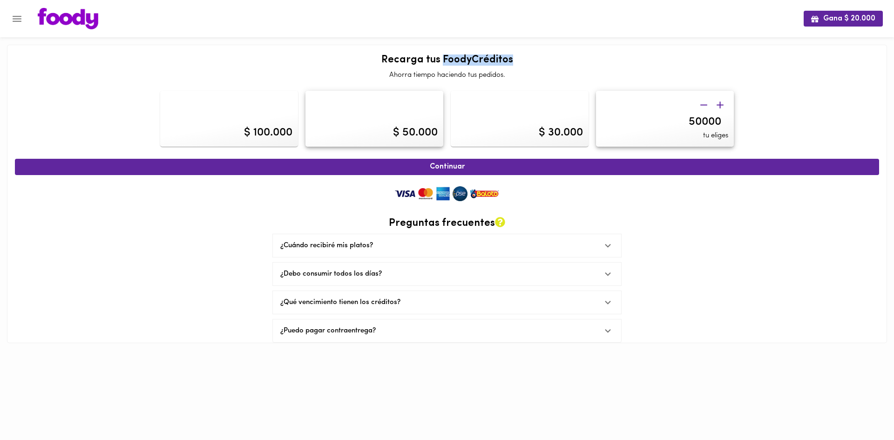
drag, startPoint x: 442, startPoint y: 61, endPoint x: 521, endPoint y: 49, distance: 79.7
click at [521, 49] on div "Recarga tus FoodyCréditos Ahorra tiempo haciendo tus pedidos. $ 100.000 $ 50.00…" at bounding box center [447, 194] width 880 height 298
click at [23, 28] on div "Gana $ 20.000" at bounding box center [447, 18] width 894 height 37
click at [22, 23] on icon "Menu" at bounding box center [17, 19] width 12 height 12
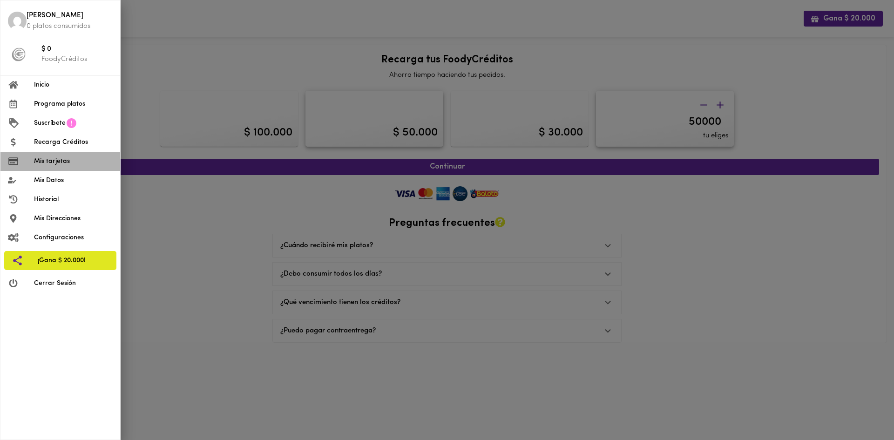
click at [61, 162] on span "Mis tarjetas" at bounding box center [73, 161] width 79 height 10
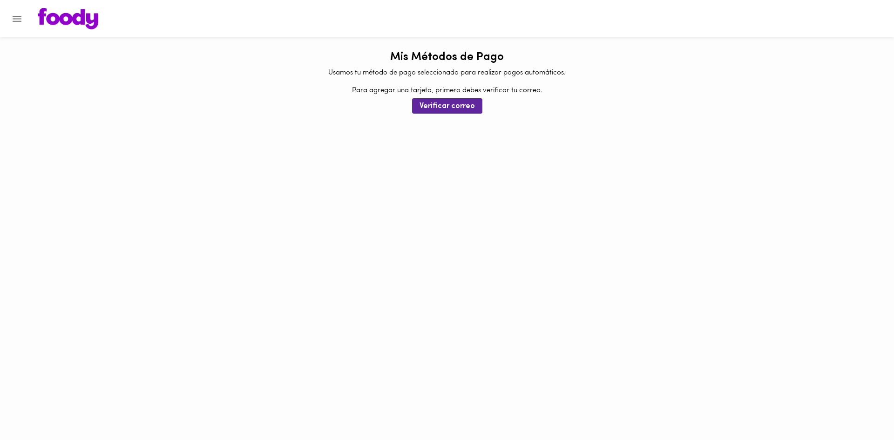
click at [42, 20] on img at bounding box center [68, 18] width 61 height 21
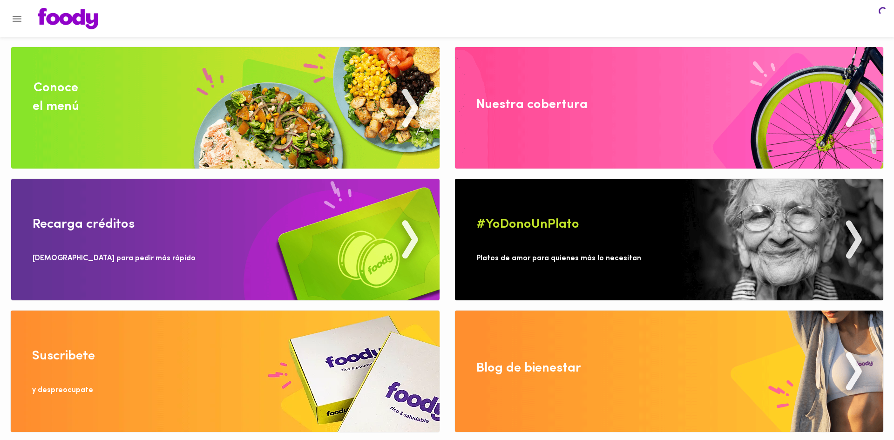
click at [22, 19] on button "Menu" at bounding box center [17, 18] width 23 height 23
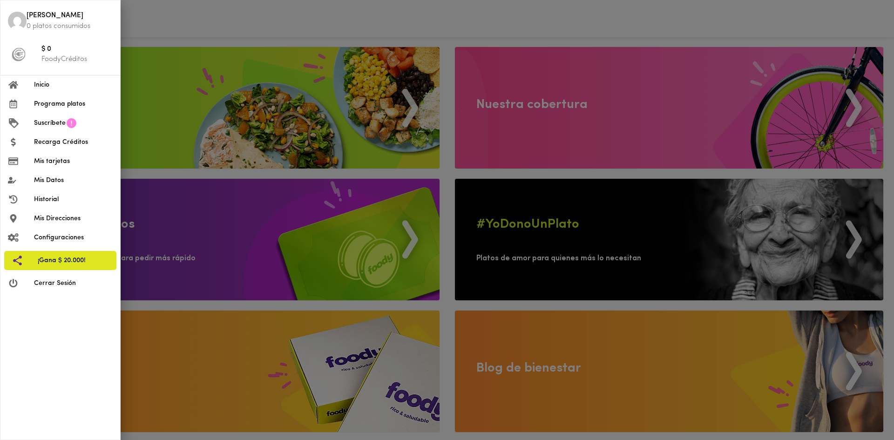
click at [72, 103] on span "Programa platos" at bounding box center [73, 104] width 79 height 10
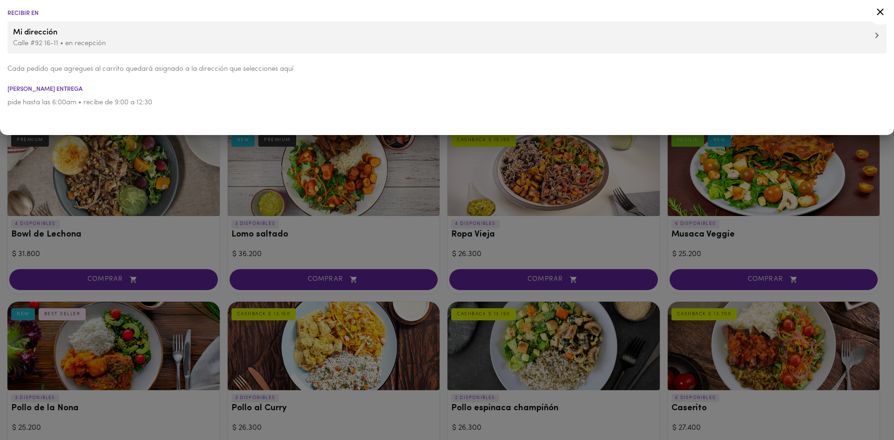
click at [114, 153] on div at bounding box center [447, 220] width 894 height 440
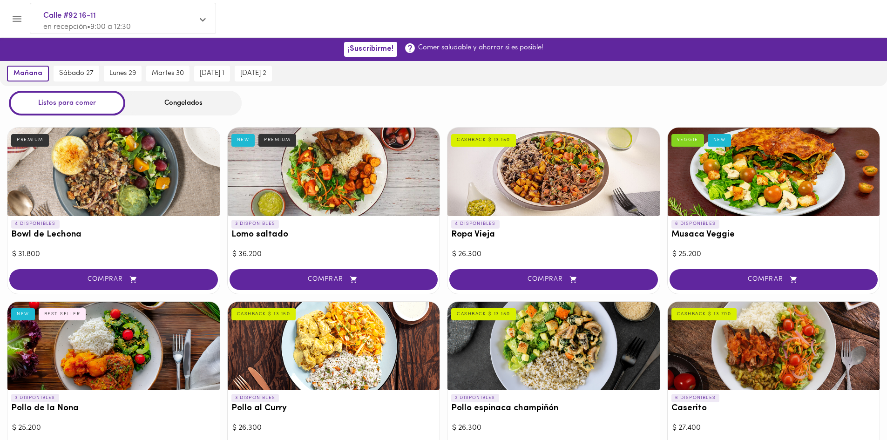
click at [11, 38] on div at bounding box center [443, 38] width 887 height 0
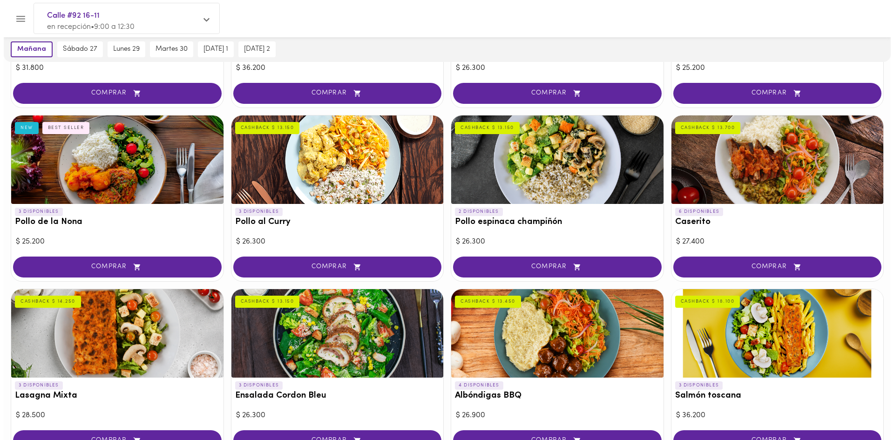
scroll to position [279, 0]
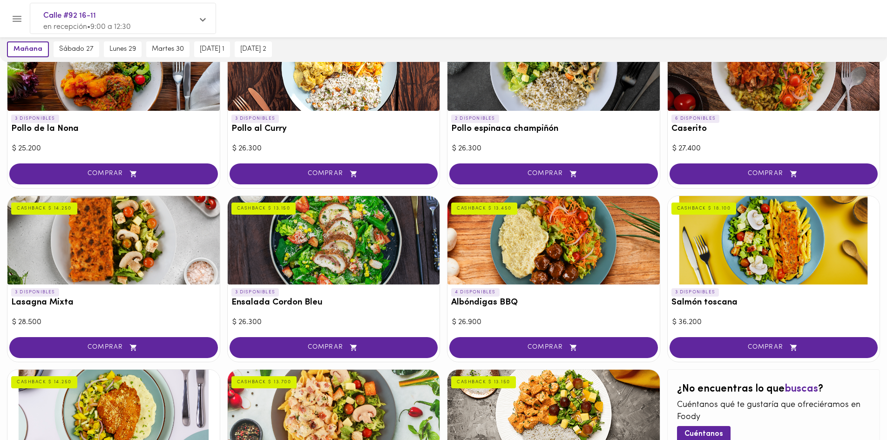
click at [366, 264] on div at bounding box center [334, 240] width 212 height 88
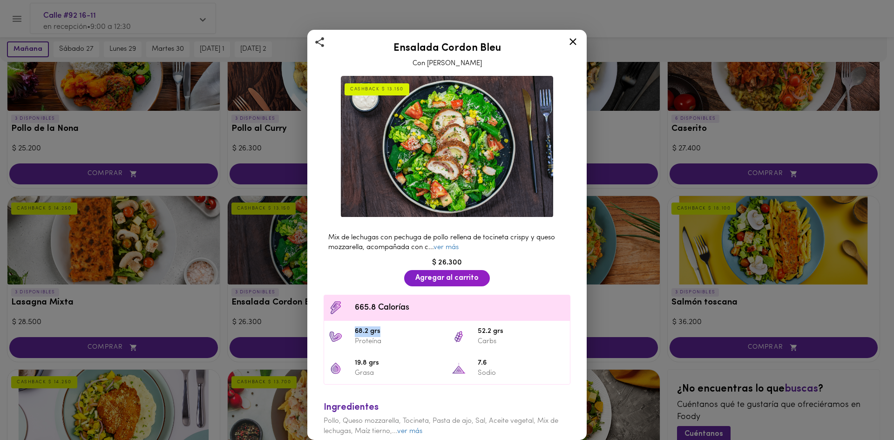
drag, startPoint x: 354, startPoint y: 324, endPoint x: 397, endPoint y: 320, distance: 43.0
click at [397, 321] on li "68.2 grs Proteína" at bounding box center [385, 337] width 123 height 32
click at [577, 42] on icon at bounding box center [573, 42] width 12 height 12
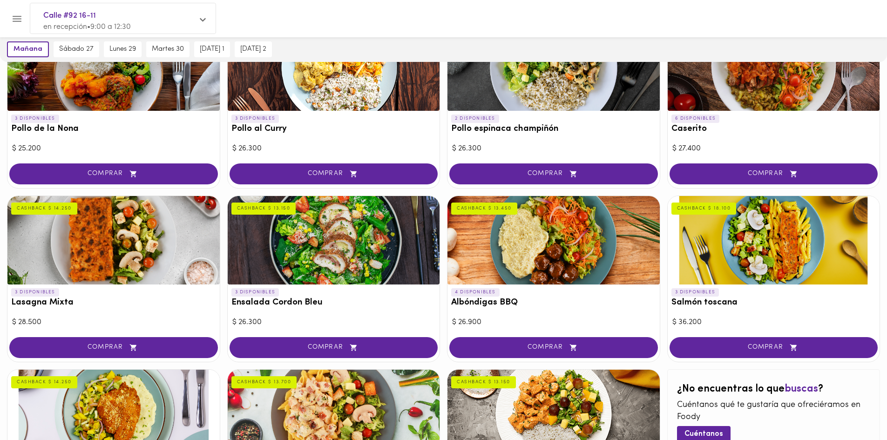
click at [311, 252] on div at bounding box center [334, 240] width 212 height 88
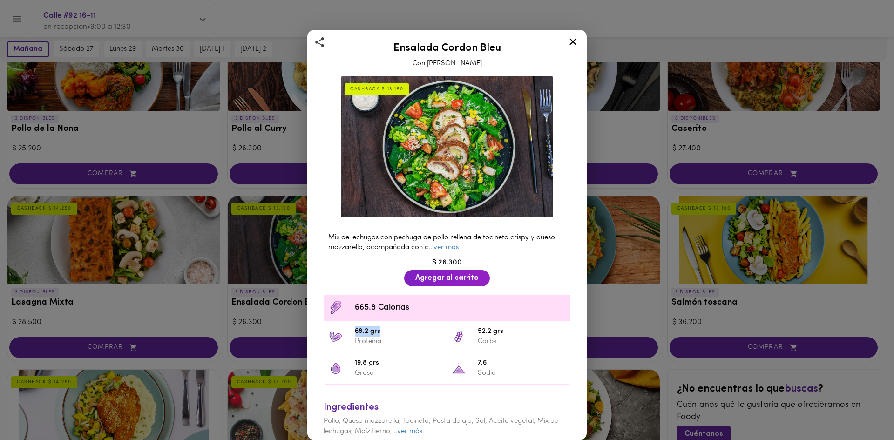
drag, startPoint x: 354, startPoint y: 331, endPoint x: 384, endPoint y: 332, distance: 29.8
click at [381, 331] on li "68.2 grs Proteína" at bounding box center [385, 337] width 123 height 32
click at [580, 35] on div at bounding box center [573, 43] width 23 height 22
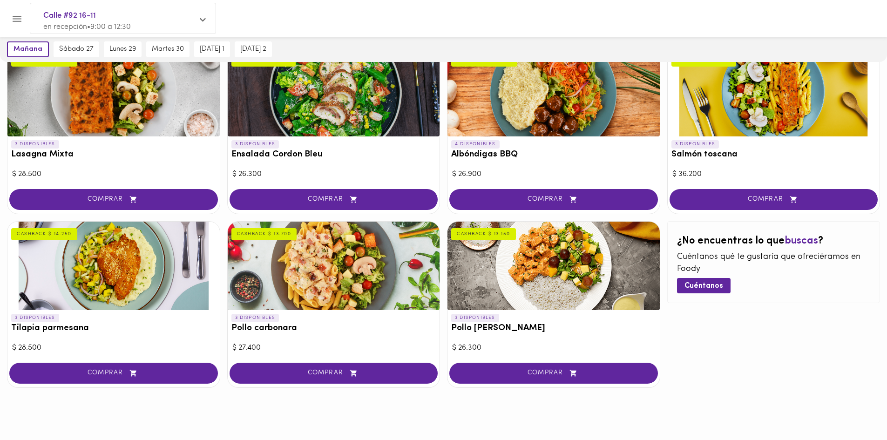
scroll to position [429, 0]
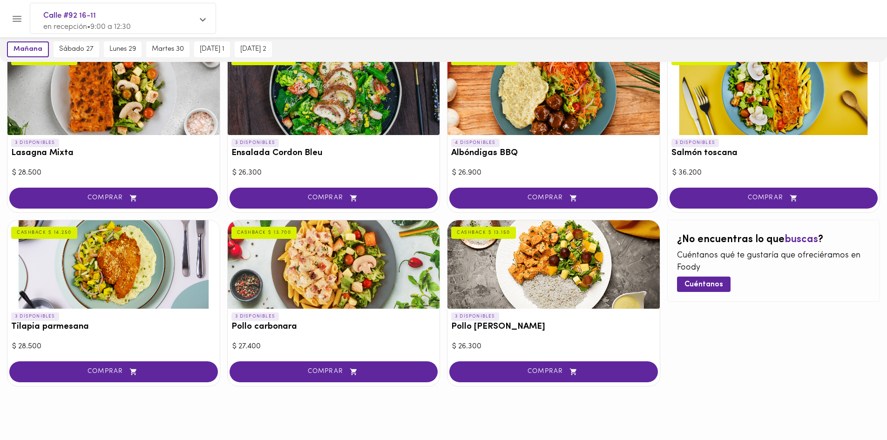
click at [509, 281] on div at bounding box center [553, 264] width 212 height 88
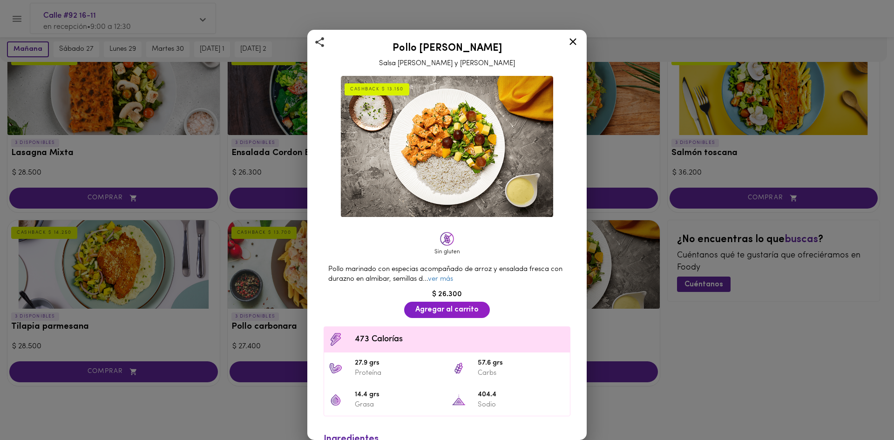
click at [581, 40] on div at bounding box center [573, 43] width 23 height 22
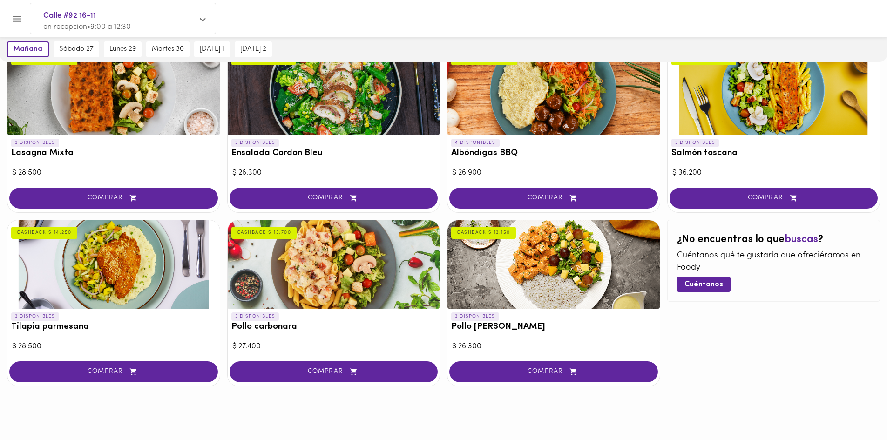
click at [0, 285] on div at bounding box center [4, 220] width 9 height 440
click at [41, 284] on div at bounding box center [113, 264] width 212 height 88
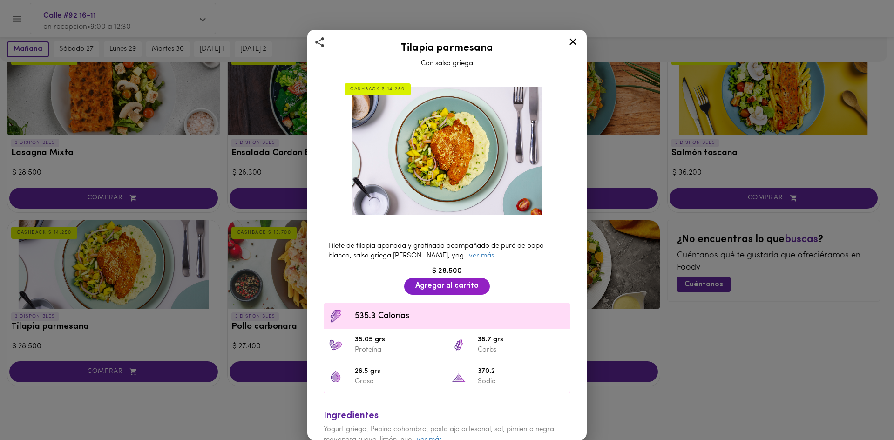
click at [573, 50] on div at bounding box center [573, 43] width 23 height 22
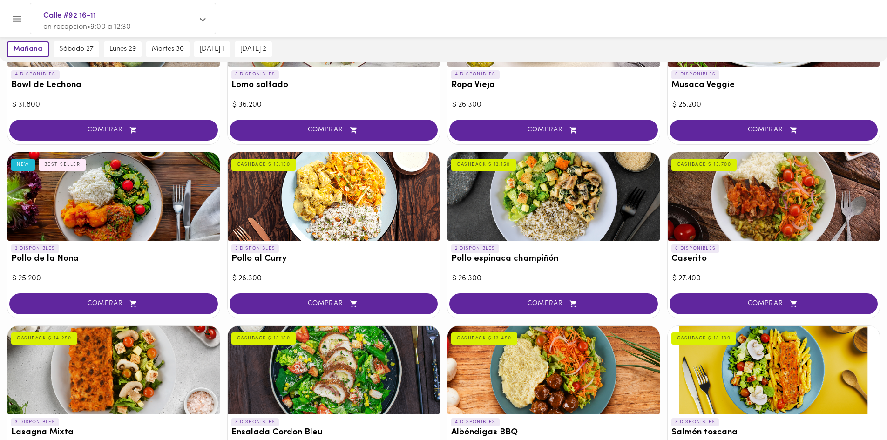
scroll to position [10, 0]
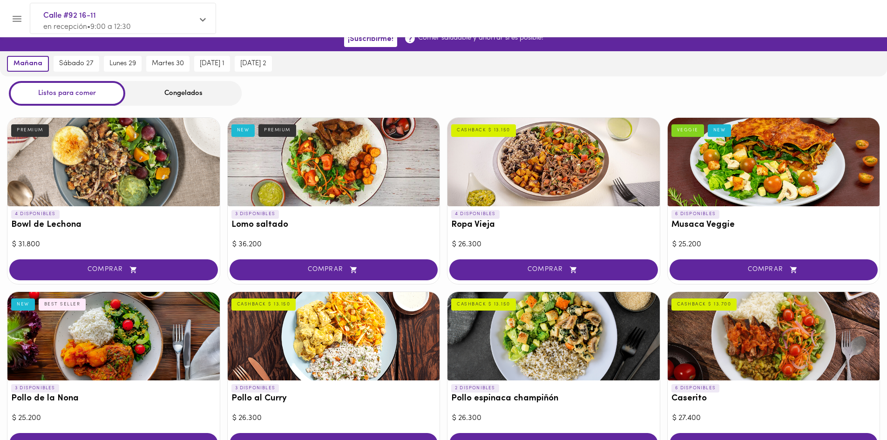
click at [173, 197] on div at bounding box center [113, 162] width 212 height 88
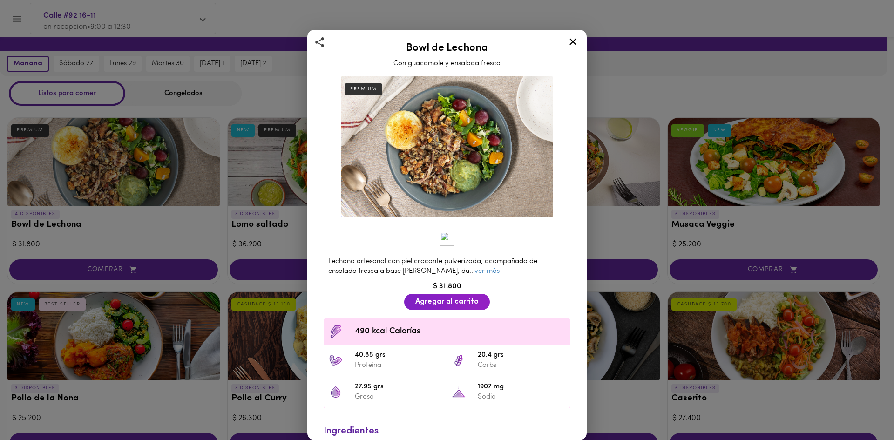
click at [571, 40] on icon at bounding box center [572, 41] width 7 height 7
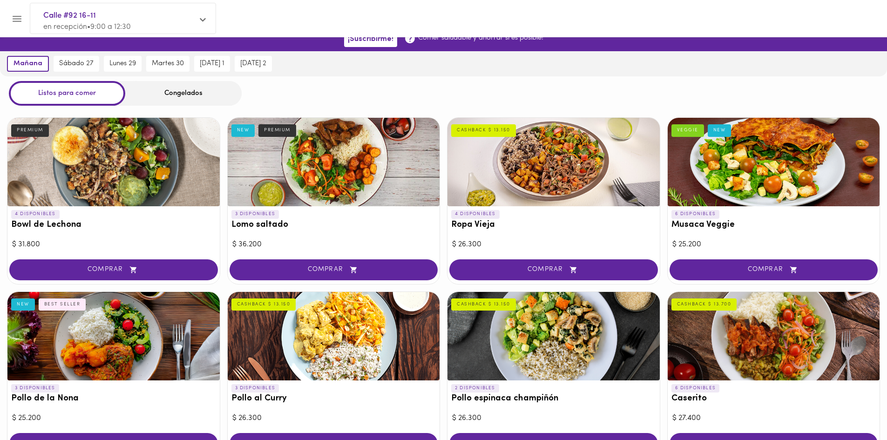
click at [105, 176] on div at bounding box center [113, 162] width 212 height 88
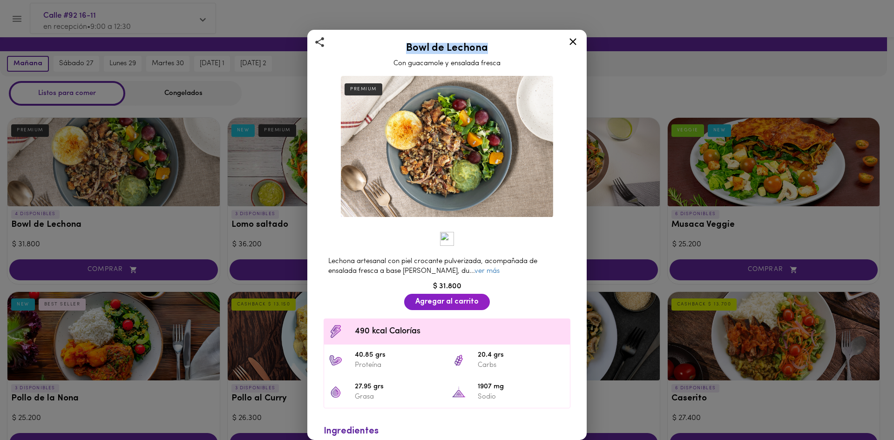
drag, startPoint x: 395, startPoint y: 43, endPoint x: 504, endPoint y: 42, distance: 109.0
click at [503, 42] on div "Bowl de Lechona Con guacamole y ensalada fresca" at bounding box center [447, 53] width 256 height 31
drag, startPoint x: 457, startPoint y: 145, endPoint x: 457, endPoint y: 151, distance: 5.6
drag, startPoint x: 457, startPoint y: 151, endPoint x: 504, endPoint y: 156, distance: 47.7
click at [504, 156] on img at bounding box center [447, 147] width 212 height 142
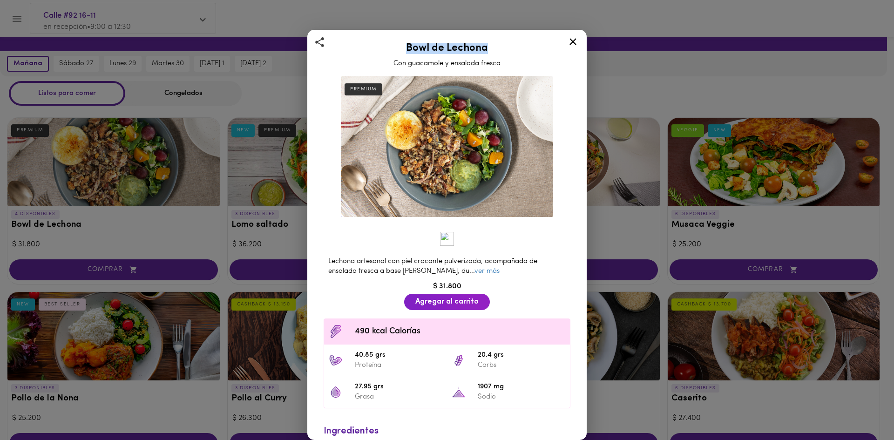
click at [570, 42] on icon at bounding box center [573, 42] width 12 height 12
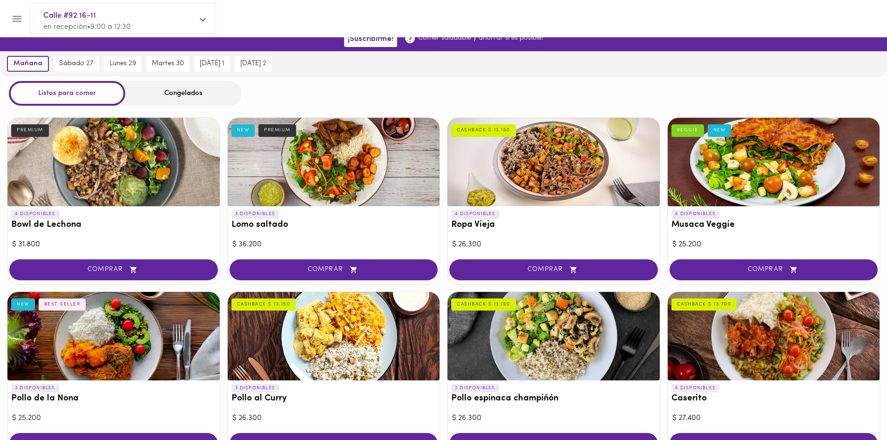
click at [579, 163] on div at bounding box center [553, 162] width 212 height 88
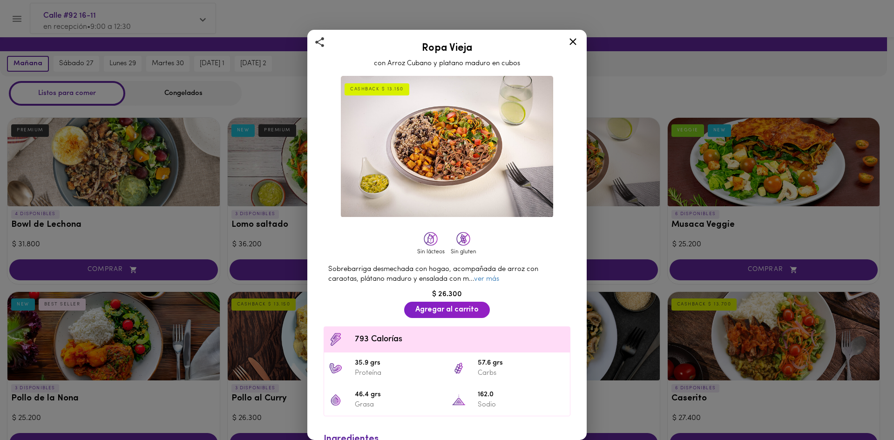
click at [578, 42] on icon at bounding box center [573, 42] width 12 height 12
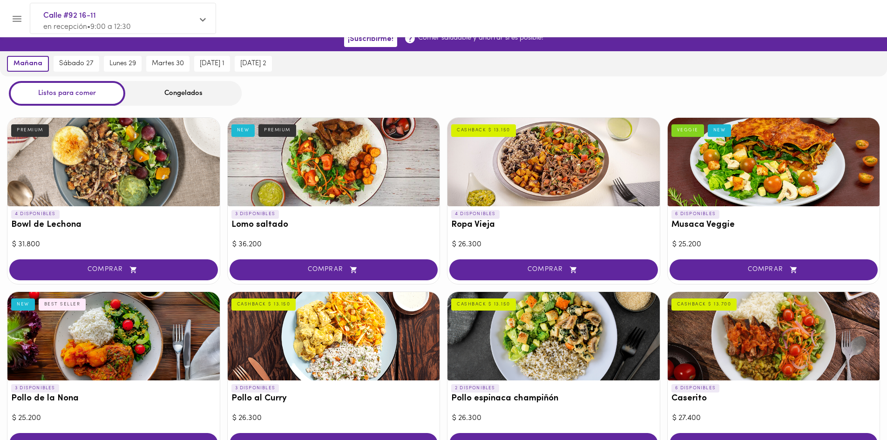
click at [714, 155] on div at bounding box center [774, 162] width 212 height 88
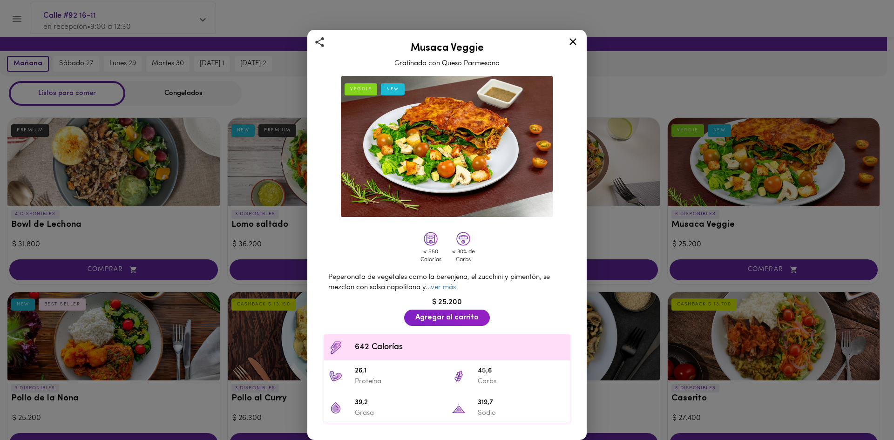
click at [227, 176] on div "Musaca Veggie Gratinada con Queso Parmesano VEGGIE NEW < 550 Calorías < 30% de …" at bounding box center [447, 220] width 894 height 440
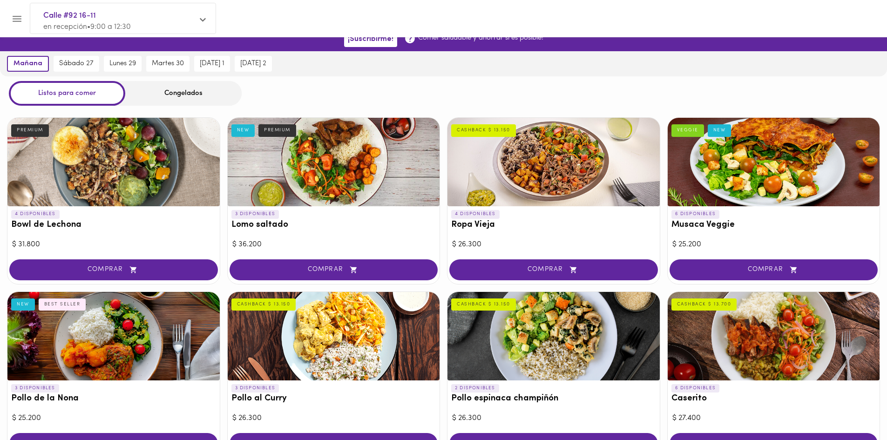
click at [301, 338] on div at bounding box center [334, 336] width 212 height 88
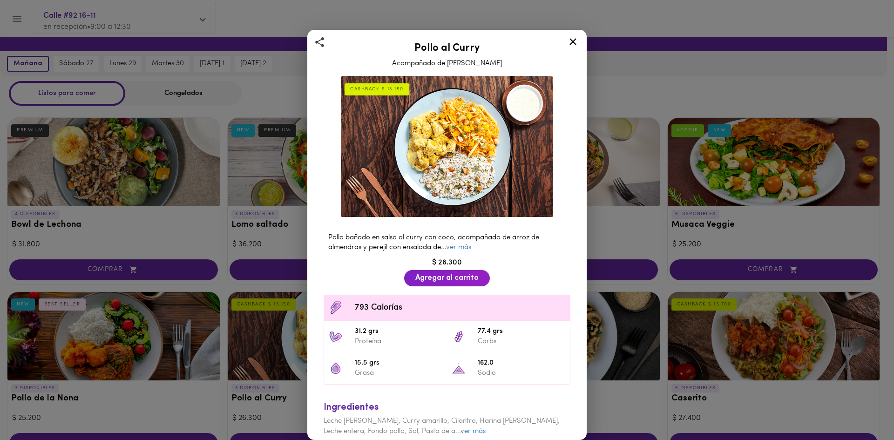
click at [201, 155] on div "Pollo al Curry Acompañado de Arroz Pilaf CASHBACK $ 13.150 Pollo bañado en sals…" at bounding box center [447, 220] width 894 height 440
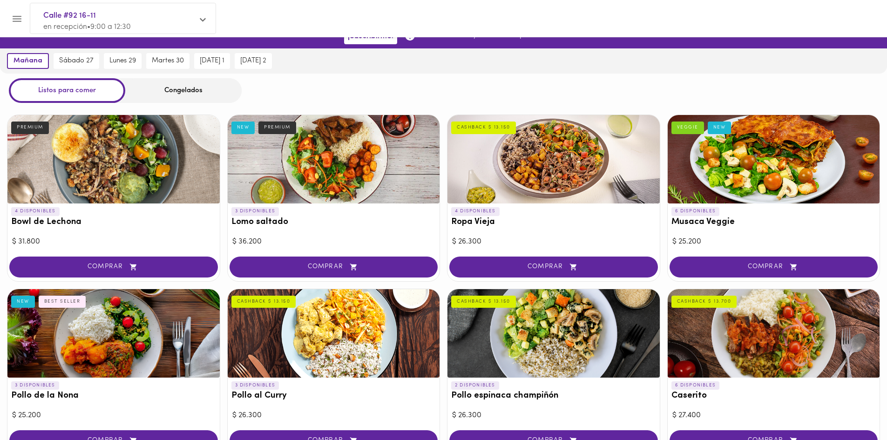
scroll to position [196, 0]
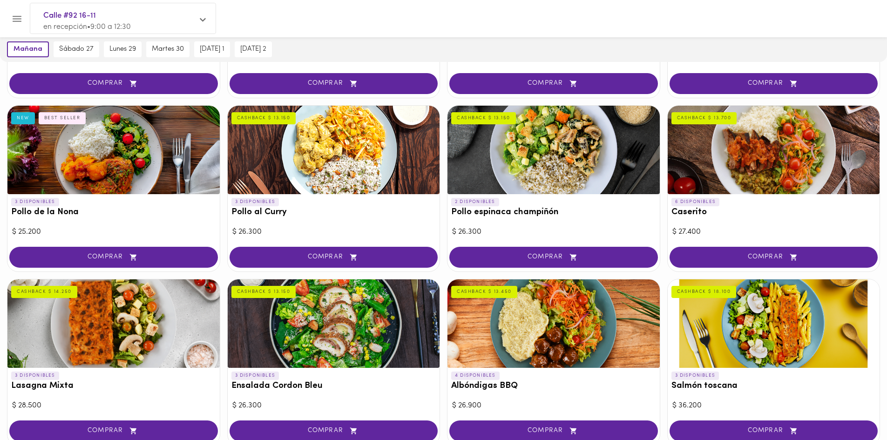
click at [346, 138] on div at bounding box center [334, 150] width 212 height 88
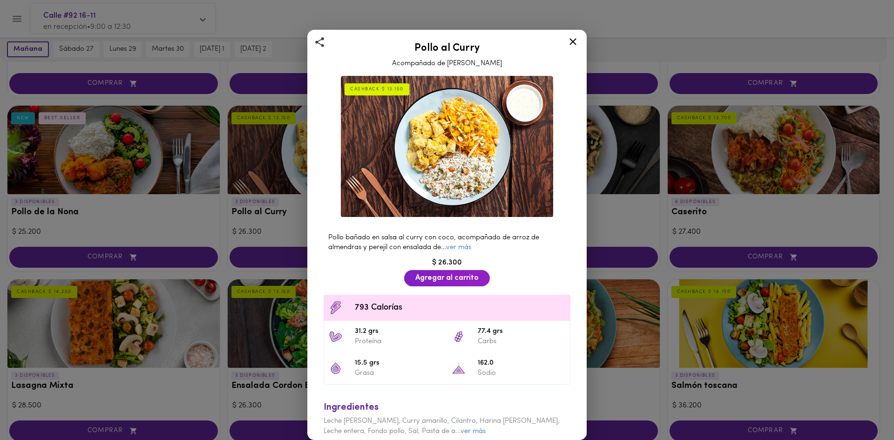
click at [572, 53] on div at bounding box center [573, 43] width 23 height 22
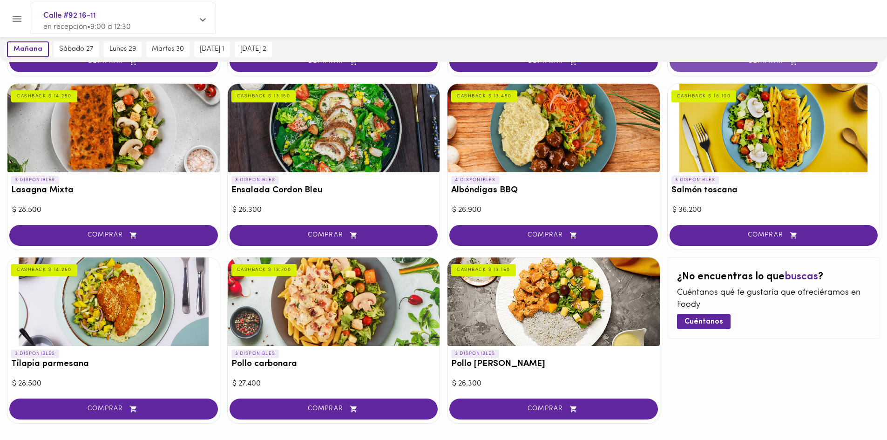
scroll to position [429, 0]
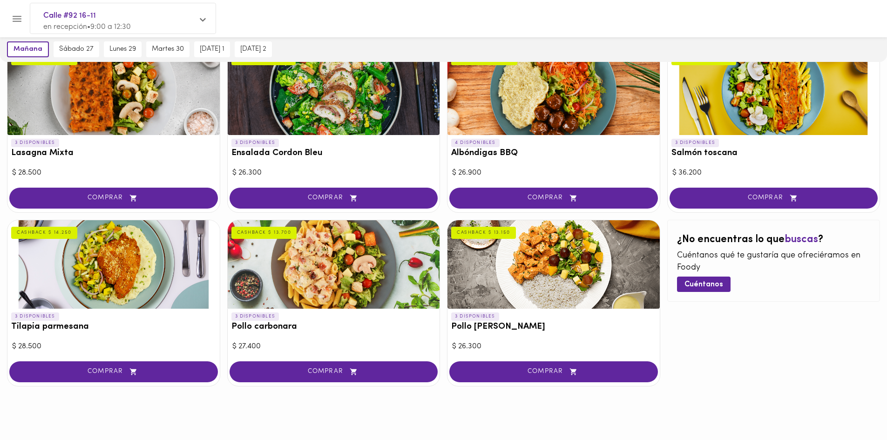
drag, startPoint x: 739, startPoint y: 121, endPoint x: 732, endPoint y: 126, distance: 7.9
click at [738, 121] on div at bounding box center [774, 91] width 212 height 88
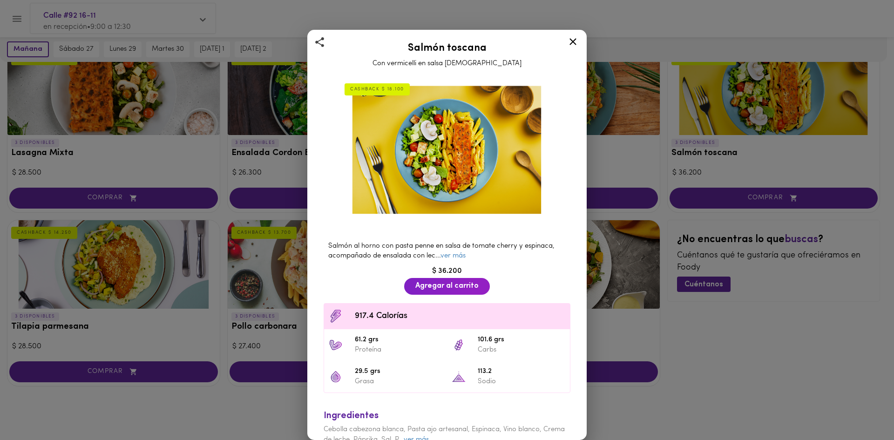
click at [565, 50] on div "Salmón toscana Con vermicelli en salsa aromática CASHBACK $ 18.100 Salmón al ho…" at bounding box center [446, 235] width 279 height 410
click at [566, 48] on div at bounding box center [573, 43] width 23 height 22
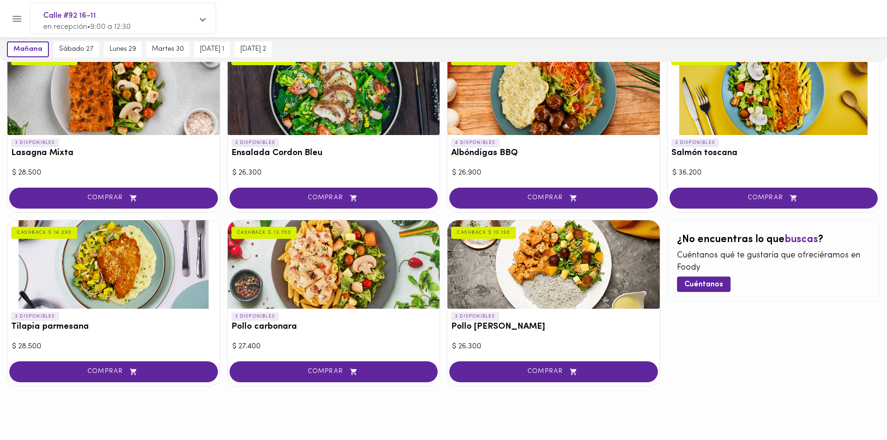
click at [169, 293] on div at bounding box center [113, 264] width 212 height 88
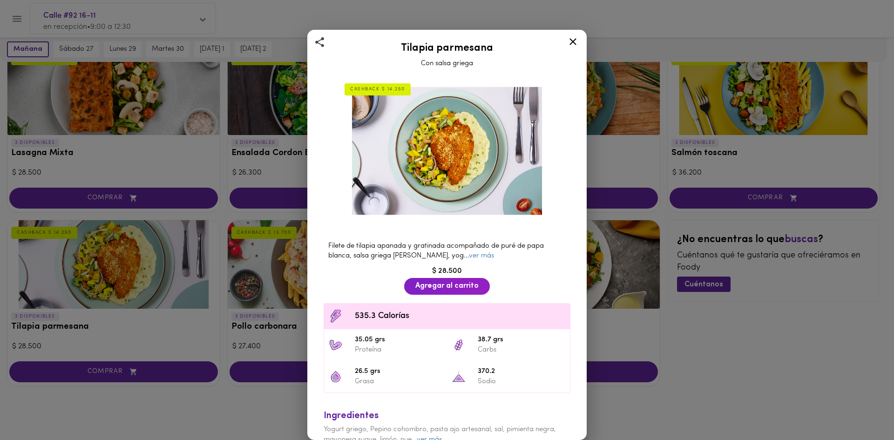
click at [573, 46] on icon at bounding box center [573, 42] width 12 height 12
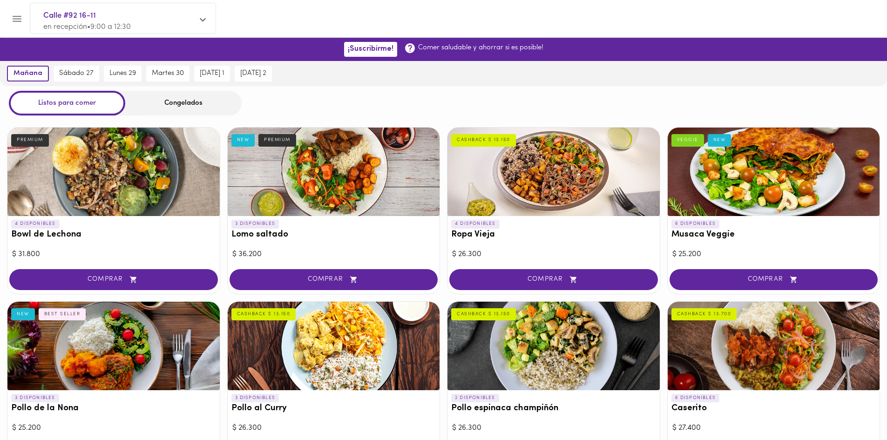
click at [15, 17] on icon "Menu" at bounding box center [17, 19] width 12 height 12
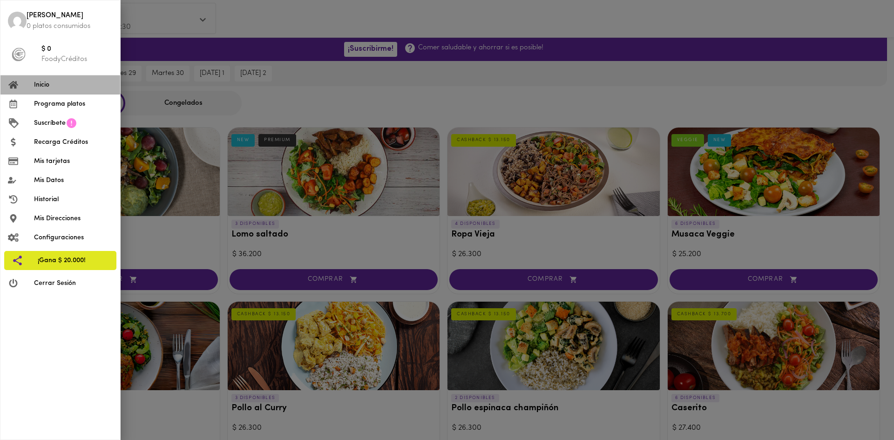
click at [56, 91] on li "Inicio" at bounding box center [60, 84] width 120 height 19
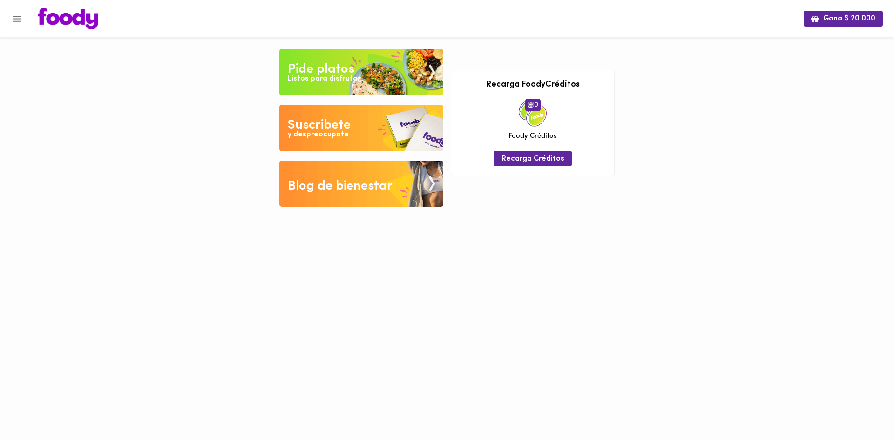
click at [16, 19] on icon "Menu" at bounding box center [17, 19] width 9 height 6
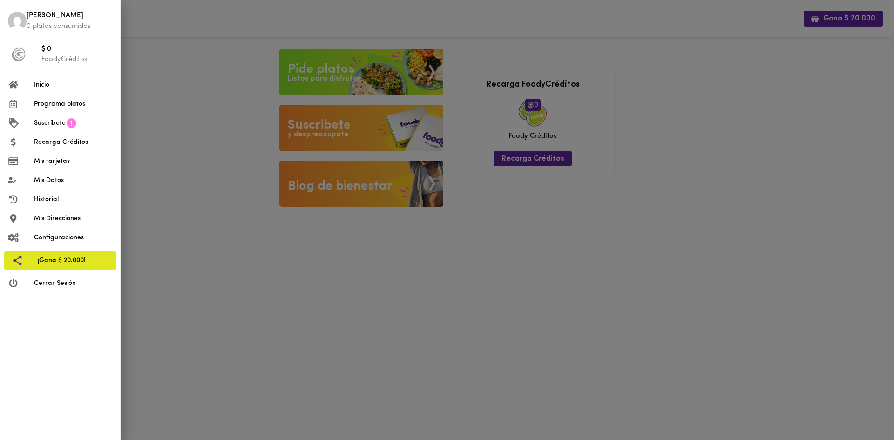
click at [108, 11] on div "Sara 0 platos consumidos $ 0 FoodyCréditos Inicio Programa platos Suscríbete Re…" at bounding box center [447, 220] width 894 height 440
click at [159, 26] on div at bounding box center [447, 220] width 894 height 440
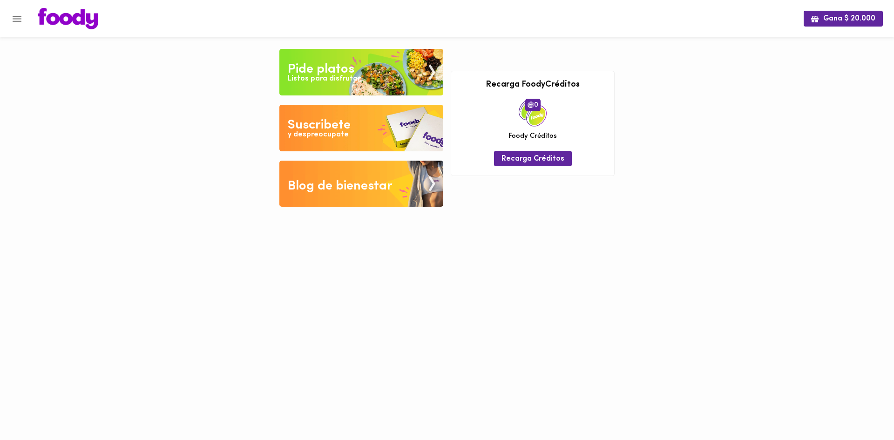
click at [97, 15] on img at bounding box center [68, 18] width 61 height 21
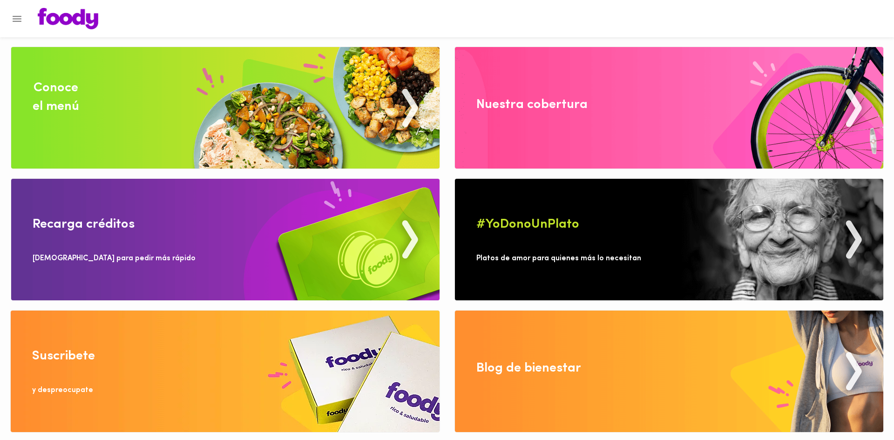
click at [88, 18] on img at bounding box center [68, 18] width 61 height 21
click at [180, 95] on img at bounding box center [225, 108] width 428 height 122
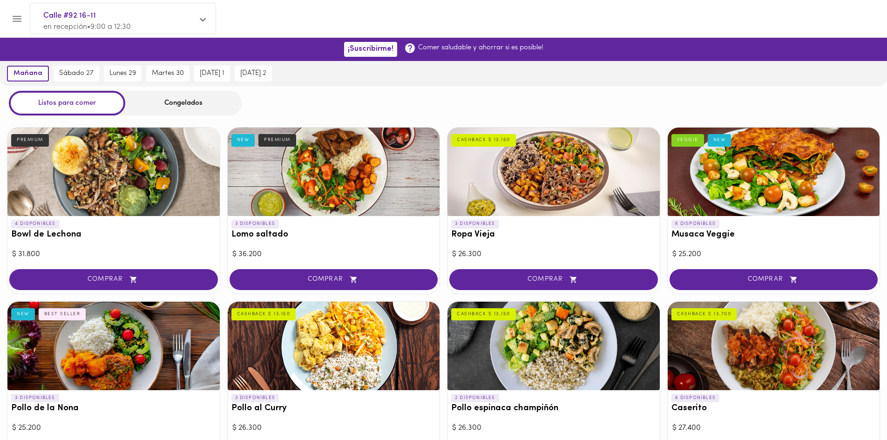
click at [90, 367] on div at bounding box center [113, 346] width 212 height 88
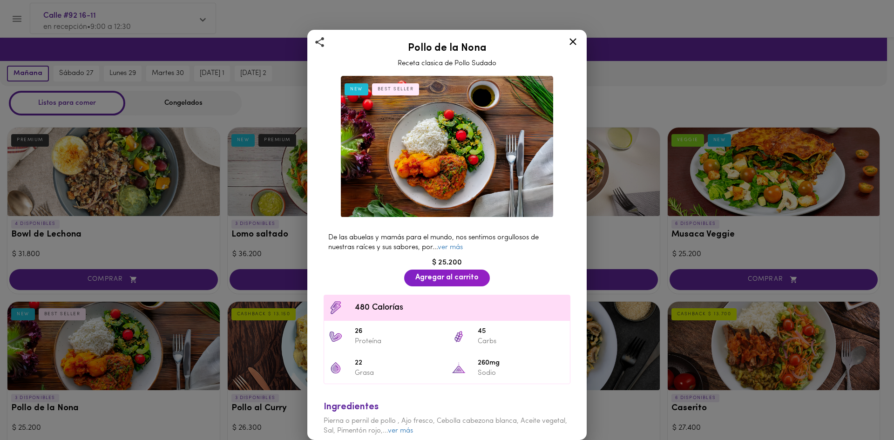
click at [452, 143] on img at bounding box center [447, 147] width 212 height 142
click at [452, 244] on link "ver más" at bounding box center [450, 247] width 25 height 7
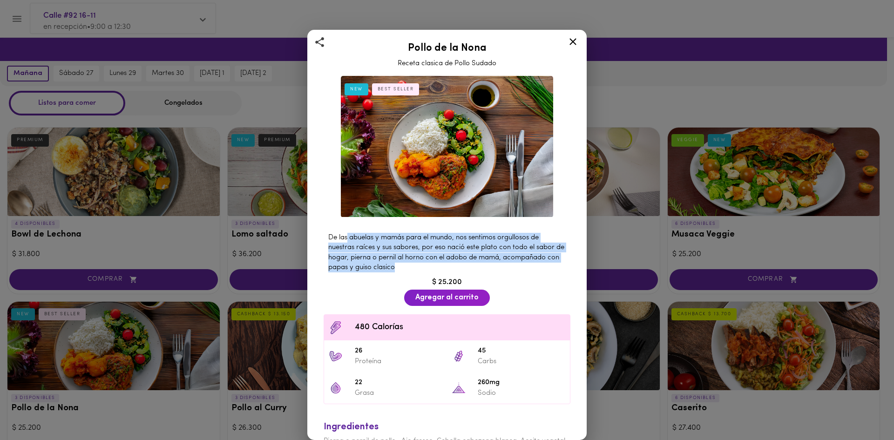
drag, startPoint x: 347, startPoint y: 235, endPoint x: 496, endPoint y: 271, distance: 152.7
click at [497, 271] on div "De las abuelas y mamás para el mundo, nos sentimos orgullosos de nuestras raíce…" at bounding box center [447, 252] width 256 height 49
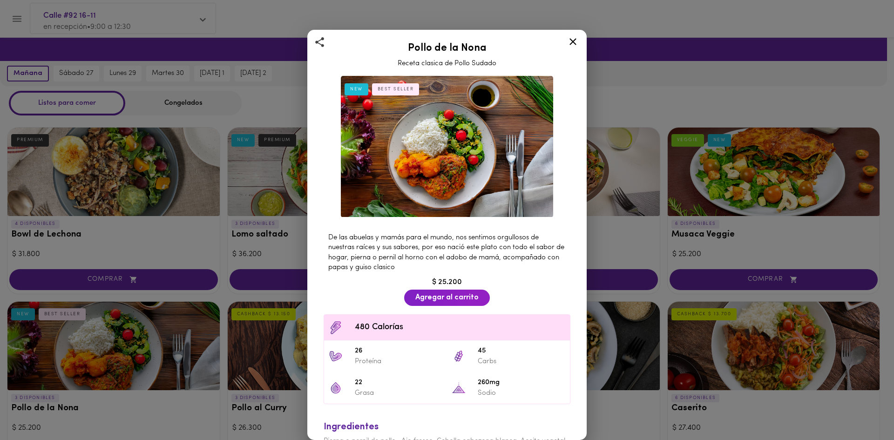
click at [352, 288] on div "De las abuelas y mamás para el mundo, nos sentimos orgullosos de nuestras raíce…" at bounding box center [447, 354] width 264 height 260
drag, startPoint x: 356, startPoint y: 346, endPoint x: 377, endPoint y: 348, distance: 21.0
click at [377, 348] on span "26" at bounding box center [399, 351] width 88 height 11
drag, startPoint x: 478, startPoint y: 352, endPoint x: 474, endPoint y: 362, distance: 10.8
click at [478, 361] on p "Carbs" at bounding box center [522, 362] width 88 height 10
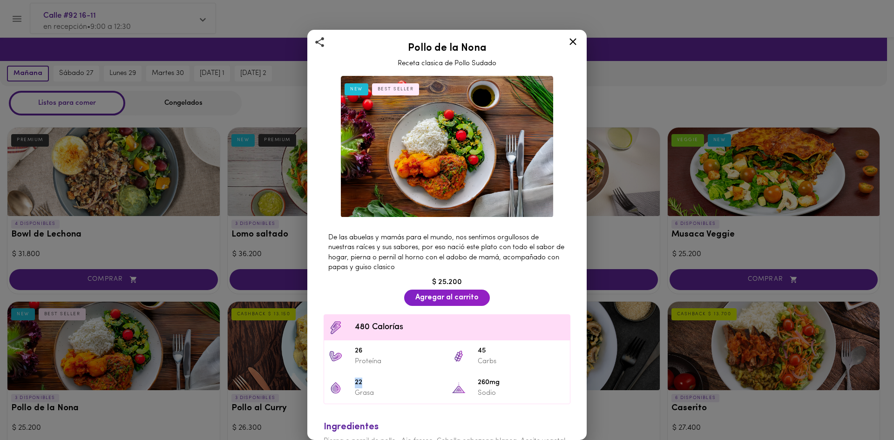
click at [387, 379] on li "22 Grasa" at bounding box center [385, 388] width 123 height 32
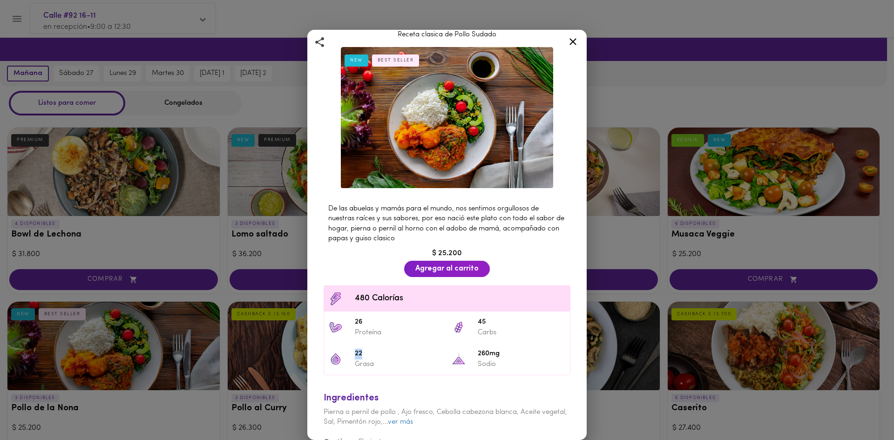
scroll to position [45, 0]
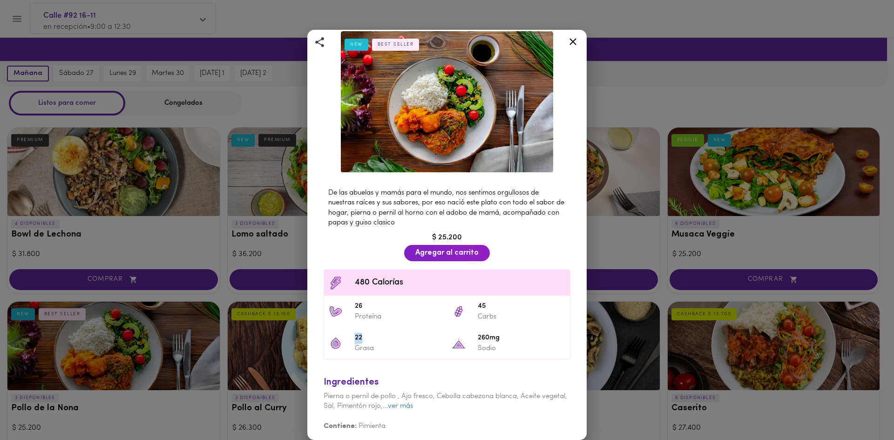
click at [575, 41] on icon at bounding box center [573, 42] width 12 height 12
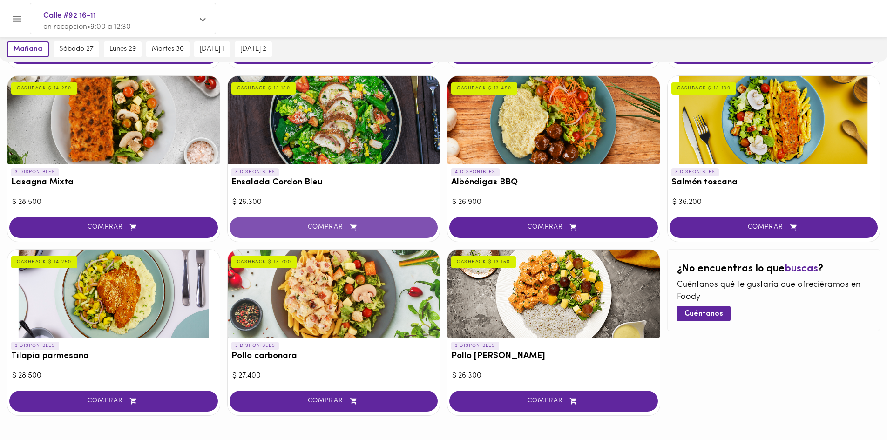
scroll to position [429, 0]
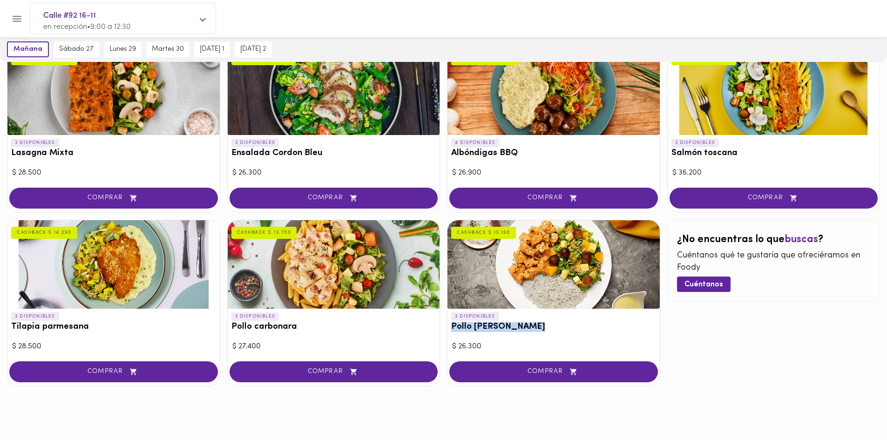
drag, startPoint x: 544, startPoint y: 321, endPoint x: 449, endPoint y: 327, distance: 95.2
click at [449, 327] on div "3 DISPONIBLES Pollo Tikka Massala CASHBACK $ 13.150" at bounding box center [553, 324] width 212 height 31
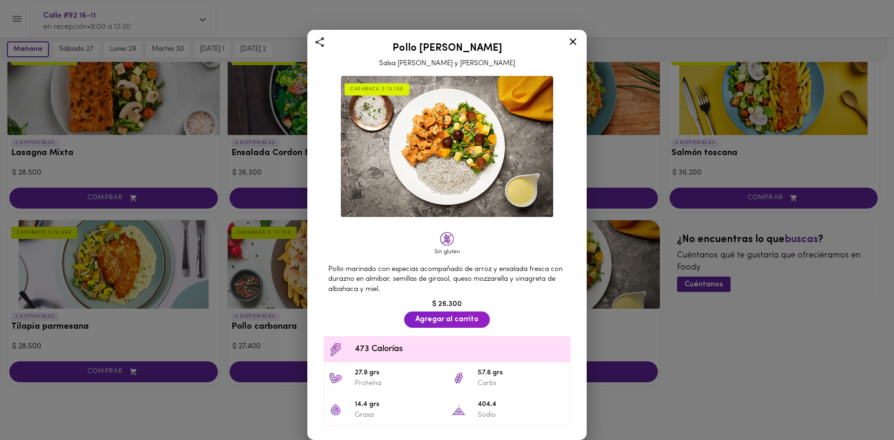
click at [572, 47] on icon at bounding box center [573, 42] width 12 height 12
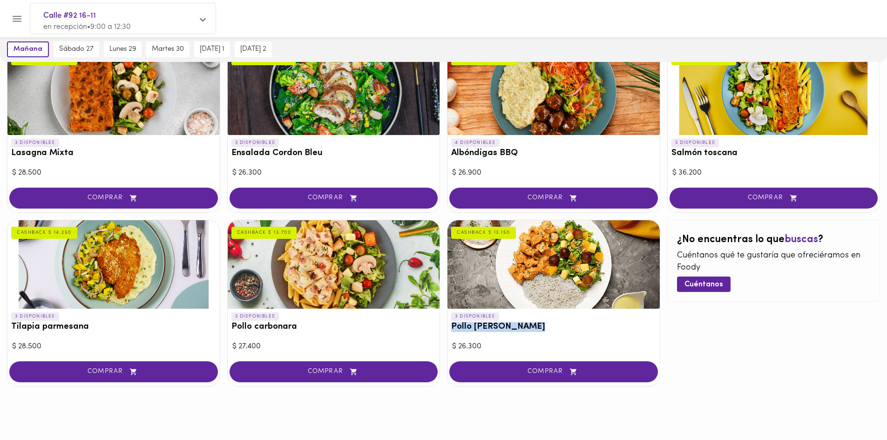
scroll to position [382, 0]
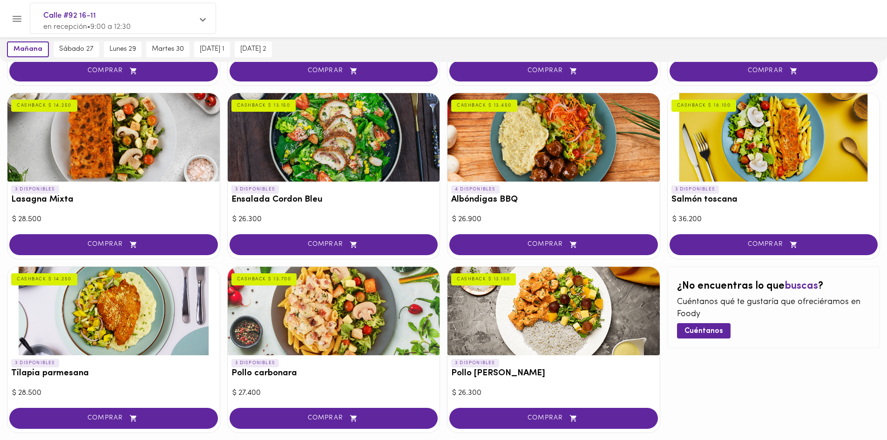
drag, startPoint x: 631, startPoint y: 254, endPoint x: 700, endPoint y: 393, distance: 156.0
click at [700, 393] on div "¿No encuentras lo que buscas ? Cuéntanos qué te gustaría que ofreciéramos en Fo…" at bounding box center [773, 349] width 213 height 167
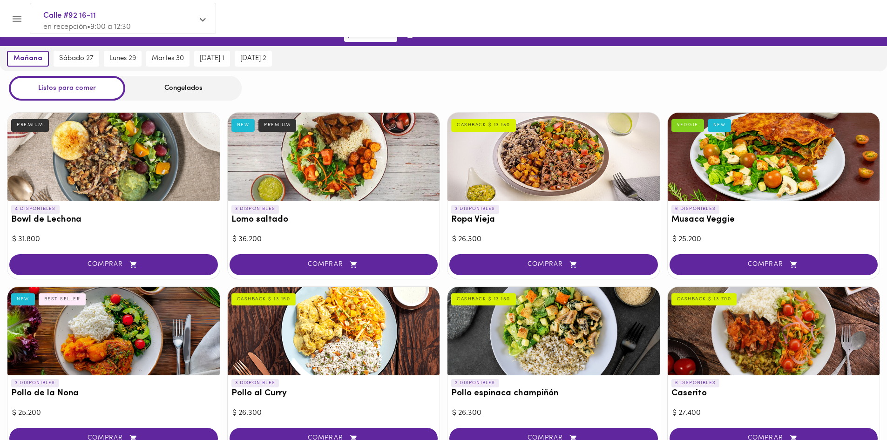
scroll to position [0, 0]
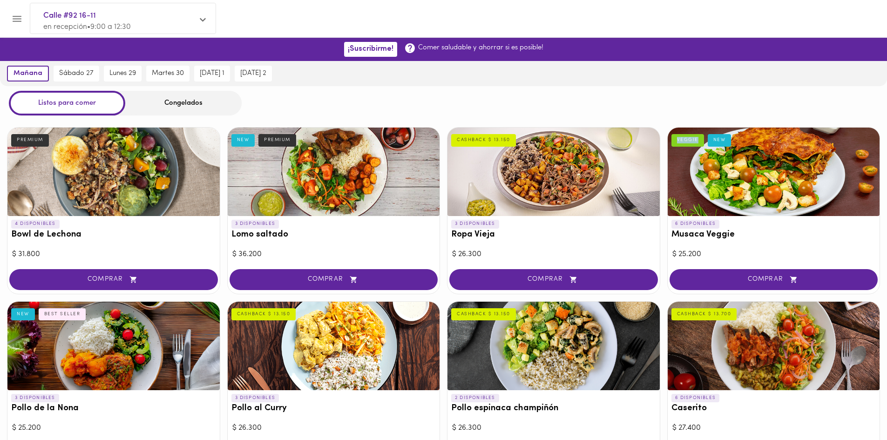
drag, startPoint x: 701, startPoint y: 142, endPoint x: 678, endPoint y: 143, distance: 23.3
click at [678, 143] on div "VEGGIE" at bounding box center [687, 140] width 33 height 12
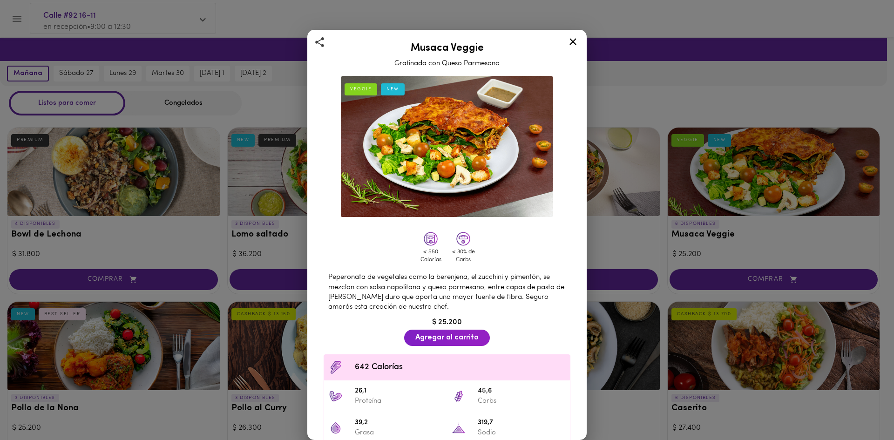
click at [724, 106] on div "Musaca Veggie Gratinada con Queso Parmesano VEGGIE NEW < 550 Calorías < 30% de …" at bounding box center [447, 220] width 894 height 440
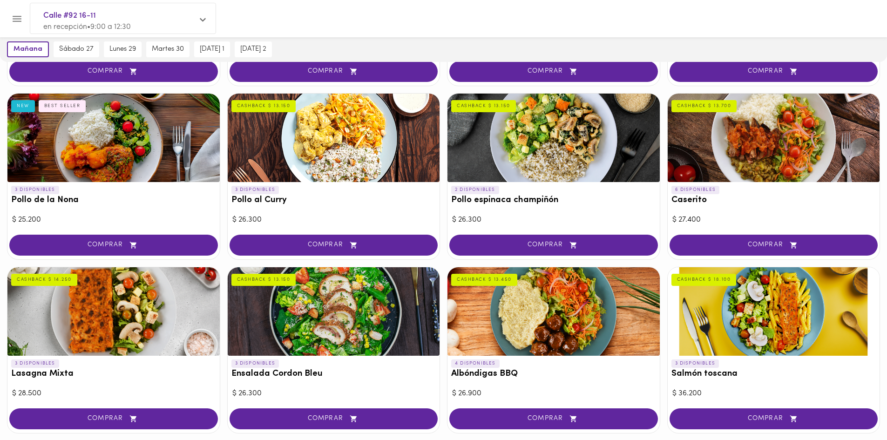
scroll to position [186, 0]
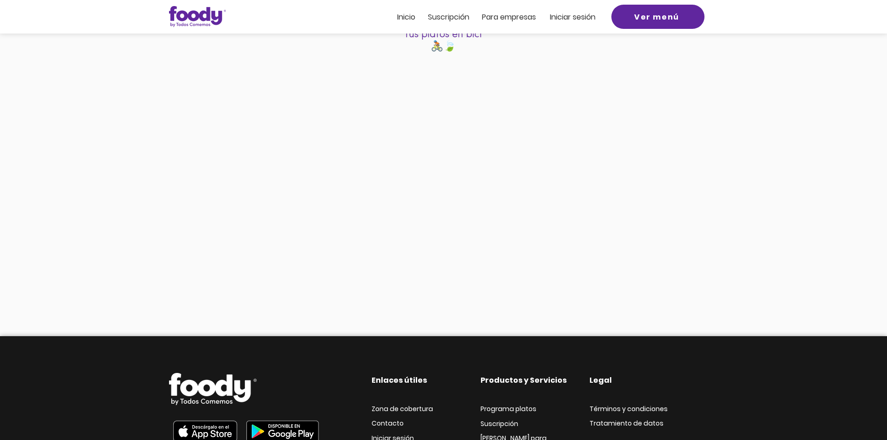
scroll to position [218, 0]
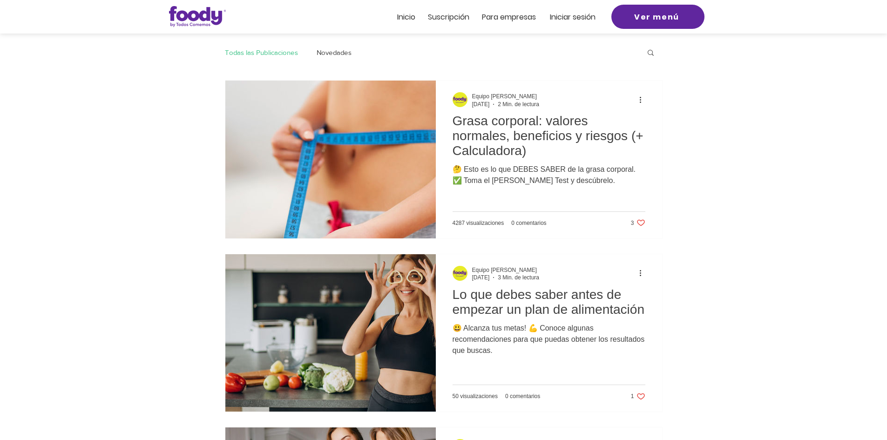
click at [403, 25] on div at bounding box center [443, 17] width 887 height 34
click at [410, 14] on span "Inicio" at bounding box center [406, 17] width 18 height 11
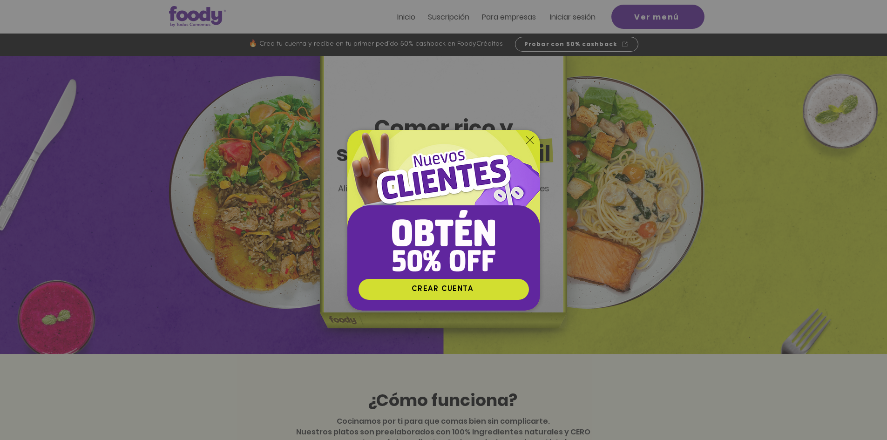
click at [524, 141] on img "Nuevos suscriptores 50% off" at bounding box center [443, 204] width 193 height 149
click at [530, 139] on icon "Volver al sitio" at bounding box center [529, 139] width 7 height 7
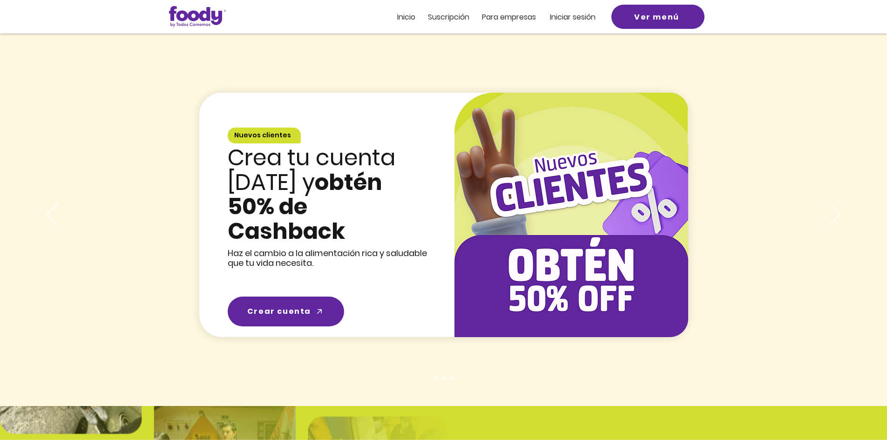
scroll to position [1304, 0]
click at [620, 266] on img "Presentación de diapositivas" at bounding box center [571, 214] width 234 height 244
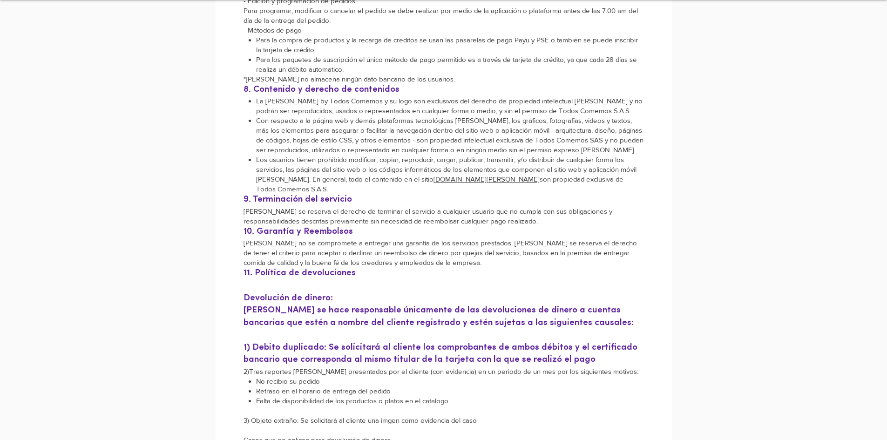
scroll to position [838, 0]
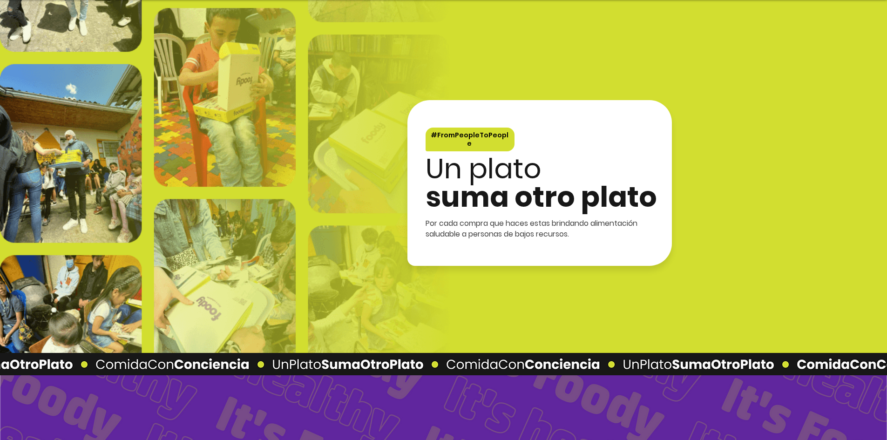
scroll to position [1723, 0]
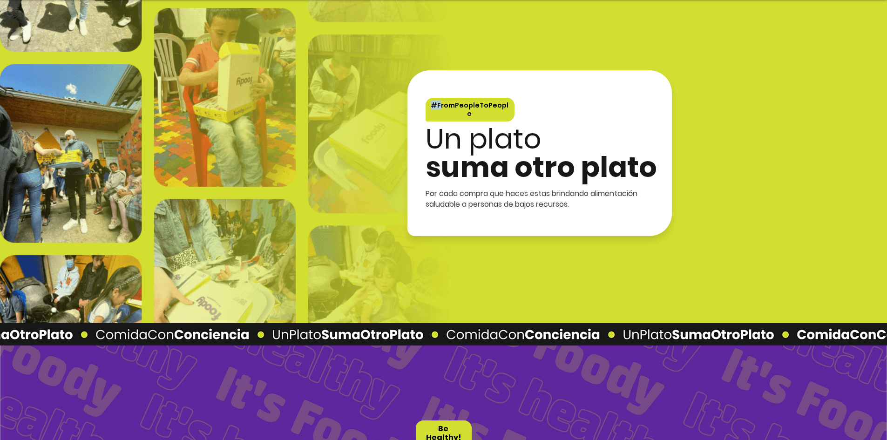
drag, startPoint x: 442, startPoint y: 107, endPoint x: 535, endPoint y: 108, distance: 93.1
click at [535, 108] on div "#FromPeopleToPeople Un plato suma otro plato Por cada compra que haces estas br…" at bounding box center [539, 153] width 264 height 166
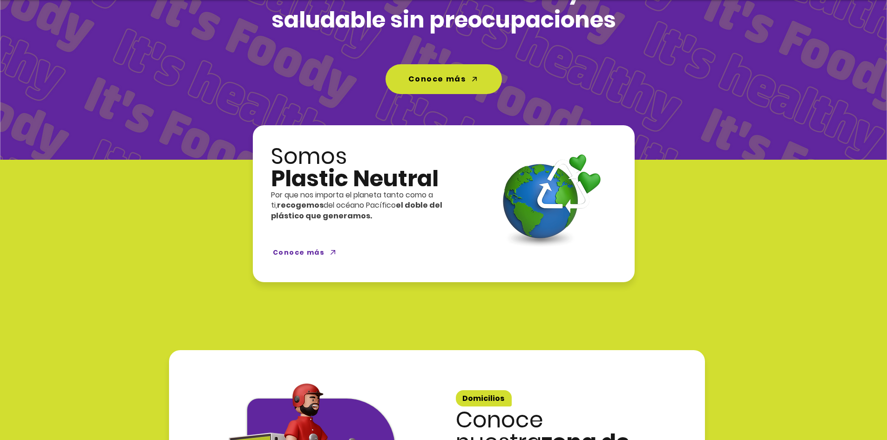
scroll to position [2282, 0]
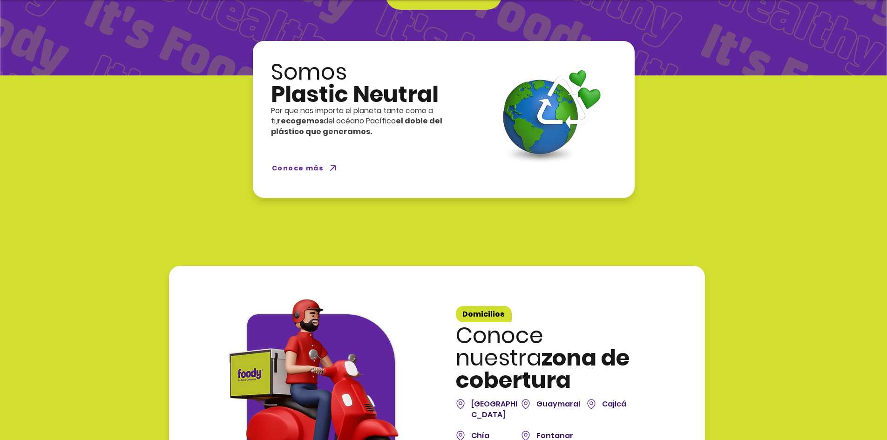
click at [322, 167] on span "Conoce más" at bounding box center [298, 168] width 52 height 10
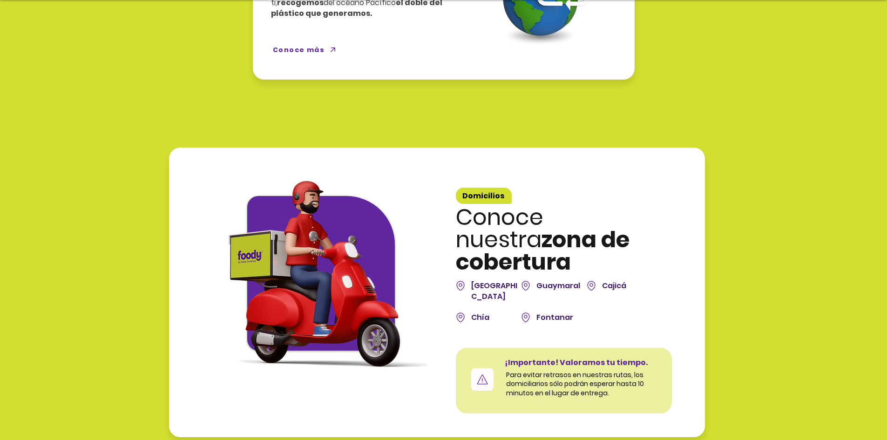
scroll to position [2421, 0]
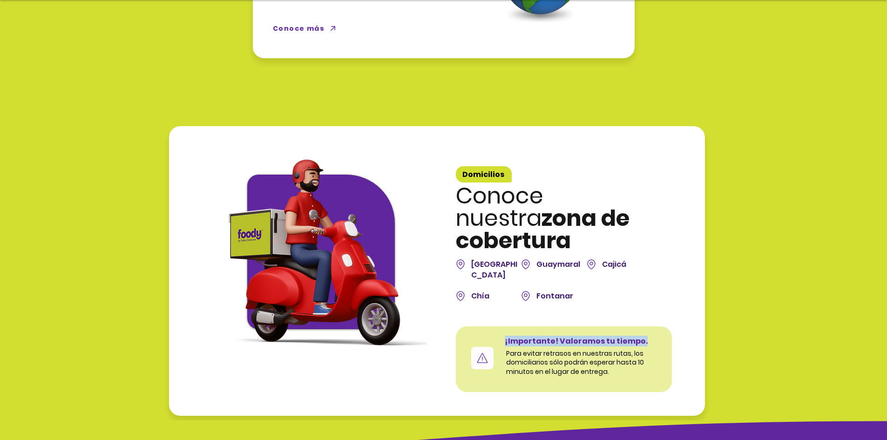
drag, startPoint x: 508, startPoint y: 322, endPoint x: 613, endPoint y: 335, distance: 106.4
click at [640, 349] on p "Para evitar retrasos en nuestras rutas, los domiciliarios sólo podrán esperar h…" at bounding box center [583, 362] width 155 height 27
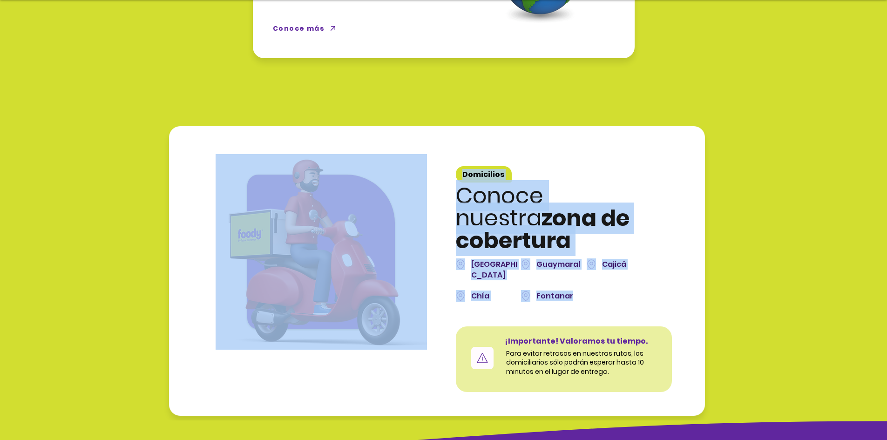
drag, startPoint x: 570, startPoint y: 259, endPoint x: 476, endPoint y: 252, distance: 94.8
click at [476, 252] on div "Domicilios Conoce nuestra zona de cobertura [GEOGRAPHIC_DATA] Guaymaral [PERSON…" at bounding box center [437, 271] width 536 height 290
click at [514, 291] on p "Chía" at bounding box center [494, 296] width 47 height 10
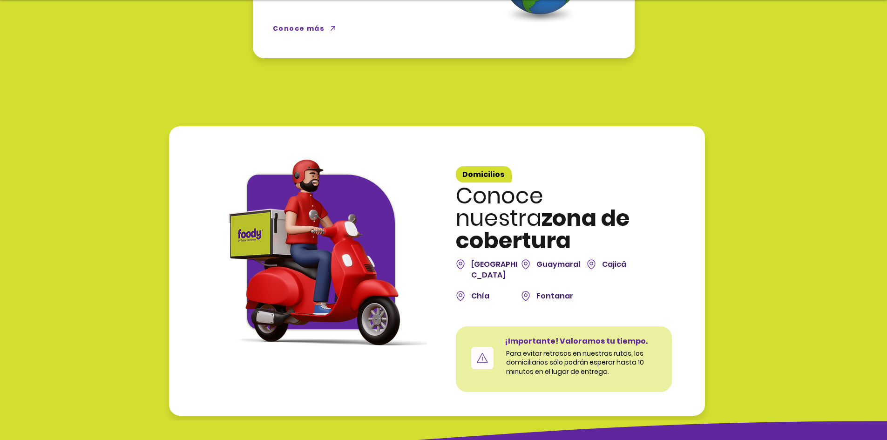
click at [489, 181] on span "Conoce nuestra" at bounding box center [500, 207] width 88 height 54
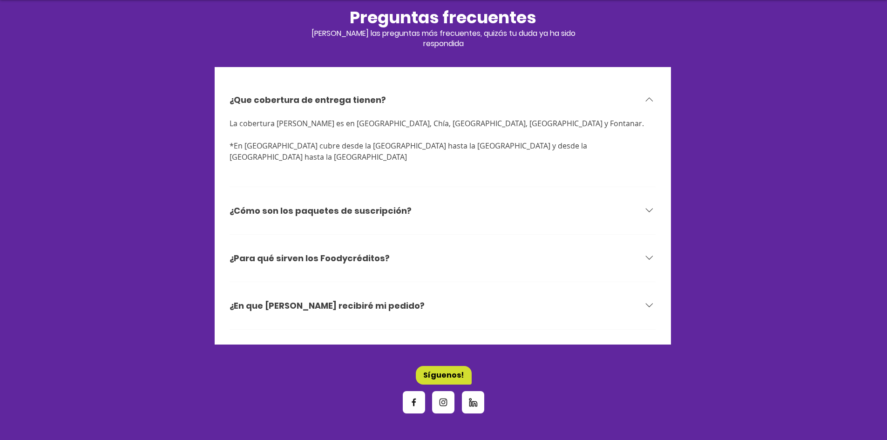
scroll to position [2887, 0]
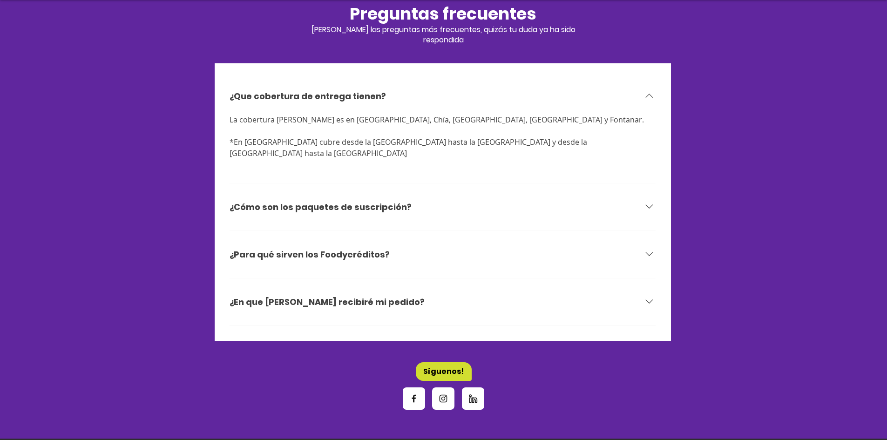
click at [378, 249] on h3 "¿Para qué sirven los Foodycréditos?" at bounding box center [310, 255] width 160 height 12
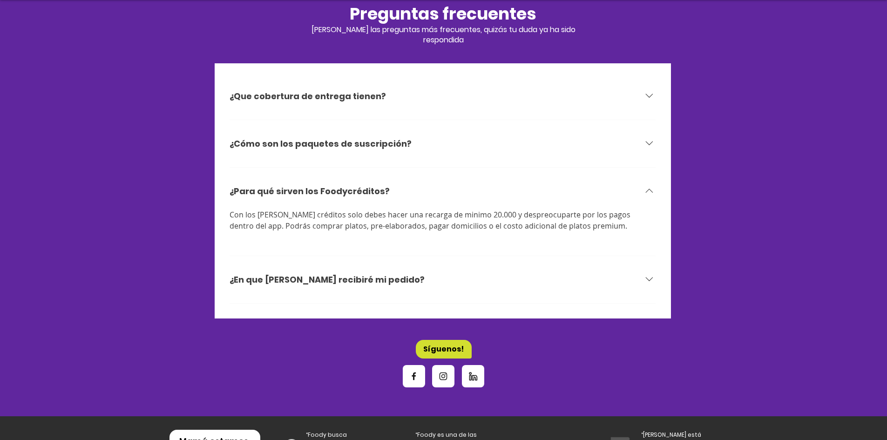
scroll to position [2846, 0]
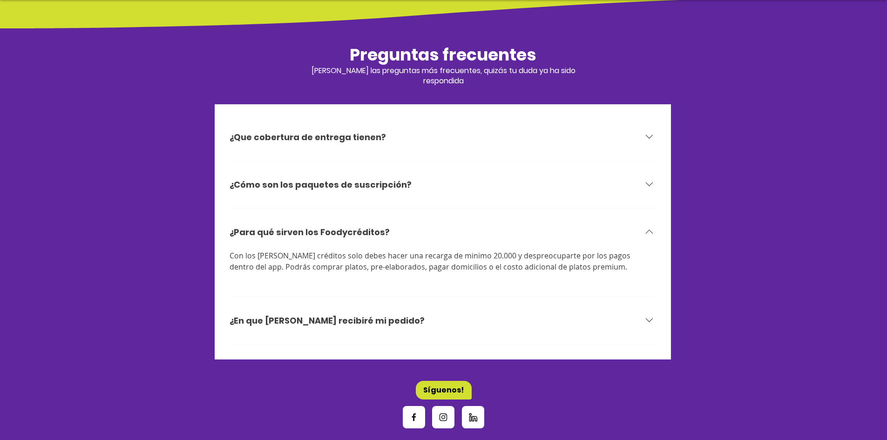
click at [376, 228] on div "¿Para qué sirven los Foodycréditos?" at bounding box center [443, 232] width 427 height 36
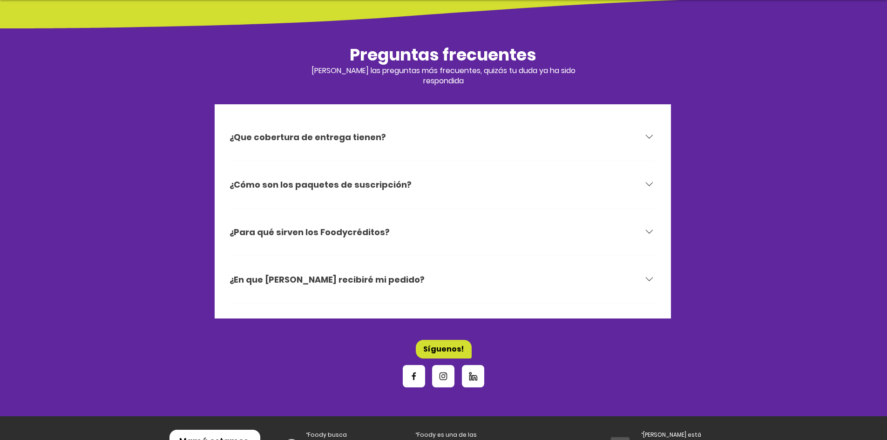
click at [370, 227] on div "¿Para qué sirven los Foodycréditos?" at bounding box center [443, 232] width 427 height 36
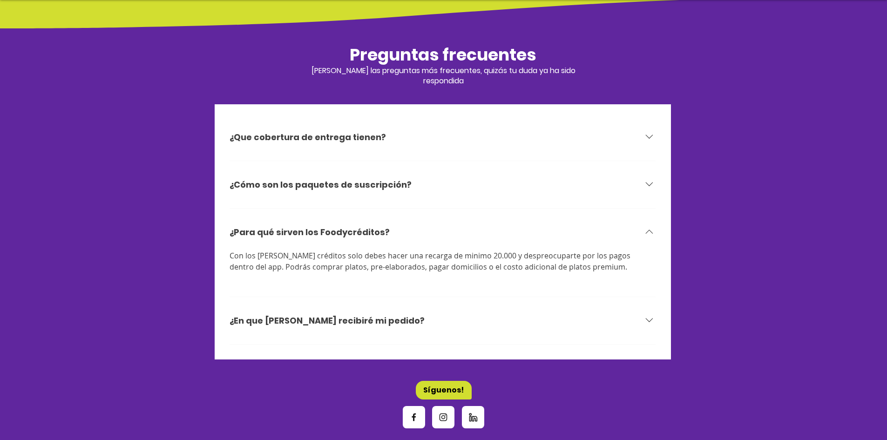
drag, startPoint x: 236, startPoint y: 250, endPoint x: 301, endPoint y: 247, distance: 65.7
click at [302, 251] on span "Con los [PERSON_NAME] créditos solo debes hacer una recarga de minimo 20.000 y …" at bounding box center [431, 261] width 403 height 21
drag, startPoint x: 301, startPoint y: 247, endPoint x: 397, endPoint y: 230, distance: 96.9
click at [397, 230] on div "¿Para qué sirven los Foodycréditos? Con los [PERSON_NAME] créditos solo debes h…" at bounding box center [443, 255] width 427 height 83
click at [341, 320] on div "¿En que [PERSON_NAME] recibiré mi pedido?" at bounding box center [443, 321] width 427 height 36
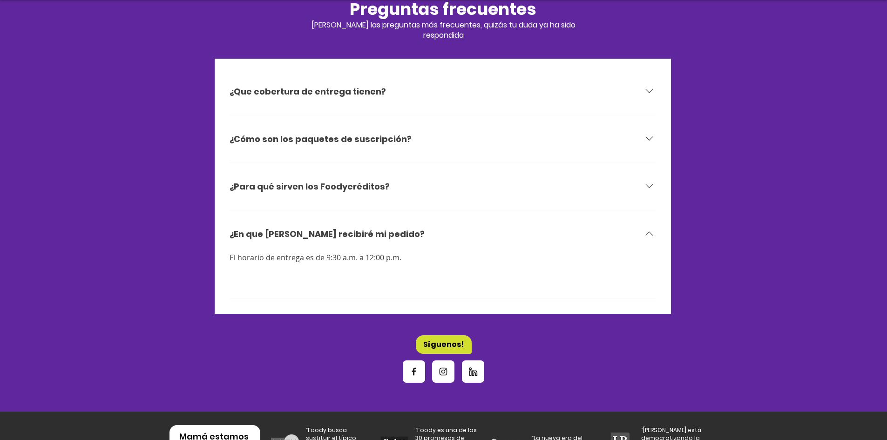
scroll to position [2894, 0]
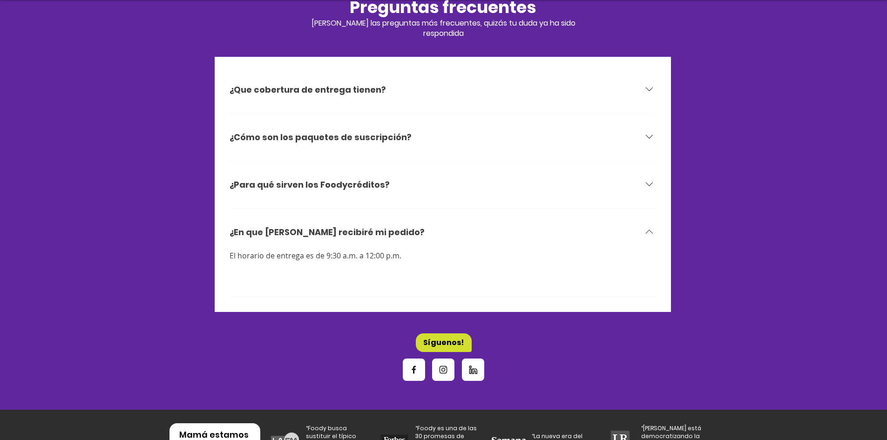
drag, startPoint x: 233, startPoint y: 242, endPoint x: 485, endPoint y: 234, distance: 252.0
click at [485, 234] on div "¿En que [PERSON_NAME] recibiré mi pedido? El horario de entrega es de 9:30 a.m.…" at bounding box center [443, 255] width 427 height 83
drag, startPoint x: 388, startPoint y: 243, endPoint x: 207, endPoint y: 246, distance: 181.2
click at [207, 246] on section "Preguntas frecuentes [PERSON_NAME] las preguntas más frecuentes, quizás tu duda…" at bounding box center [443, 178] width 887 height 461
click at [323, 87] on div "¿Que cobertura de entrega tienen?" at bounding box center [443, 90] width 427 height 36
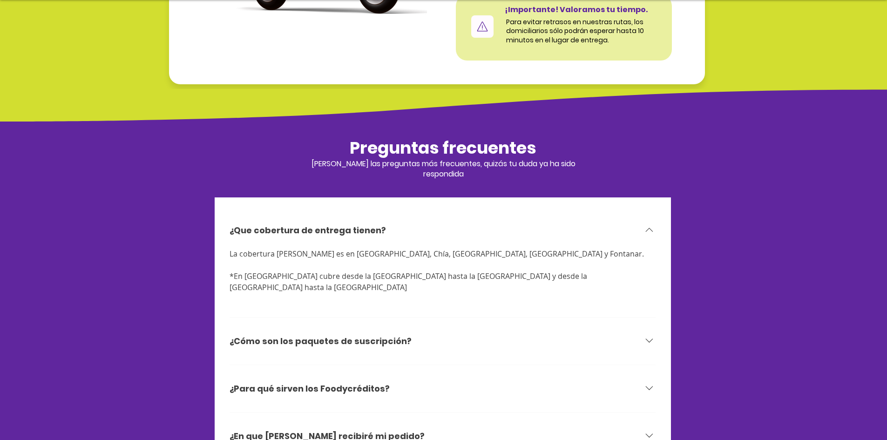
scroll to position [2751, 0]
